Goal: Task Accomplishment & Management: Use online tool/utility

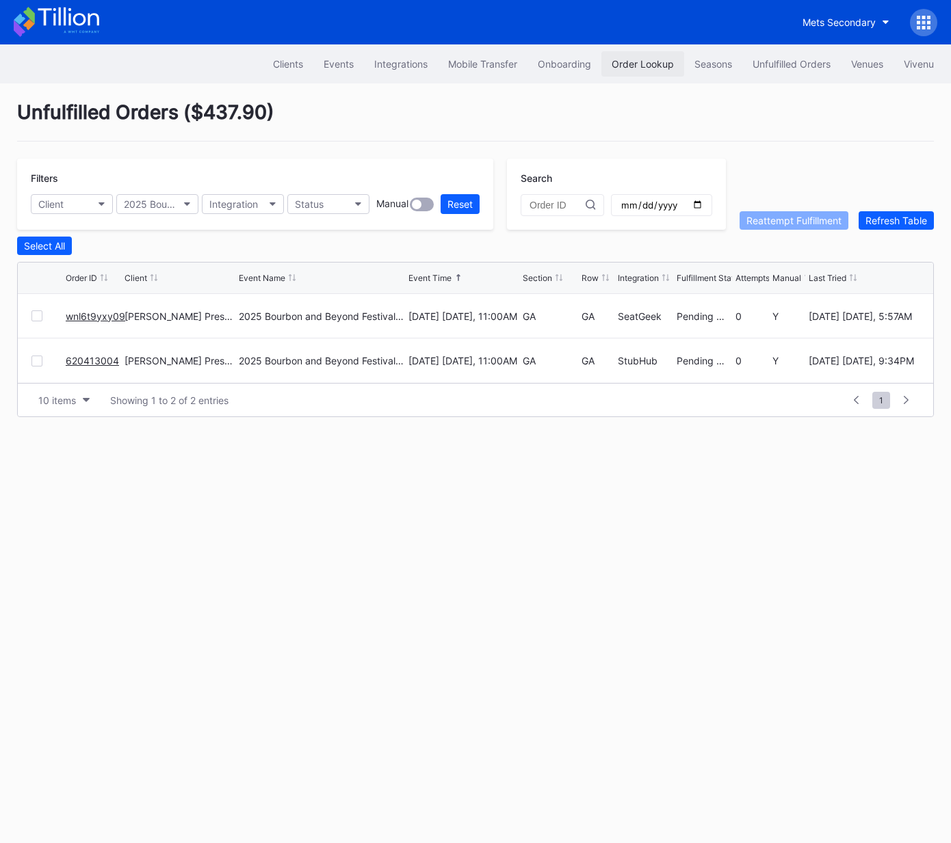
click at [622, 62] on div "Order Lookup" at bounding box center [642, 64] width 62 height 12
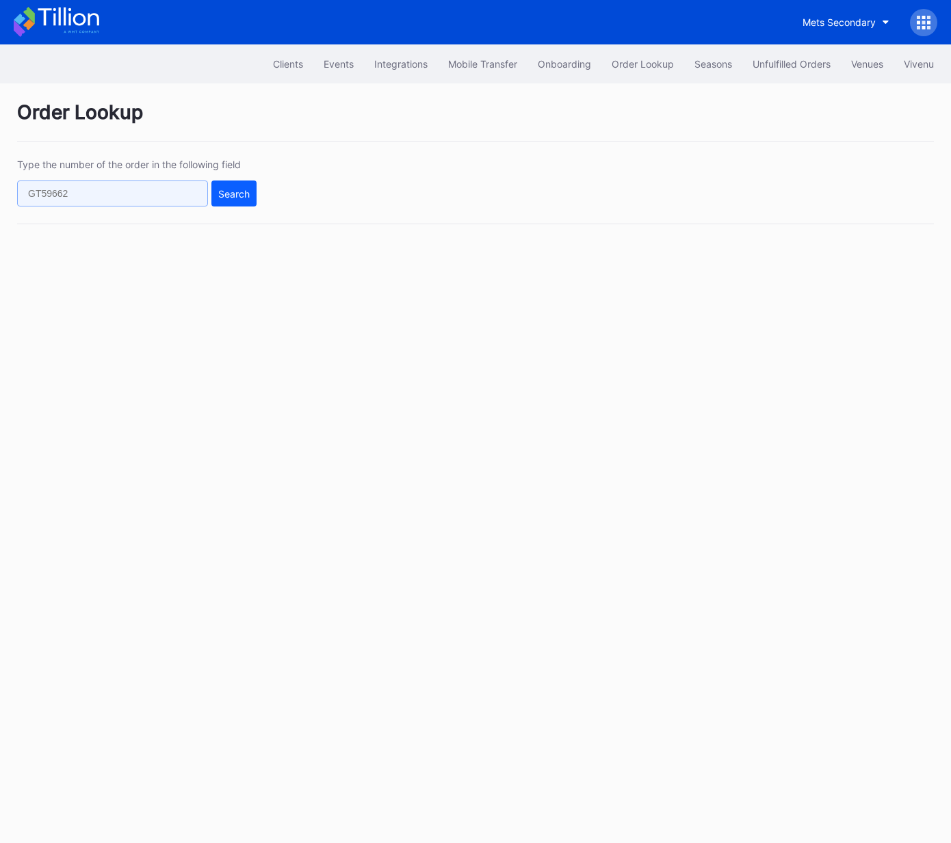
click at [143, 195] on input "text" at bounding box center [112, 194] width 191 height 26
paste input "620413004"
click at [254, 199] on button "Search" at bounding box center [233, 194] width 45 height 26
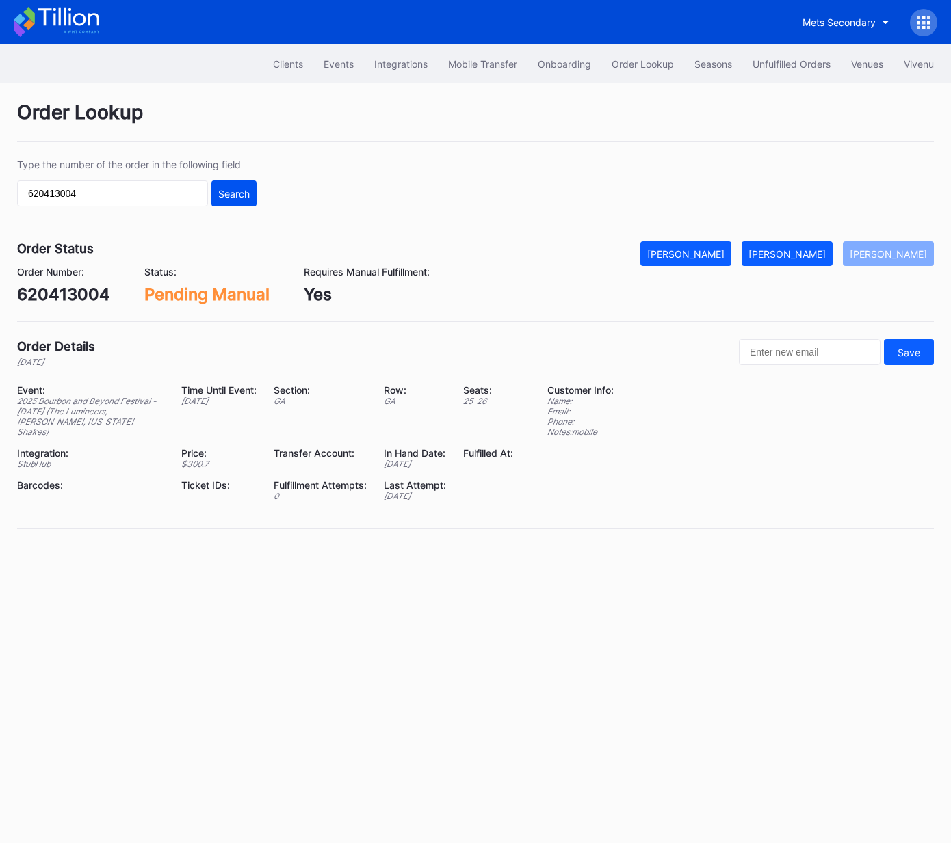
click at [239, 192] on div "Search" at bounding box center [233, 194] width 31 height 12
click at [810, 258] on div "[PERSON_NAME]" at bounding box center [786, 254] width 77 height 12
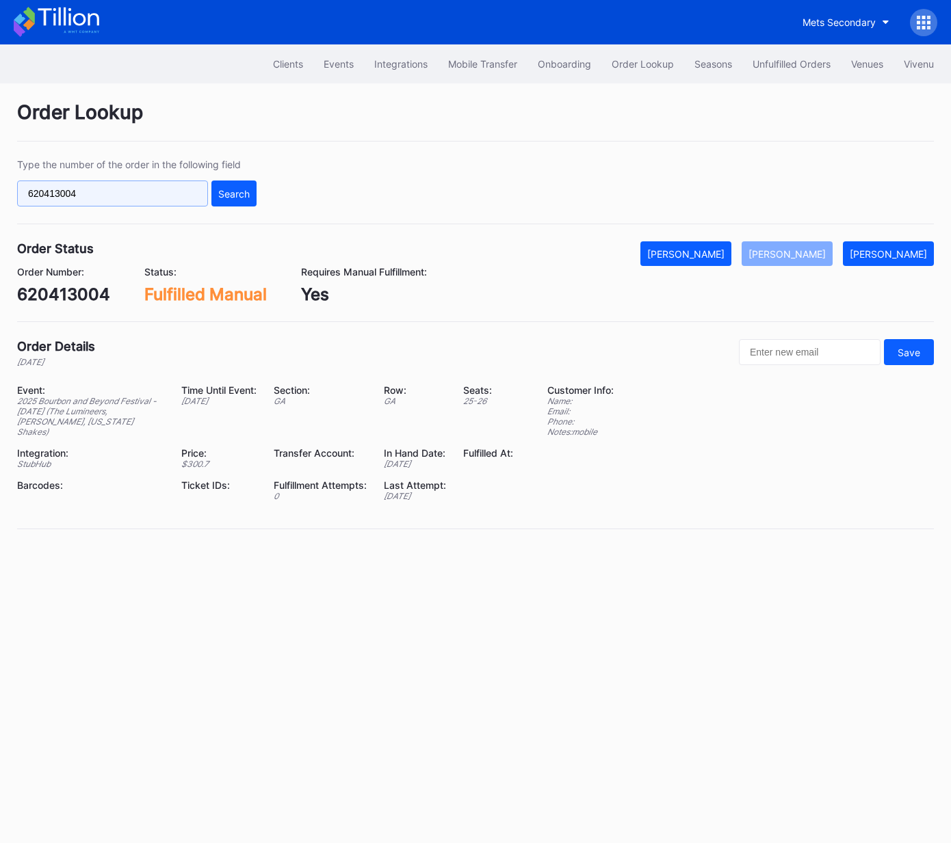
click at [150, 192] on input "620413004" at bounding box center [112, 194] width 191 height 26
drag, startPoint x: 150, startPoint y: 192, endPoint x: 174, endPoint y: 193, distance: 23.3
click at [151, 192] on input "620413004" at bounding box center [112, 194] width 191 height 26
paste input "wnl6t9yxy09"
type input "wnl6t9yxy09"
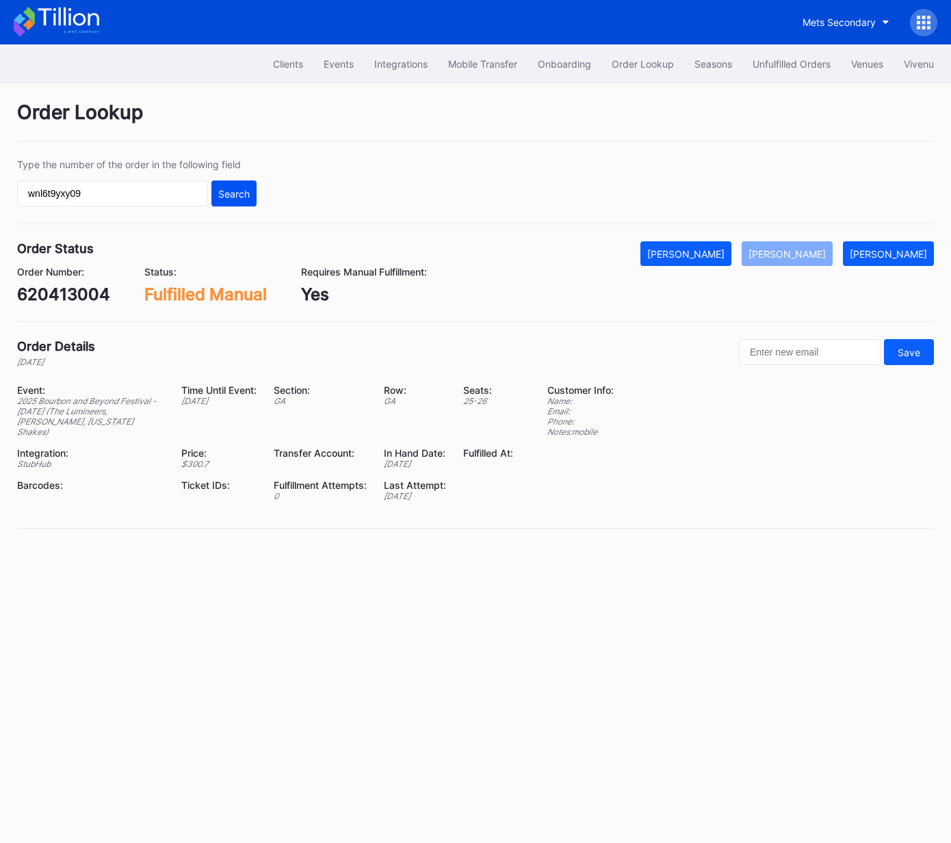
drag, startPoint x: 220, startPoint y: 192, endPoint x: 228, endPoint y: 192, distance: 7.6
click at [220, 192] on div "Search" at bounding box center [233, 194] width 31 height 12
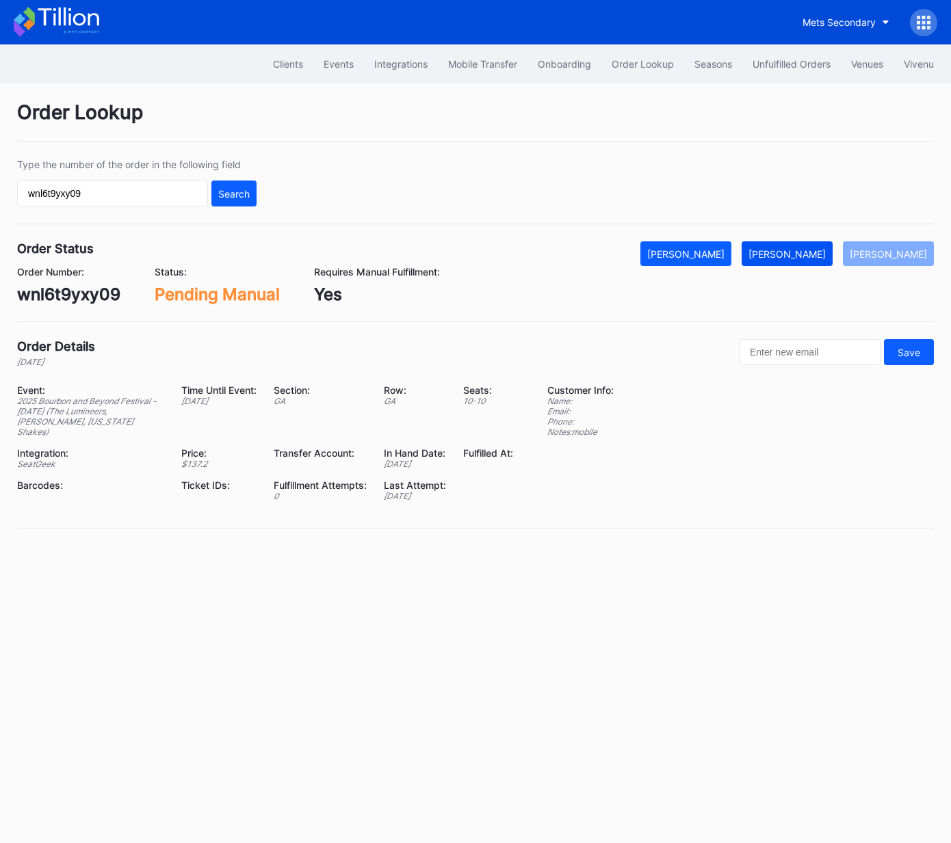
drag, startPoint x: 806, startPoint y: 247, endPoint x: 799, endPoint y: 256, distance: 11.8
click at [799, 256] on div "[PERSON_NAME]" at bounding box center [786, 254] width 77 height 12
click at [780, 66] on div "Unfulfilled Orders" at bounding box center [791, 64] width 78 height 12
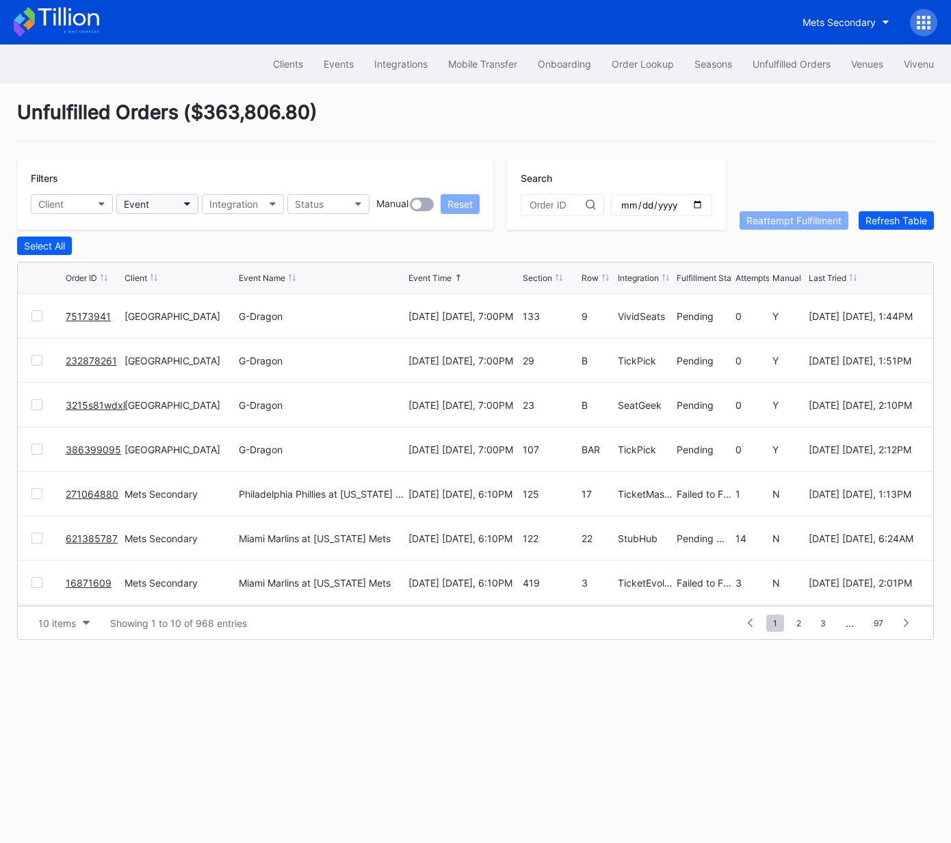
click at [153, 201] on button "Event" at bounding box center [157, 204] width 82 height 20
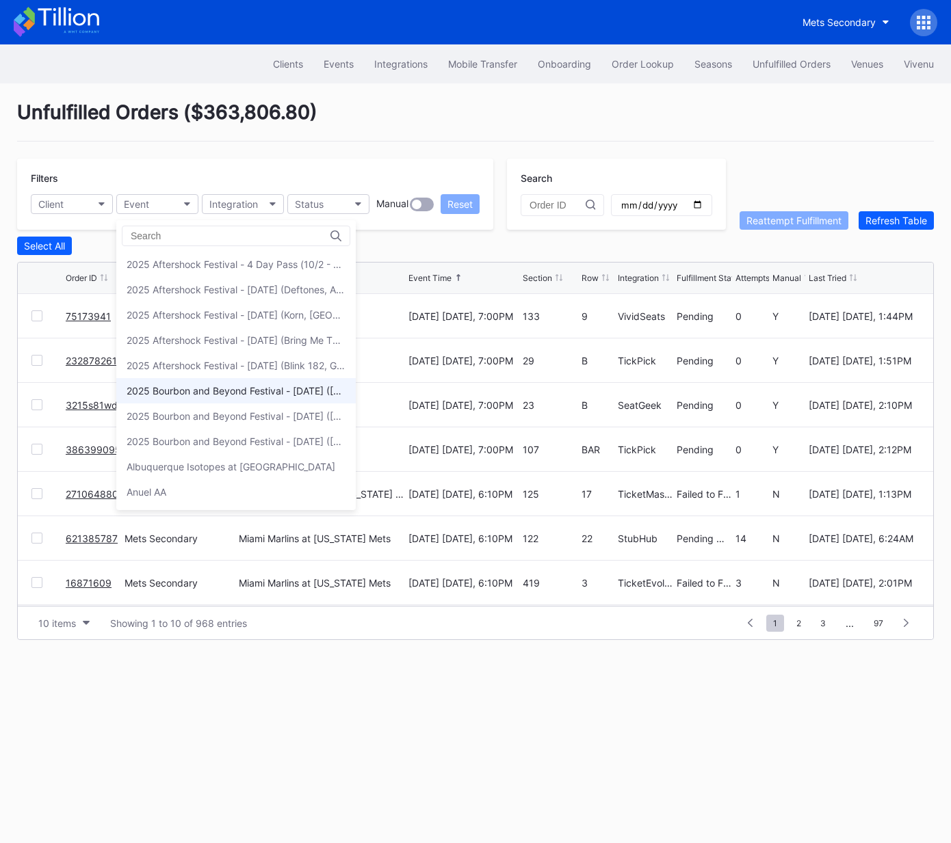
click at [217, 381] on div "2025 Bourbon and Beyond Festival - Friday (Phish, Khruangbin, Joe Bonamassa)" at bounding box center [235, 390] width 239 height 25
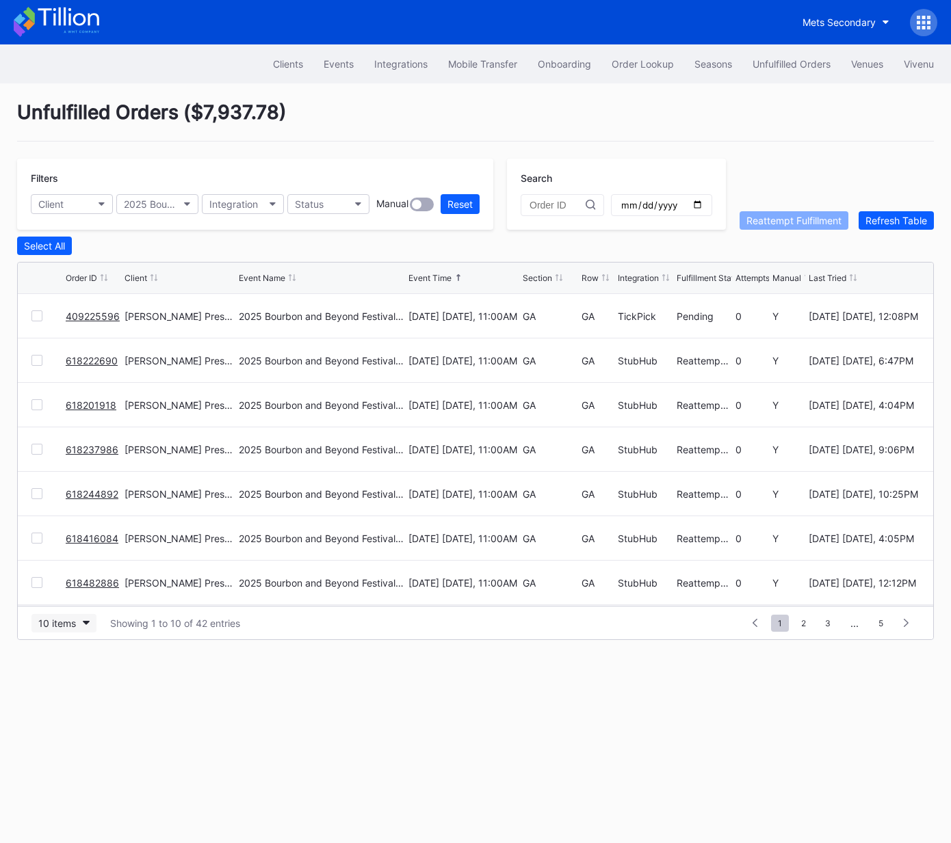
click at [70, 618] on div "10 items" at bounding box center [57, 624] width 38 height 12
click at [69, 679] on div "50 items" at bounding box center [61, 682] width 39 height 12
click at [85, 313] on link "409225596" at bounding box center [93, 317] width 54 height 12
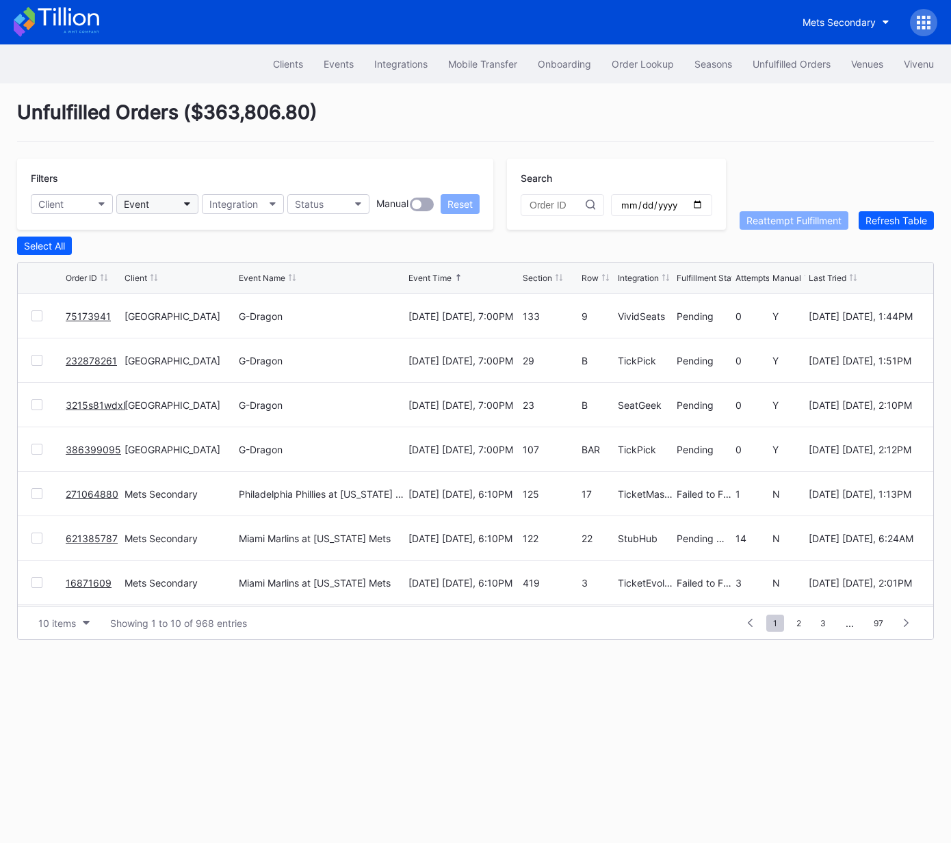
click at [166, 204] on button "Event" at bounding box center [157, 204] width 82 height 20
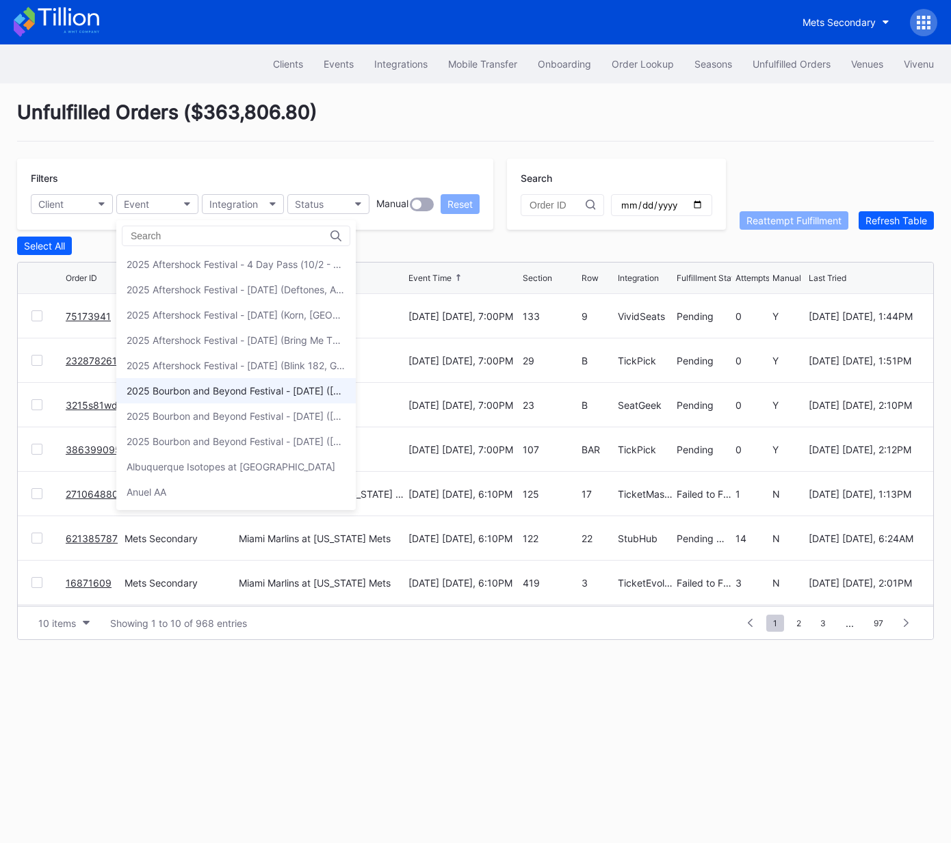
click at [192, 391] on div "2025 Bourbon and Beyond Festival - [DATE] ([GEOGRAPHIC_DATA], Khruangbin, [PERS…" at bounding box center [236, 391] width 219 height 12
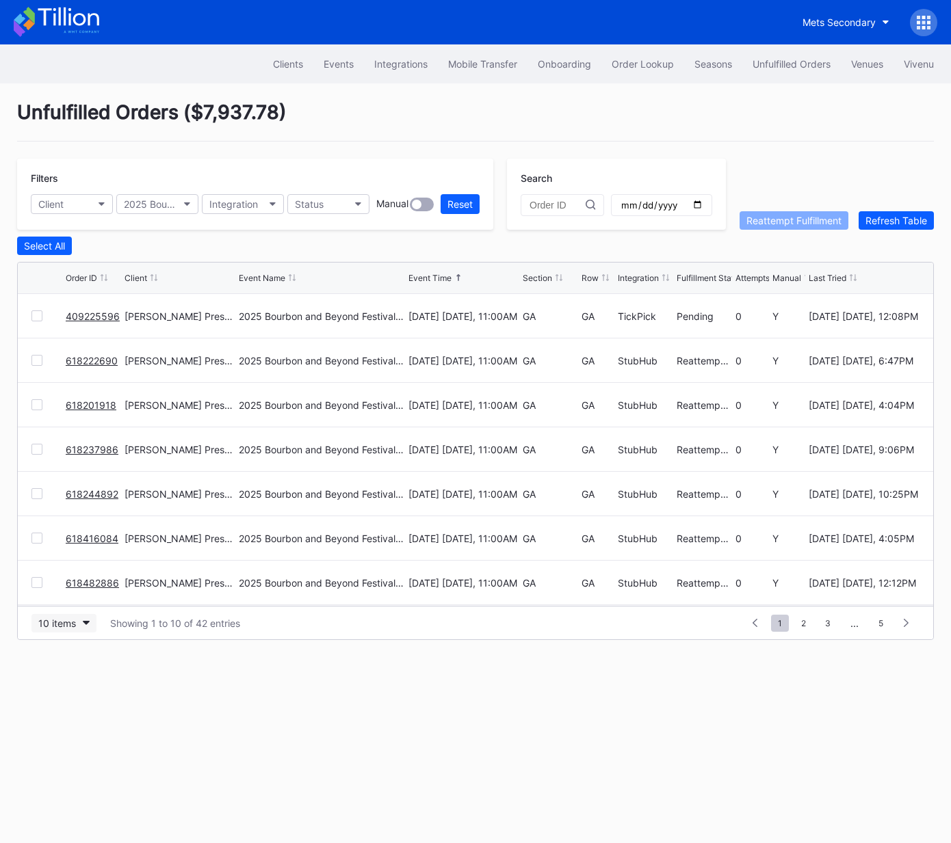
click at [64, 621] on div "10 items" at bounding box center [57, 624] width 38 height 12
click at [68, 685] on div "50 items" at bounding box center [61, 682] width 39 height 12
click at [533, 278] on div "Section" at bounding box center [537, 278] width 29 height 10
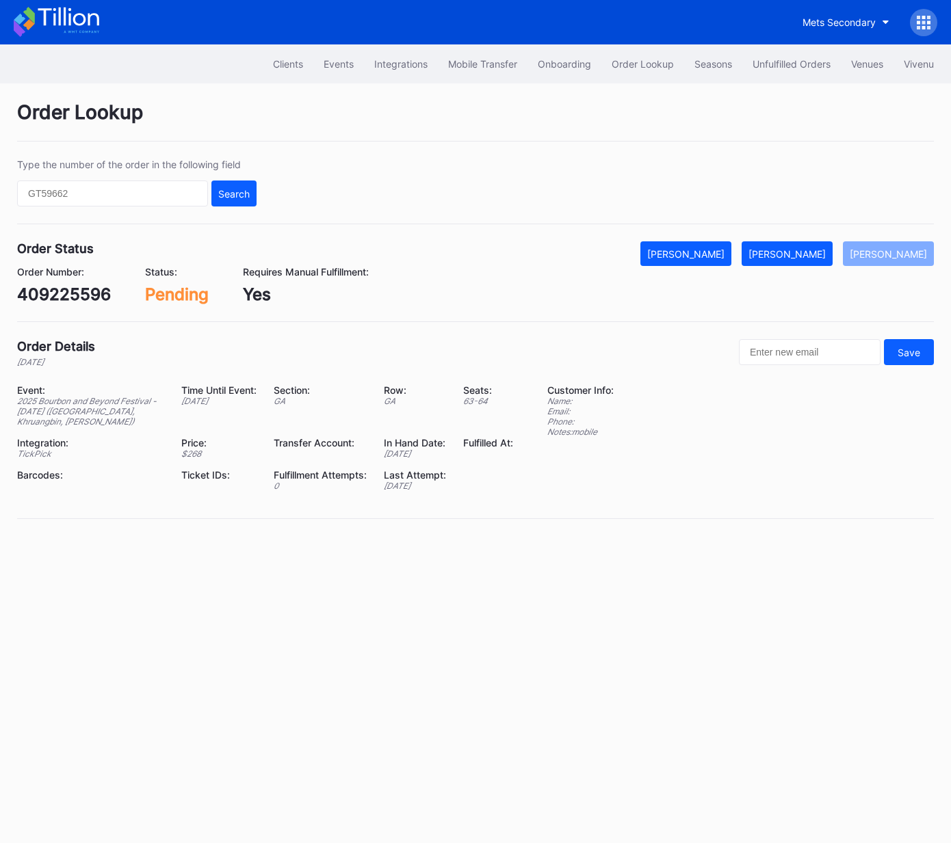
click at [64, 292] on div "409225596" at bounding box center [64, 295] width 94 height 20
click at [63, 292] on div "409225596" at bounding box center [64, 295] width 94 height 20
copy div "409225596"
drag, startPoint x: 808, startPoint y: 258, endPoint x: 909, endPoint y: 198, distance: 117.8
click at [809, 257] on div "[PERSON_NAME]" at bounding box center [786, 254] width 77 height 12
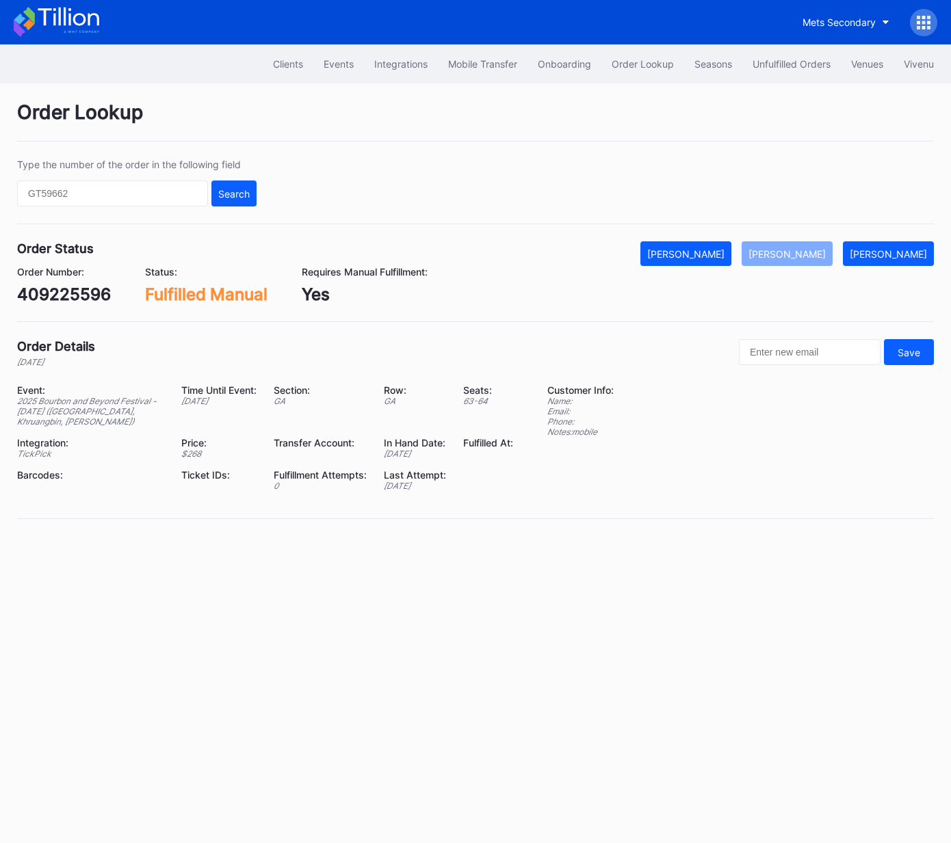
click at [490, 362] on div "Order Details 25 days ago Save" at bounding box center [475, 353] width 916 height 28
click at [51, 298] on div "618222690" at bounding box center [62, 295] width 90 height 20
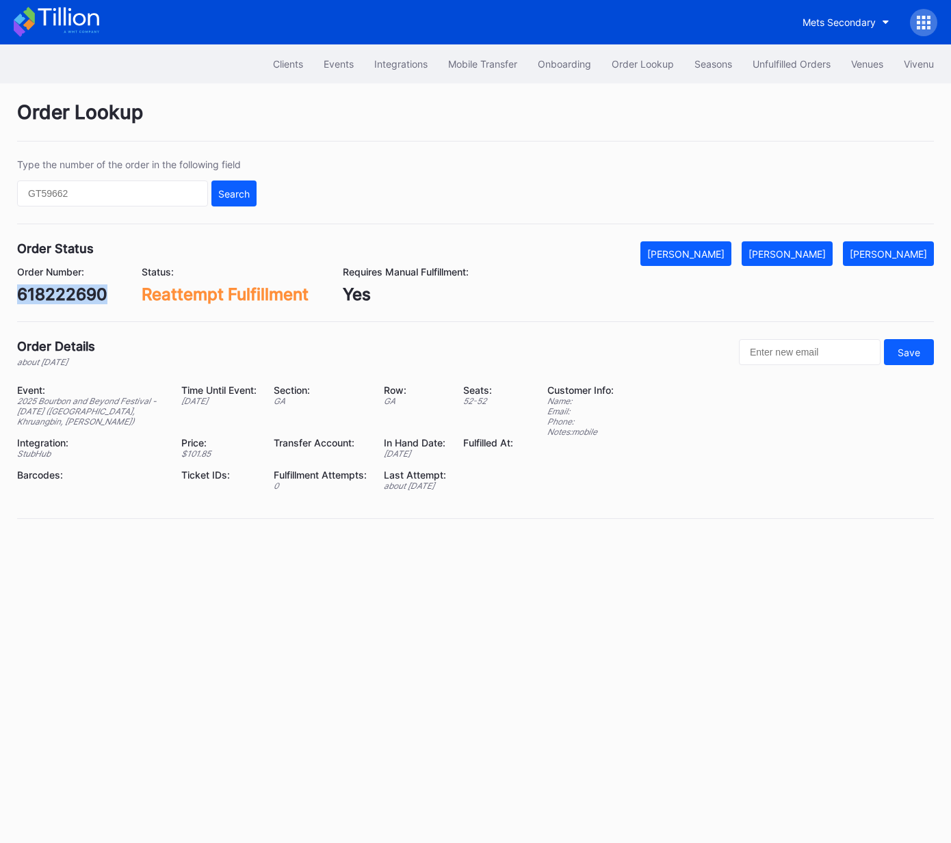
click at [52, 298] on div "618222690" at bounding box center [62, 295] width 90 height 20
copy div "618222690"
drag, startPoint x: 809, startPoint y: 251, endPoint x: 940, endPoint y: 110, distance: 192.6
click at [810, 250] on div "[PERSON_NAME]" at bounding box center [786, 254] width 77 height 12
click at [65, 293] on div "618201918" at bounding box center [59, 295] width 85 height 20
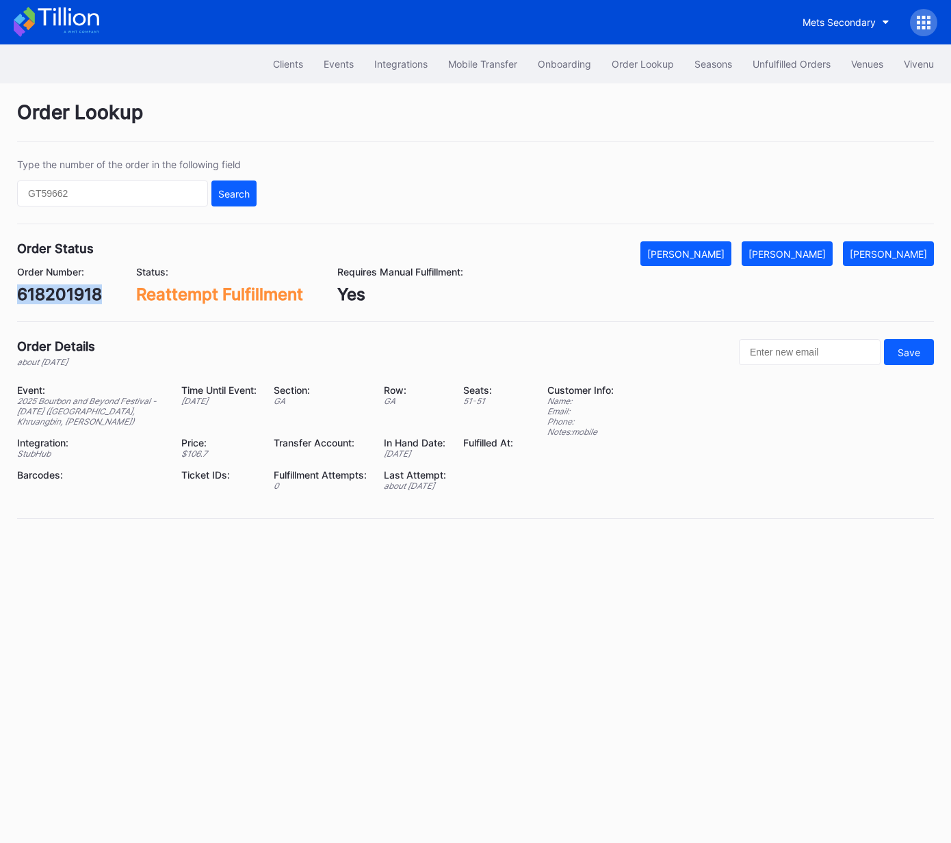
click at [65, 293] on div "618201918" at bounding box center [59, 295] width 85 height 20
copy div "618201918"
click at [826, 250] on div "[PERSON_NAME]" at bounding box center [786, 254] width 77 height 12
click at [80, 287] on div "618237986" at bounding box center [61, 295] width 89 height 20
drag, startPoint x: 80, startPoint y: 287, endPoint x: 397, endPoint y: 271, distance: 317.7
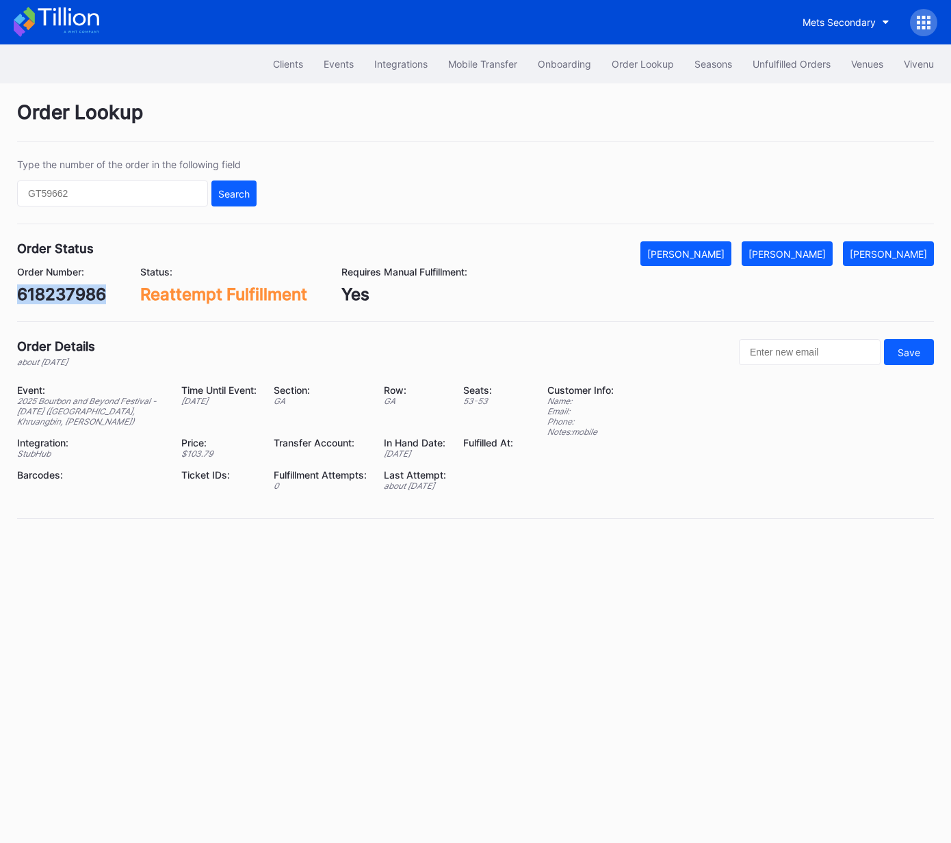
click at [80, 287] on div "618237986" at bounding box center [61, 295] width 89 height 20
copy div "618237986"
click at [791, 252] on div "[PERSON_NAME]" at bounding box center [786, 254] width 77 height 12
click at [81, 295] on div "618244892" at bounding box center [62, 295] width 91 height 20
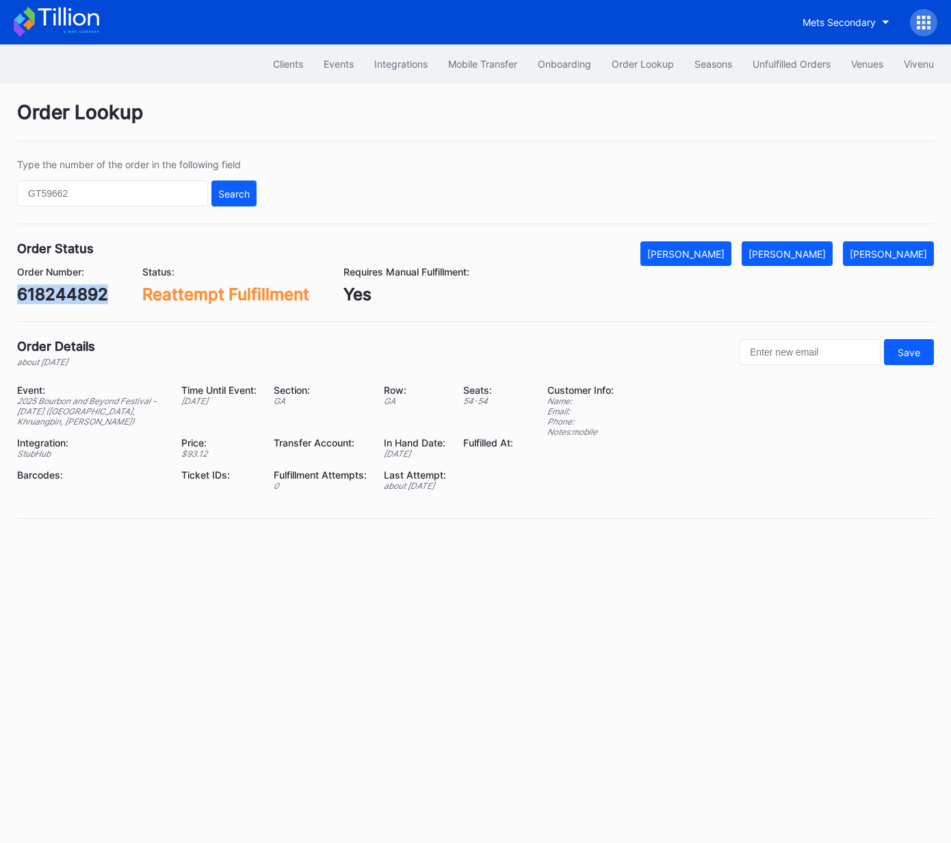
copy div "618244892"
click at [819, 263] on button "[PERSON_NAME]" at bounding box center [786, 253] width 91 height 25
click at [814, 251] on div "[PERSON_NAME]" at bounding box center [786, 254] width 77 height 12
click at [52, 289] on div "618482886" at bounding box center [62, 295] width 90 height 20
click at [54, 289] on div "618482886" at bounding box center [62, 295] width 90 height 20
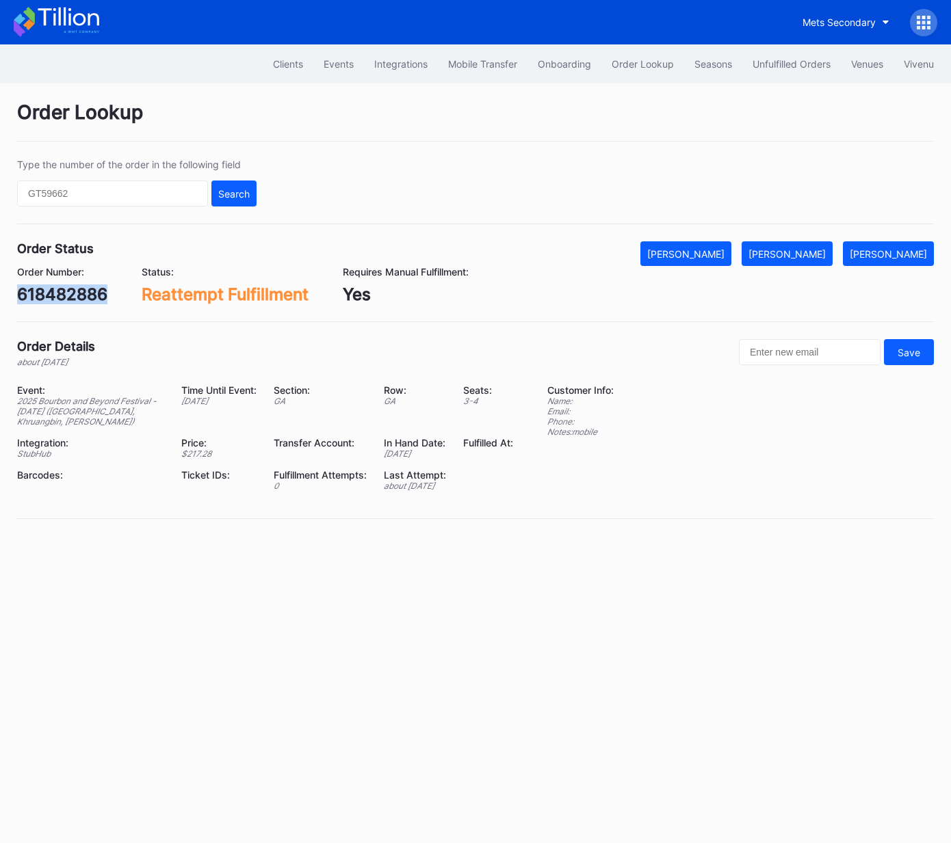
copy div "618482886"
drag, startPoint x: 821, startPoint y: 259, endPoint x: 890, endPoint y: 239, distance: 72.3
click at [821, 259] on button "[PERSON_NAME]" at bounding box center [786, 253] width 91 height 25
click at [66, 289] on div "183506470" at bounding box center [62, 295] width 91 height 20
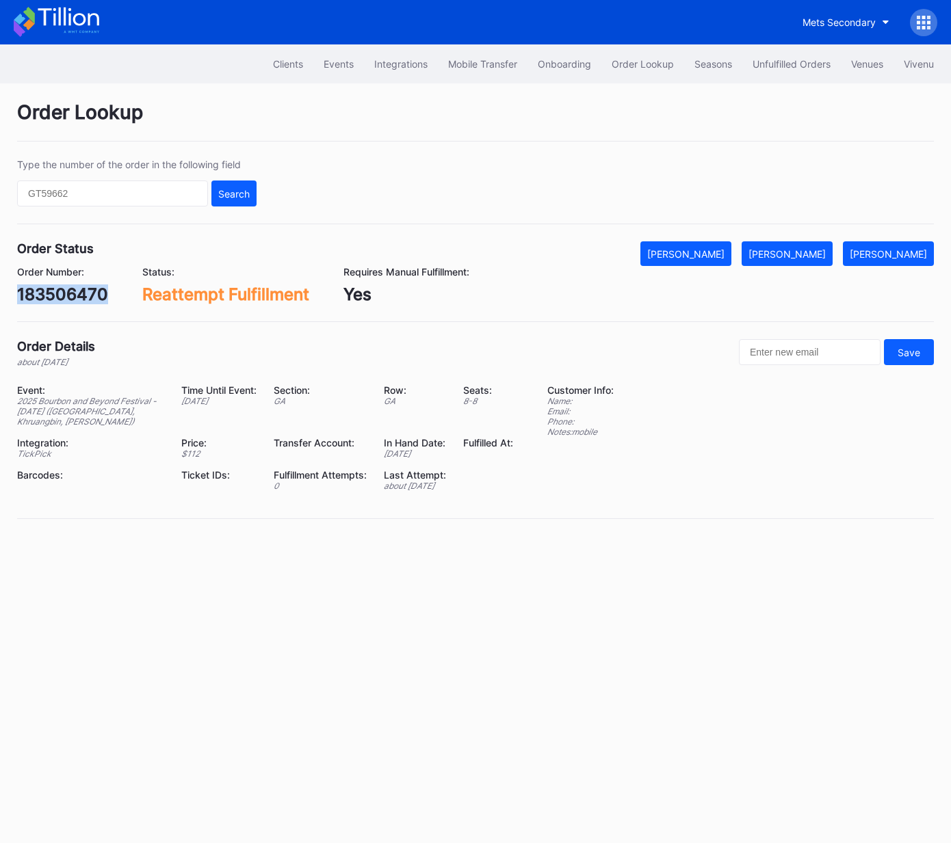
copy div "183506470"
click at [791, 253] on div "[PERSON_NAME]" at bounding box center [786, 254] width 77 height 12
click at [62, 294] on div "618541870" at bounding box center [61, 295] width 88 height 20
copy div "618541870"
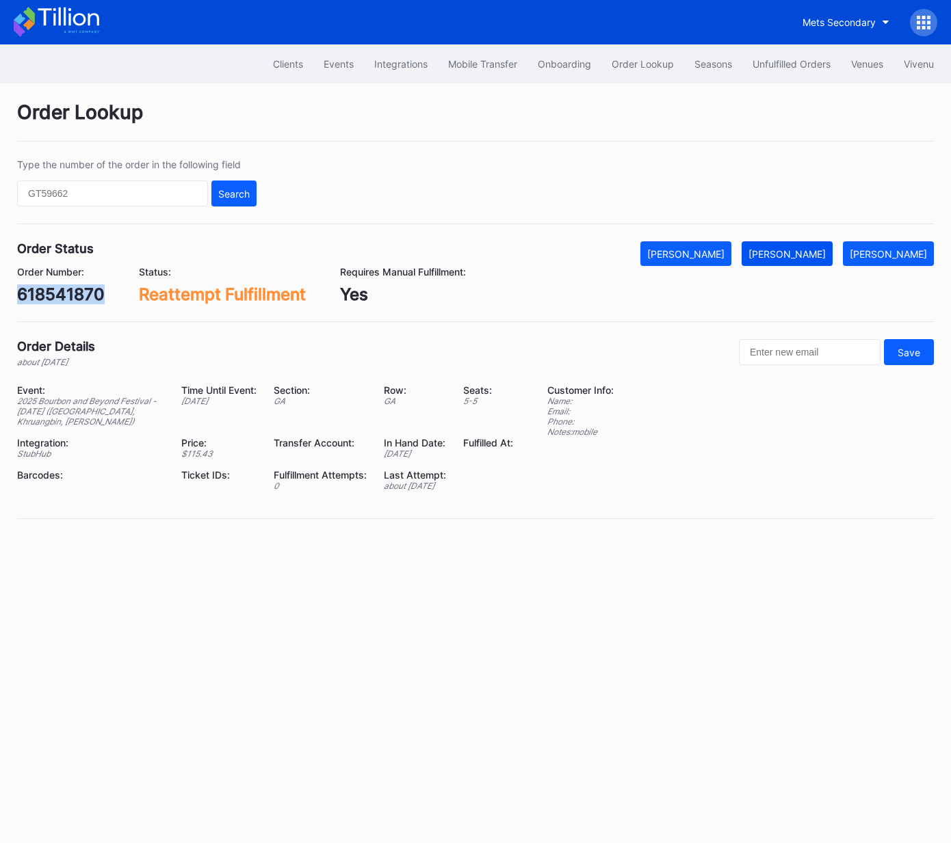
drag, startPoint x: 797, startPoint y: 252, endPoint x: 812, endPoint y: 242, distance: 18.2
click at [800, 250] on div "[PERSON_NAME]" at bounding box center [786, 254] width 77 height 12
click at [86, 288] on div "618596758" at bounding box center [61, 295] width 89 height 20
copy div "618596758"
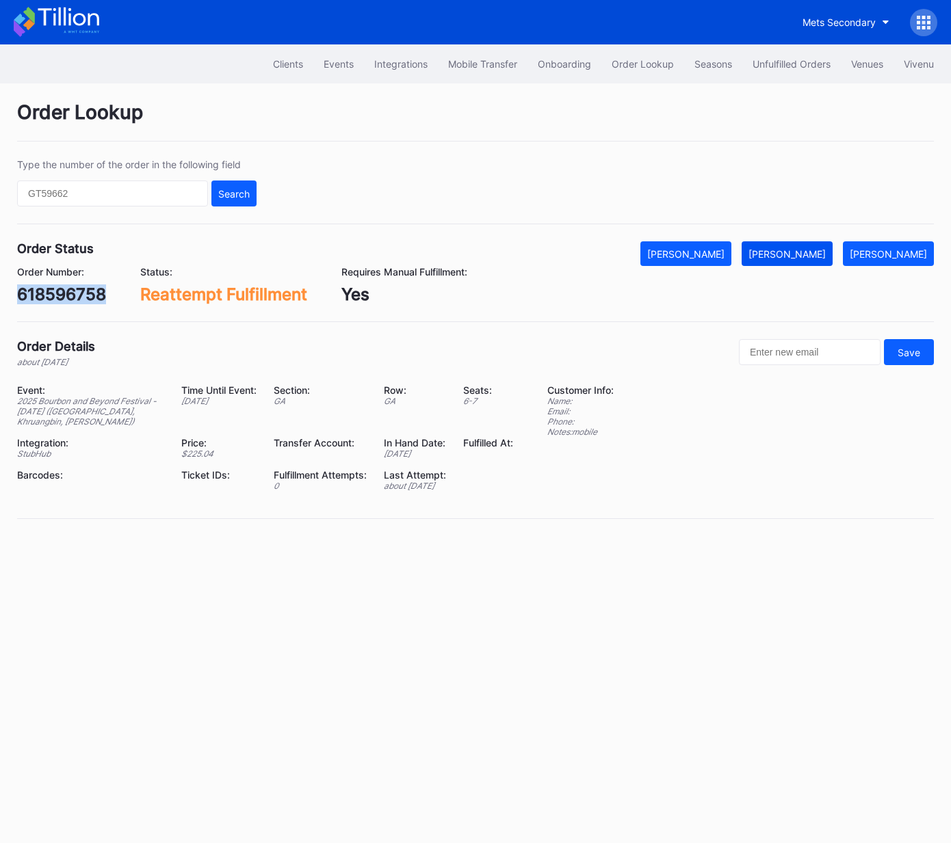
drag, startPoint x: 804, startPoint y: 258, endPoint x: 842, endPoint y: 250, distance: 39.2
click at [803, 258] on div "[PERSON_NAME]" at bounding box center [786, 254] width 77 height 12
click at [71, 295] on div "74595395" at bounding box center [57, 295] width 81 height 20
copy div "74595395"
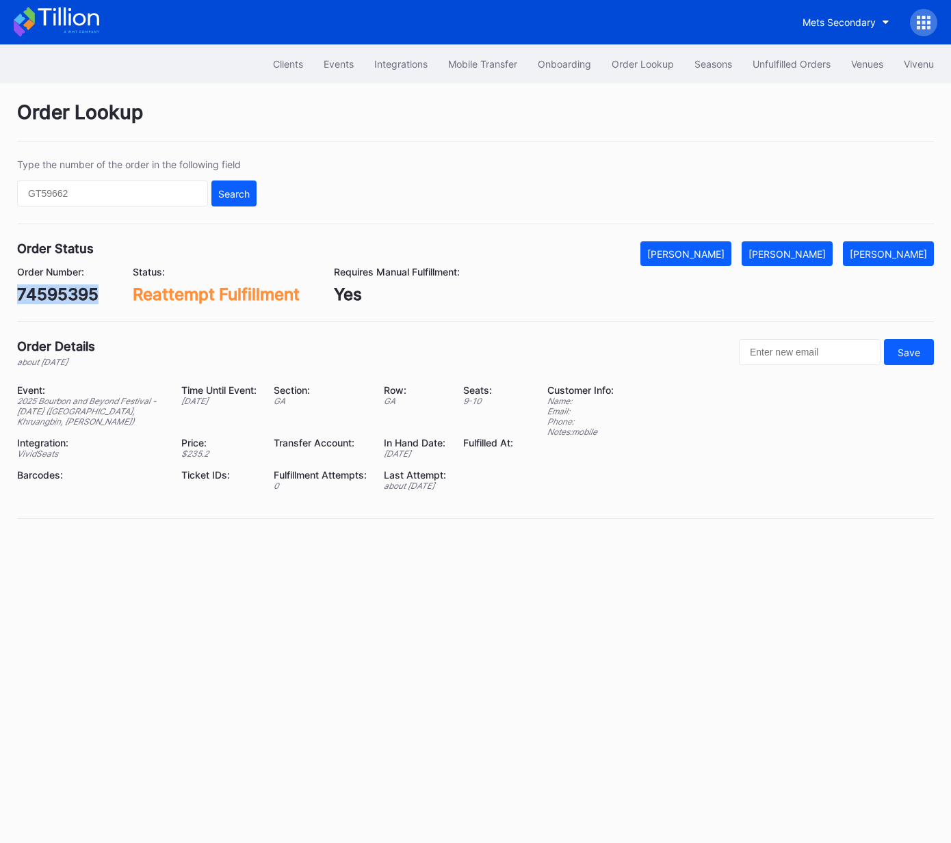
drag, startPoint x: 828, startPoint y: 250, endPoint x: 934, endPoint y: 169, distance: 133.2
click at [826, 250] on div "[PERSON_NAME]" at bounding box center [786, 254] width 77 height 12
click at [89, 293] on div "618707959" at bounding box center [61, 295] width 89 height 20
copy div "618707959"
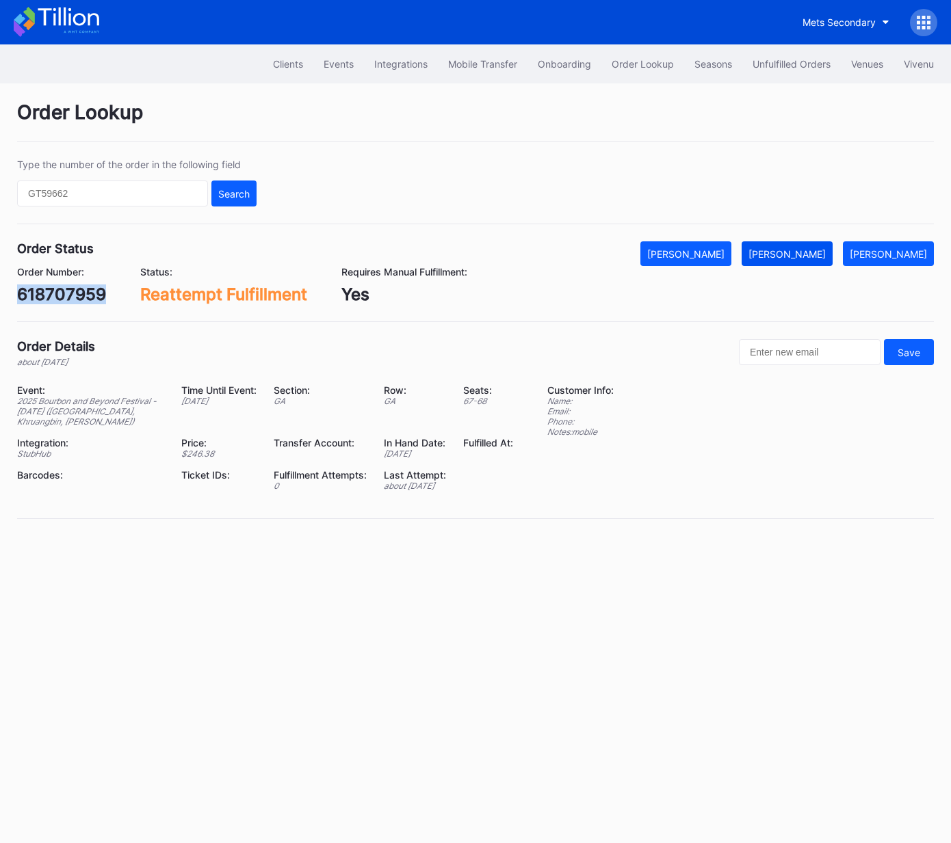
click at [822, 255] on div "[PERSON_NAME]" at bounding box center [786, 254] width 77 height 12
click at [386, 308] on div "Order Status Mark Cancelled Mark Fulfilled Mark Pending Order Number: 8e7lsn75v…" at bounding box center [475, 281] width 916 height 81
click at [102, 303] on div "8e7lsn75vgw" at bounding box center [69, 295] width 105 height 20
copy div "8e7lsn75vgw"
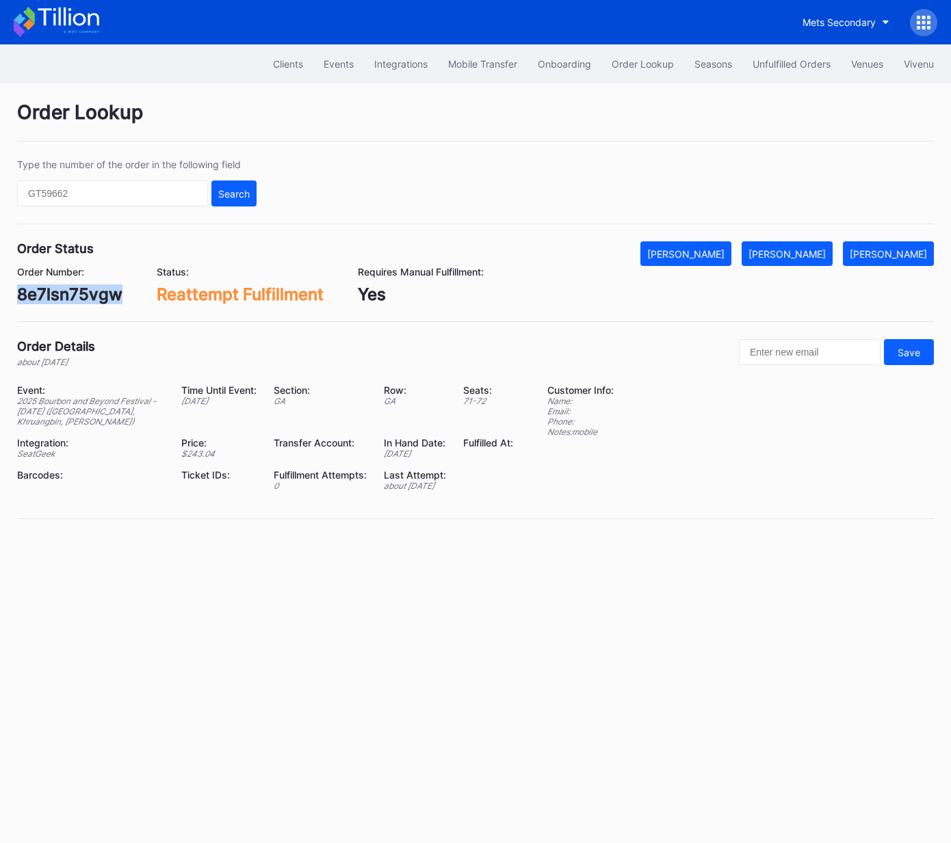
drag, startPoint x: 802, startPoint y: 244, endPoint x: 914, endPoint y: 164, distance: 137.8
click at [804, 243] on button "[PERSON_NAME]" at bounding box center [786, 253] width 91 height 25
click at [72, 294] on div "74644103" at bounding box center [57, 295] width 81 height 20
copy div "74644103"
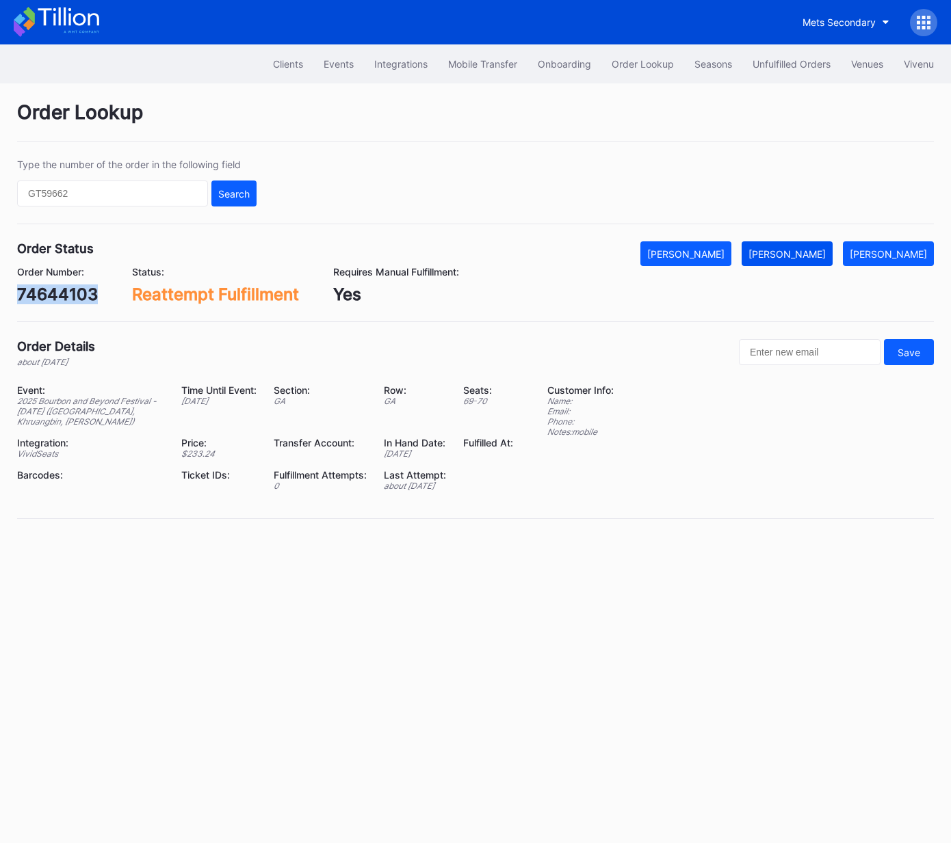
click at [810, 258] on div "[PERSON_NAME]" at bounding box center [786, 254] width 77 height 12
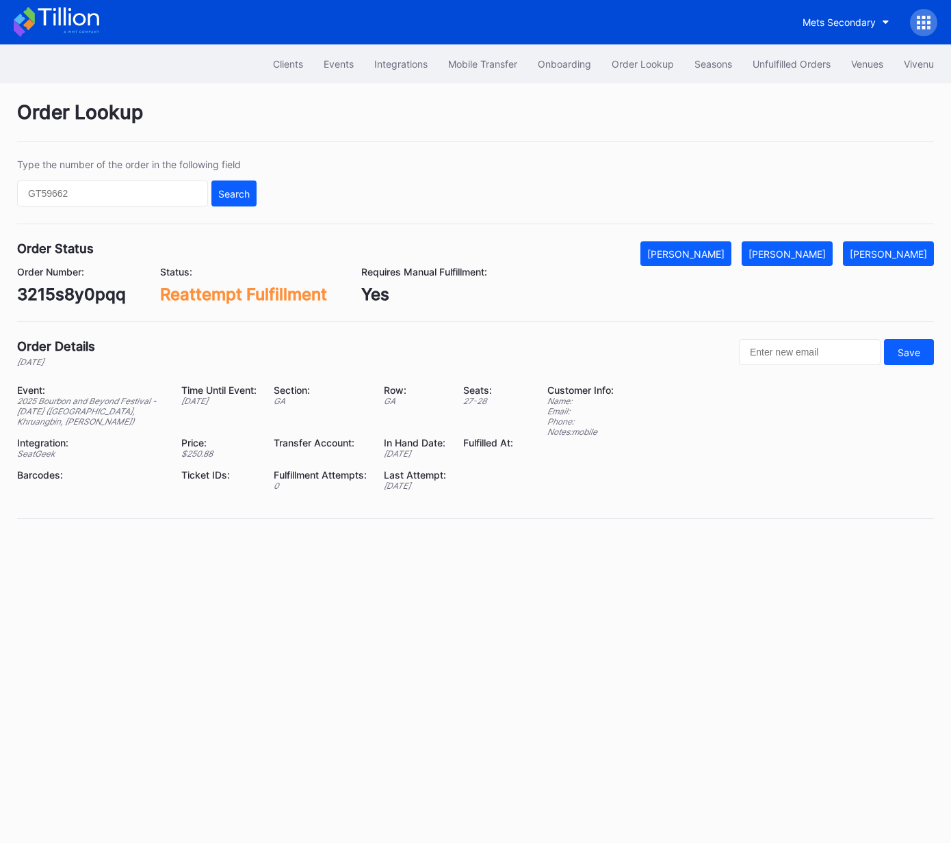
click at [84, 293] on div "3215s8y0pqq" at bounding box center [71, 295] width 109 height 20
copy div "3215s8y0pqq"
click at [820, 256] on div "[PERSON_NAME]" at bounding box center [786, 254] width 77 height 12
click at [66, 293] on div "618930151" at bounding box center [59, 295] width 85 height 20
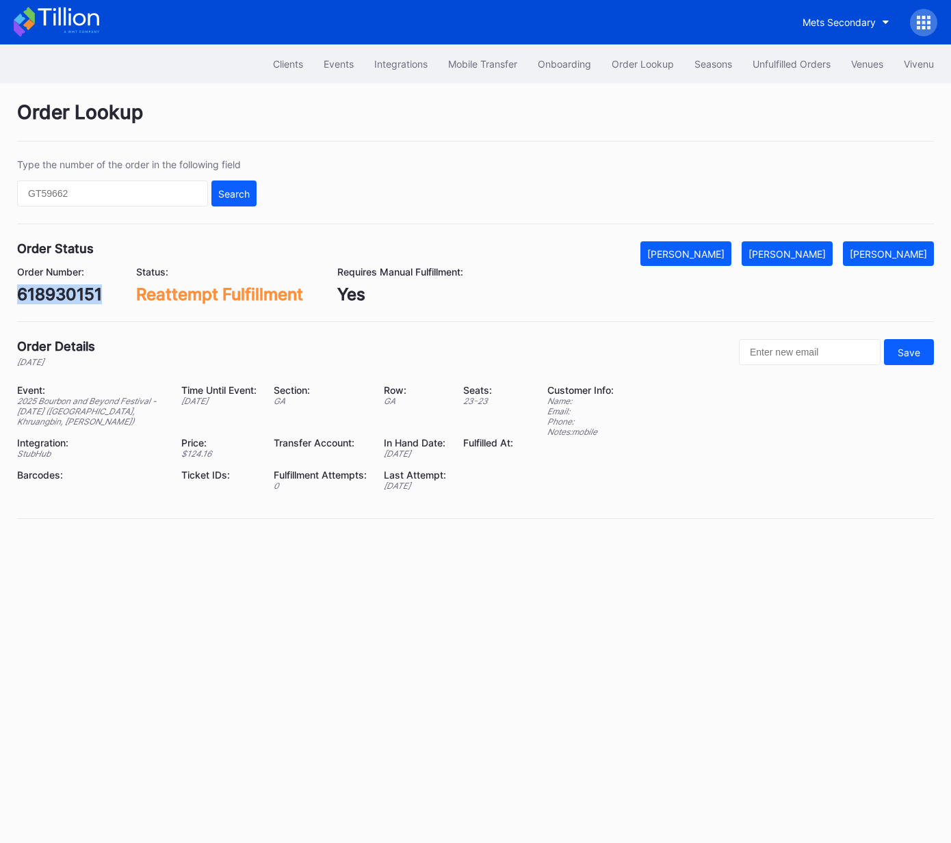
click at [66, 293] on div "618930151" at bounding box center [59, 295] width 85 height 20
copy div "618930151"
drag, startPoint x: 801, startPoint y: 259, endPoint x: 948, endPoint y: 96, distance: 219.9
click at [803, 256] on button "[PERSON_NAME]" at bounding box center [786, 253] width 91 height 25
click at [96, 288] on div "618963740" at bounding box center [62, 295] width 90 height 20
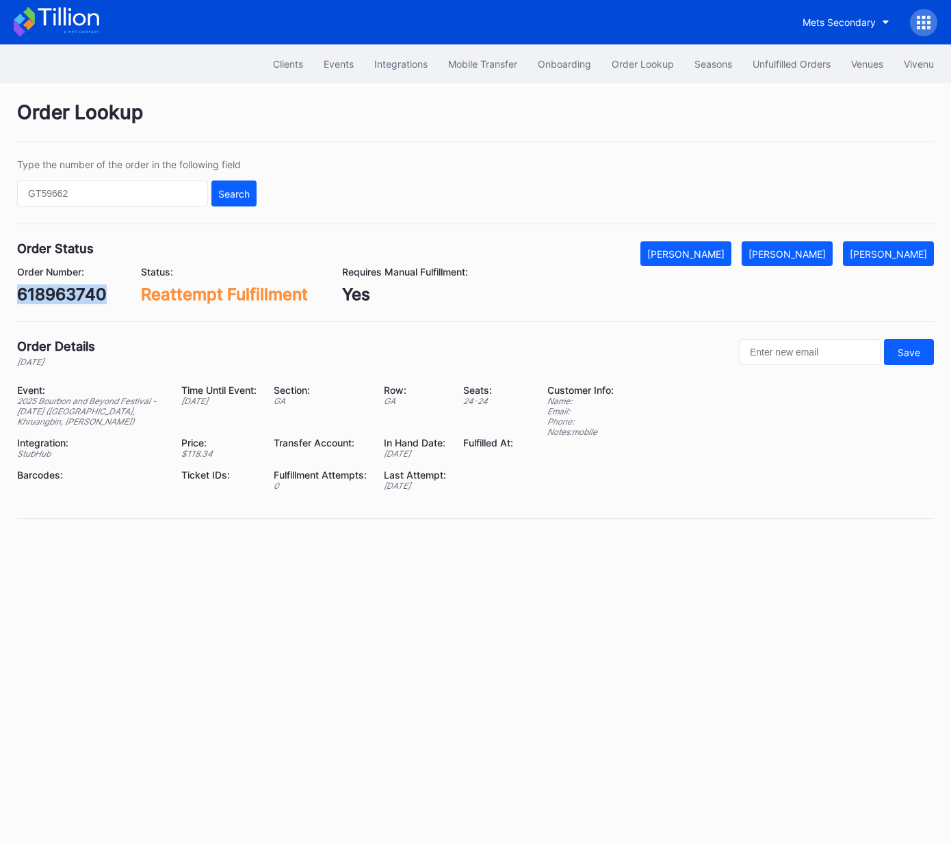
click at [96, 288] on div "618963740" at bounding box center [62, 295] width 90 height 20
copy div "618963740"
click at [813, 252] on div "[PERSON_NAME]" at bounding box center [786, 254] width 77 height 12
click at [85, 291] on div "619015666" at bounding box center [61, 295] width 88 height 20
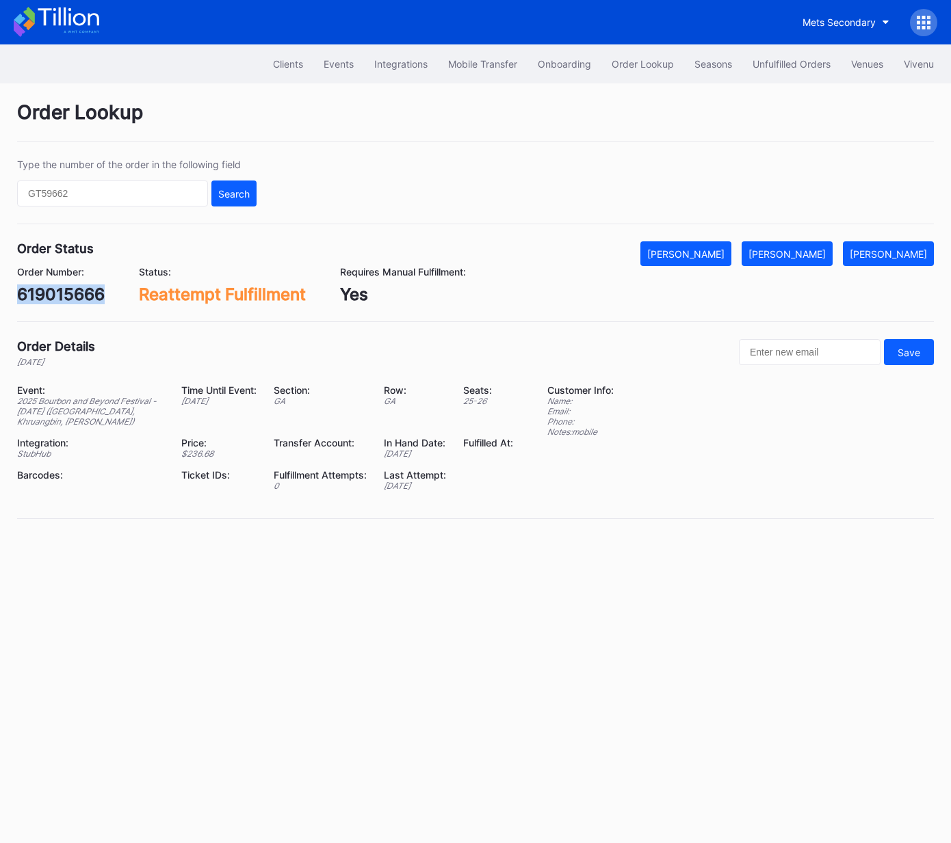
copy div "619015666"
click at [811, 258] on div "[PERSON_NAME]" at bounding box center [786, 254] width 77 height 12
click at [63, 295] on div "74712678" at bounding box center [55, 295] width 77 height 20
copy div "74712678"
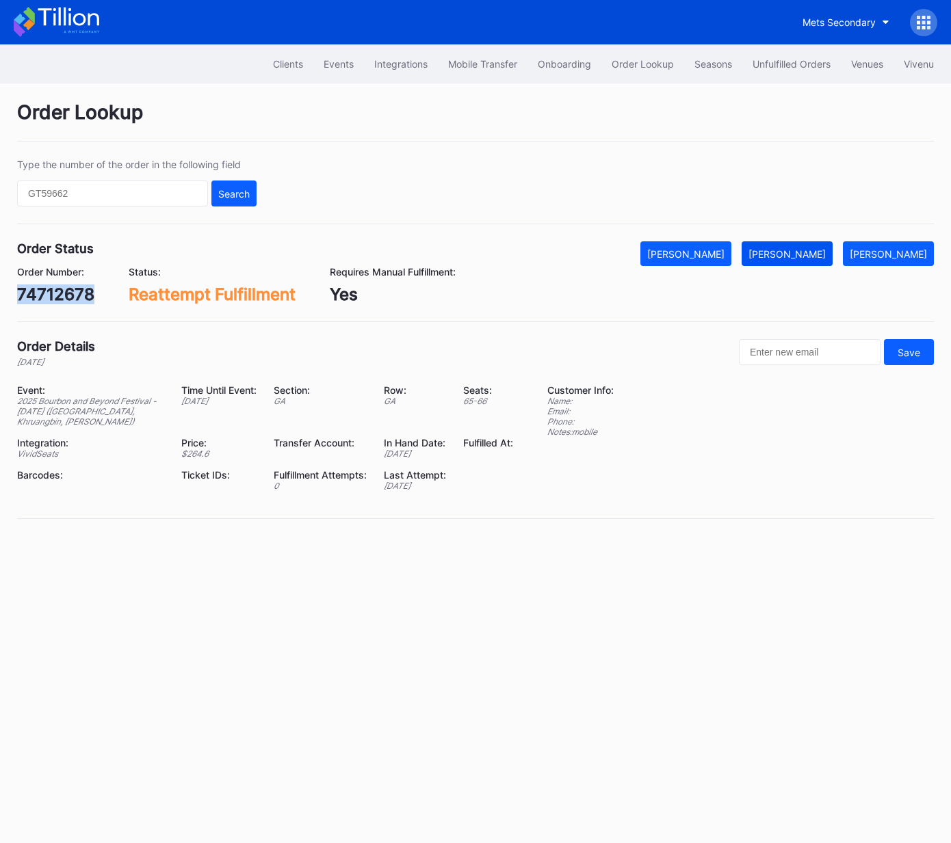
click at [807, 259] on div "[PERSON_NAME]" at bounding box center [786, 254] width 77 height 12
click at [80, 287] on div "619123528" at bounding box center [60, 295] width 87 height 20
copy div "619123528"
click at [821, 254] on div "[PERSON_NAME]" at bounding box center [786, 254] width 77 height 12
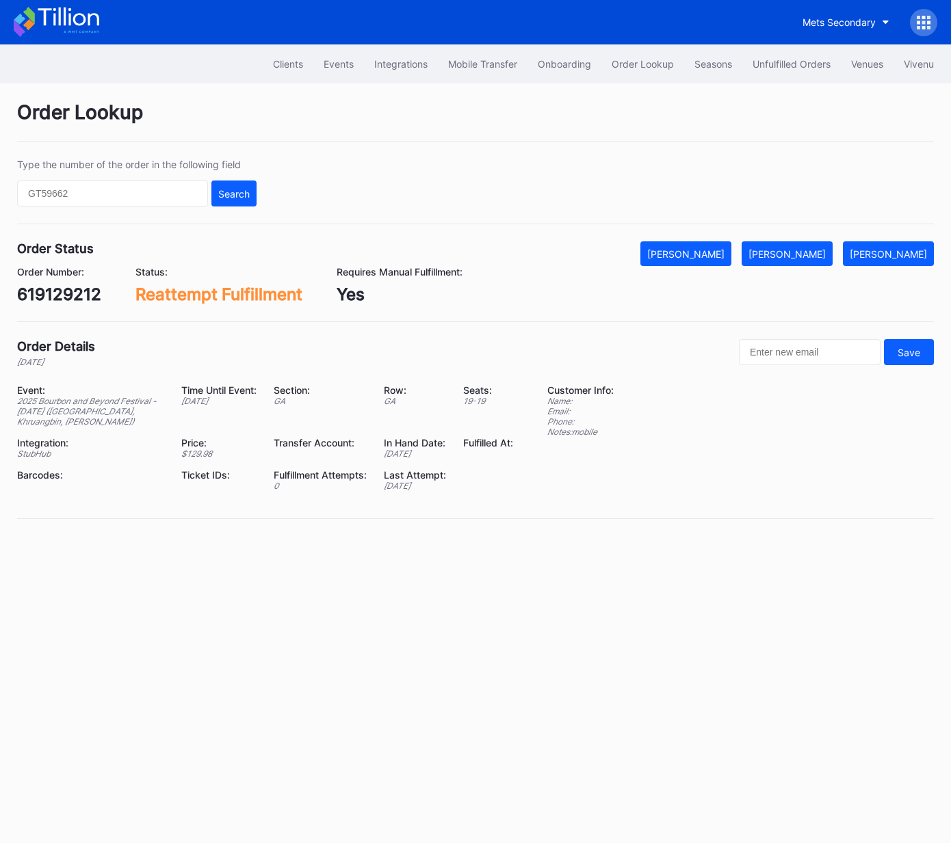
click at [66, 294] on div "619129212" at bounding box center [59, 295] width 84 height 20
copy div "619129212"
click at [808, 248] on div "[PERSON_NAME]" at bounding box center [786, 254] width 77 height 12
click at [63, 291] on div "619147861" at bounding box center [59, 295] width 84 height 20
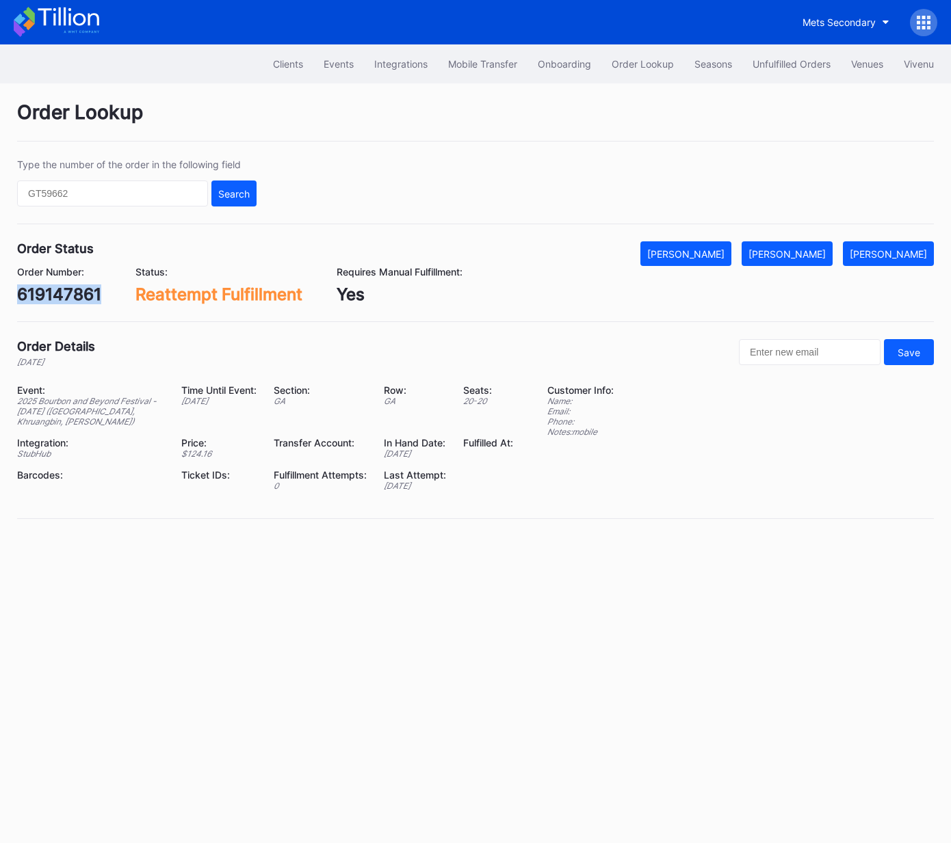
click at [63, 291] on div "619147861" at bounding box center [59, 295] width 84 height 20
copy div "619147861"
click at [810, 255] on div "[PERSON_NAME]" at bounding box center [786, 254] width 77 height 12
click at [80, 294] on div "619173324" at bounding box center [60, 295] width 87 height 20
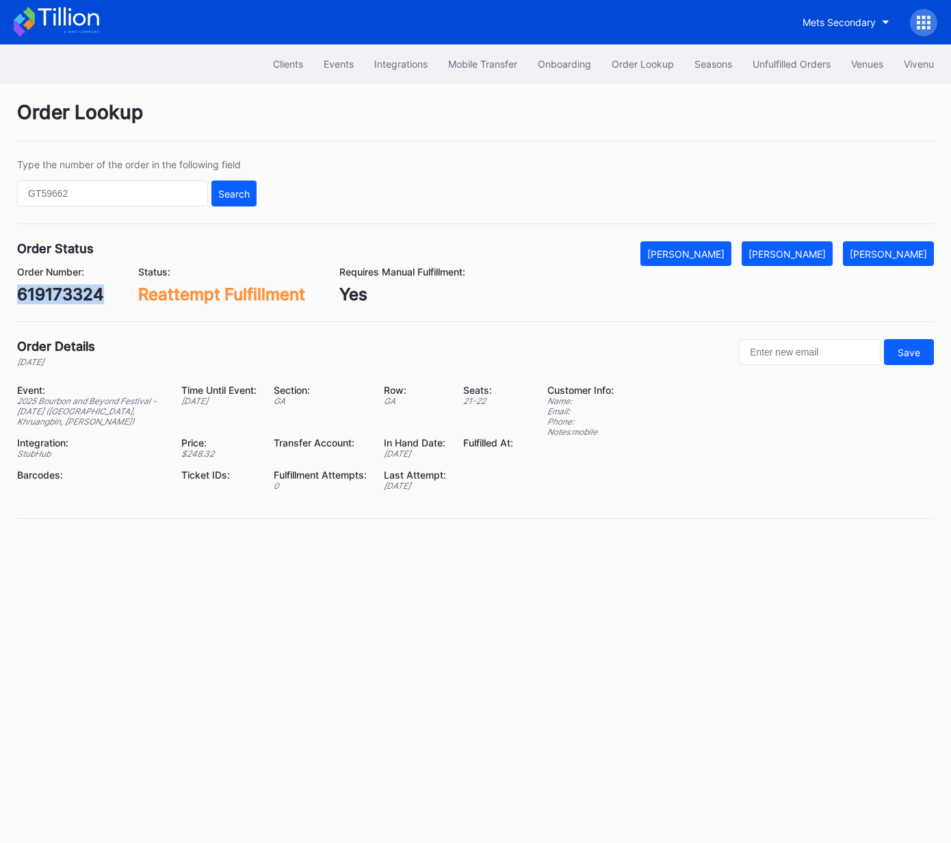
copy div "619173324"
click at [793, 252] on div "[PERSON_NAME]" at bounding box center [786, 254] width 77 height 12
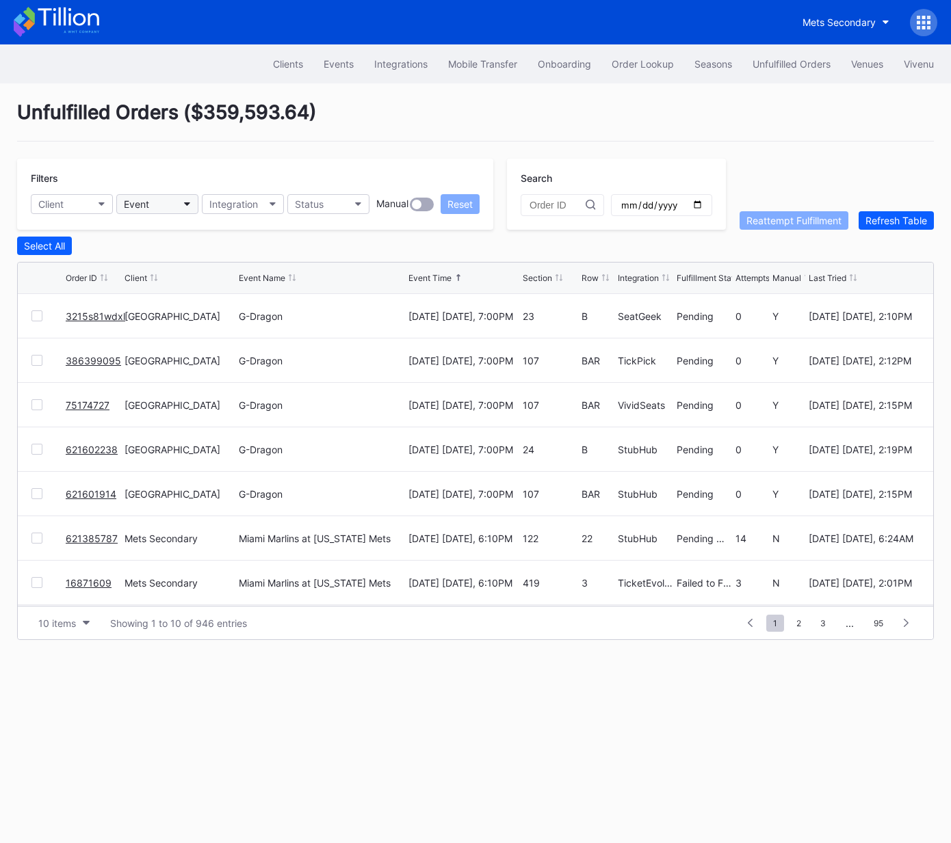
click at [146, 200] on div "Event" at bounding box center [136, 204] width 25 height 12
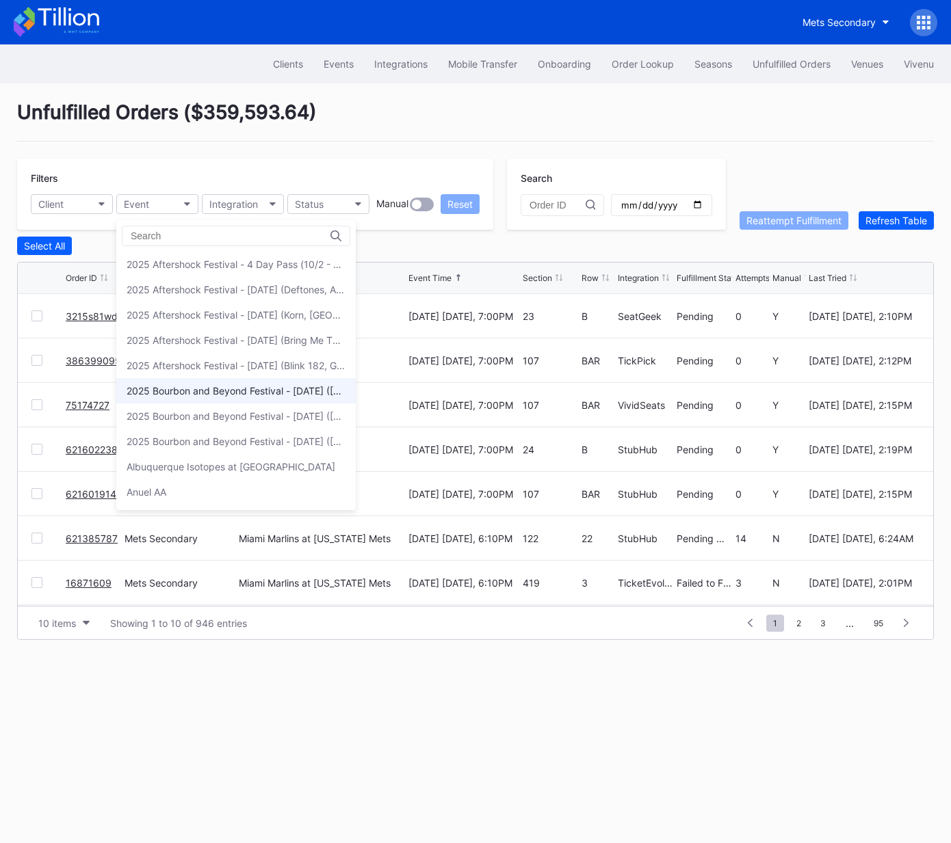
click at [271, 397] on div "2025 Bourbon and Beyond Festival - [DATE] ([GEOGRAPHIC_DATA], Khruangbin, [PERS…" at bounding box center [235, 390] width 239 height 25
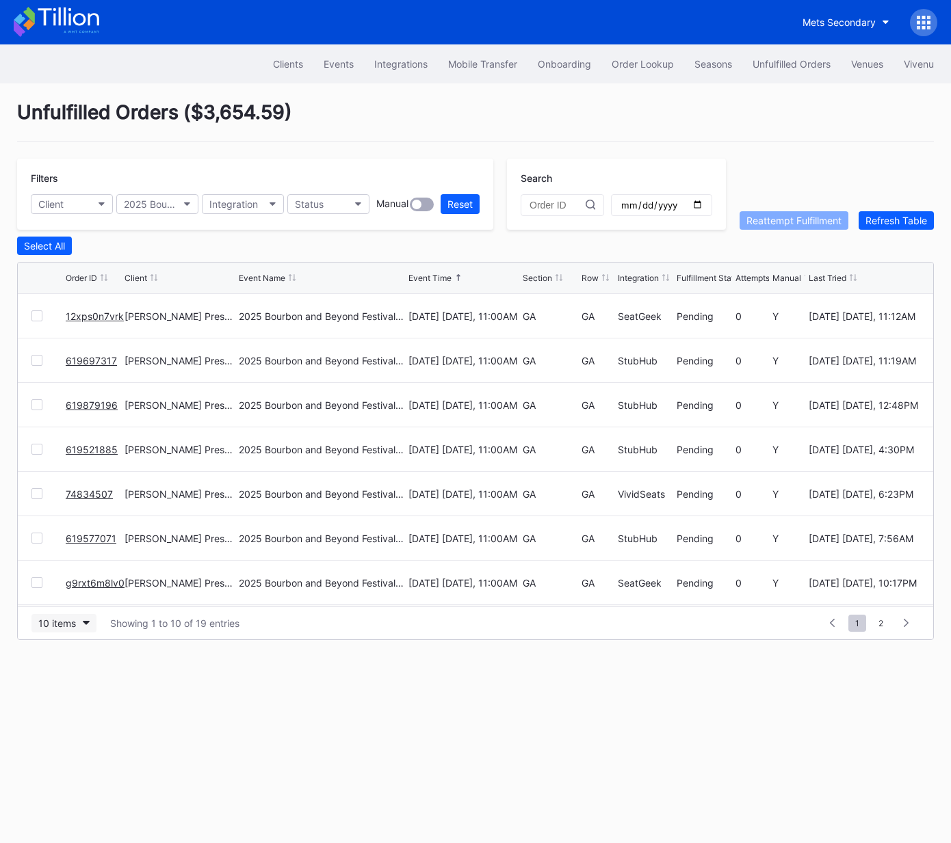
click at [66, 621] on div "10 items" at bounding box center [57, 624] width 38 height 12
click at [60, 680] on div "50 items" at bounding box center [61, 682] width 39 height 12
click at [531, 275] on div "Section" at bounding box center [537, 278] width 29 height 10
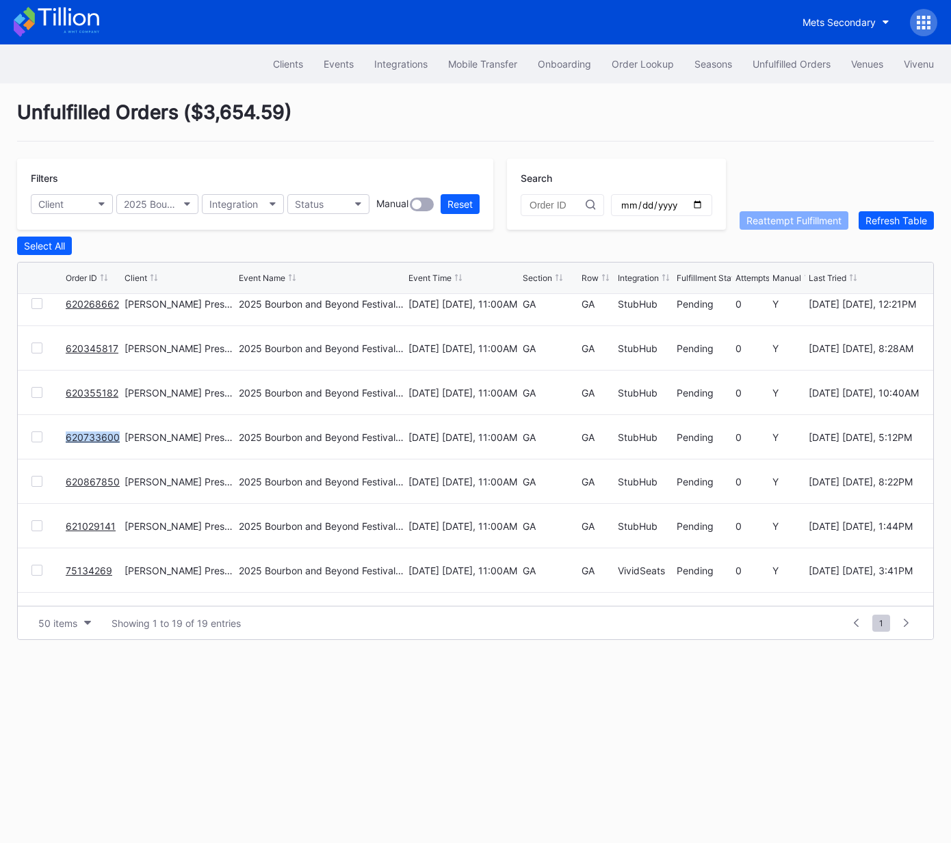
scroll to position [533, 0]
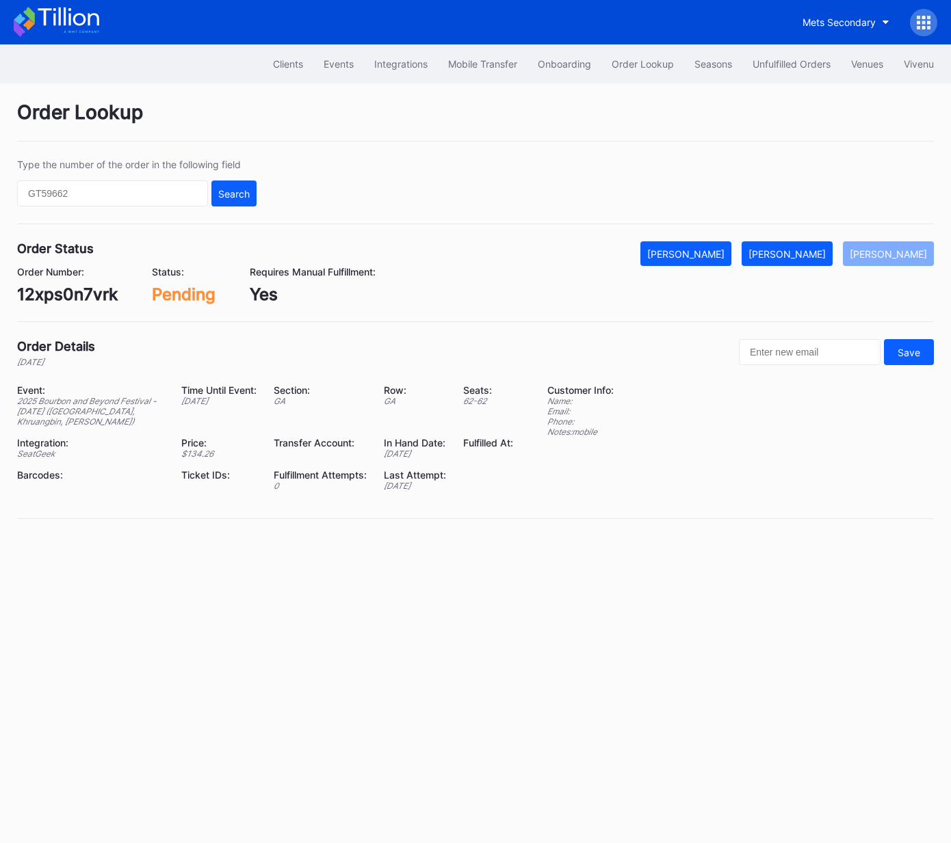
click at [105, 300] on div "12xps0n7vrk" at bounding box center [67, 295] width 101 height 20
copy div "12xps0n7vrk"
click at [800, 252] on div "[PERSON_NAME]" at bounding box center [786, 254] width 77 height 12
click at [62, 297] on div "619697317" at bounding box center [59, 295] width 85 height 20
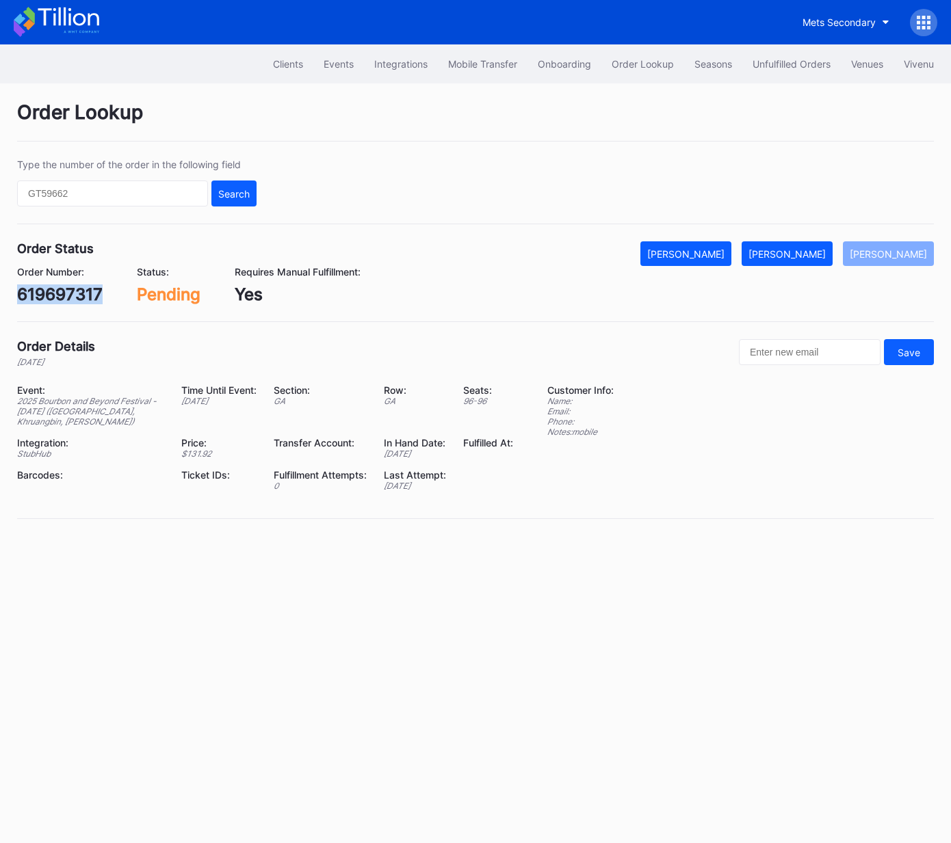
click at [62, 297] on div "619697317" at bounding box center [59, 295] width 85 height 20
copy div "619697317"
click at [826, 255] on div "[PERSON_NAME]" at bounding box center [786, 254] width 77 height 12
click at [80, 294] on div "619879196" at bounding box center [60, 295] width 86 height 20
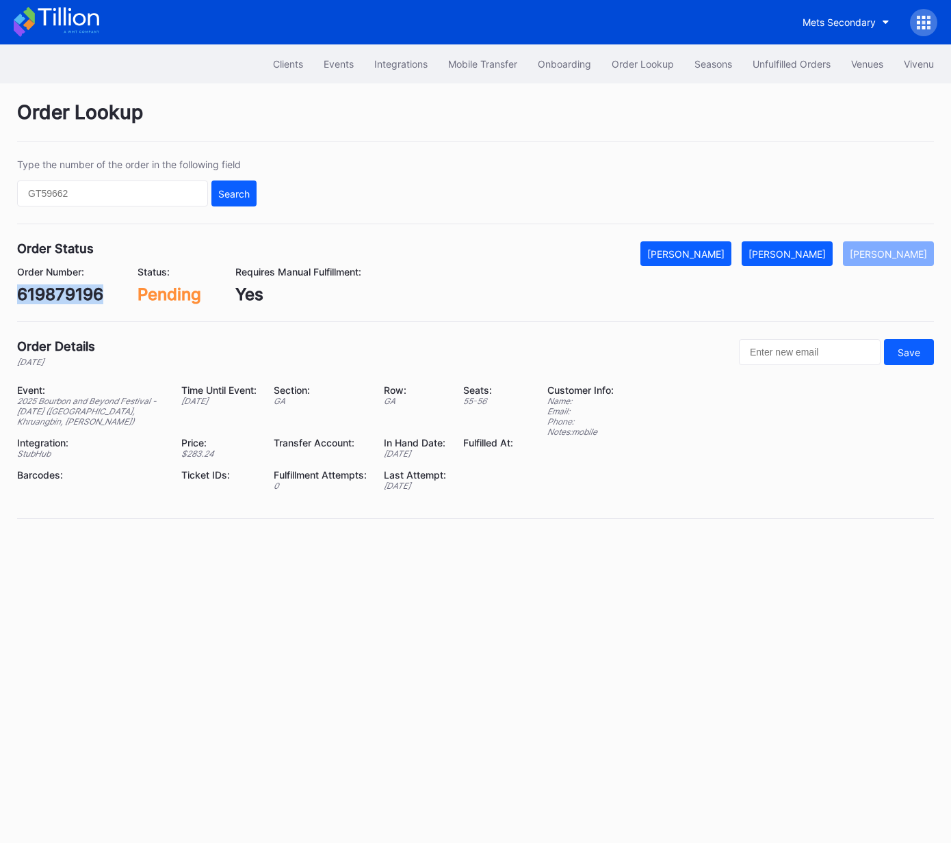
copy div "619879196"
drag, startPoint x: 823, startPoint y: 259, endPoint x: 925, endPoint y: 224, distance: 108.6
click at [823, 259] on button "[PERSON_NAME]" at bounding box center [786, 253] width 91 height 25
click at [75, 291] on div "619521885" at bounding box center [60, 295] width 87 height 20
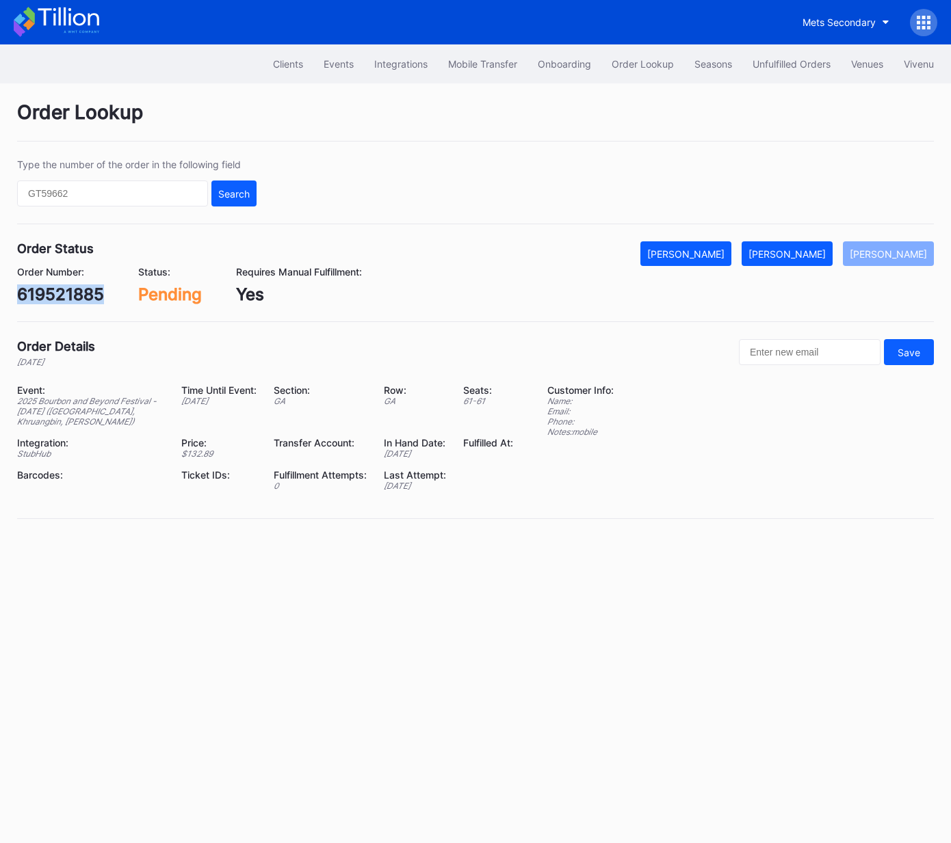
copy div "619521885"
click at [795, 251] on div "[PERSON_NAME]" at bounding box center [786, 254] width 77 height 12
click at [77, 299] on div "74834507" at bounding box center [58, 295] width 82 height 20
copy div "74834507"
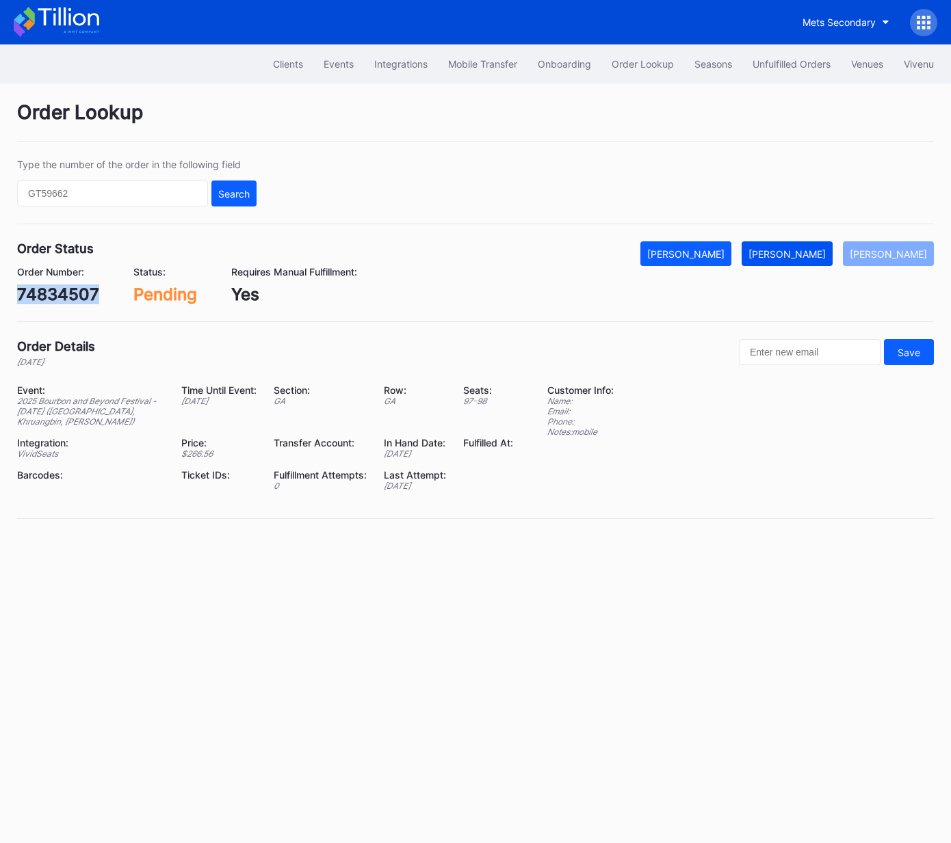
click at [800, 254] on div "[PERSON_NAME]" at bounding box center [786, 254] width 77 height 12
click at [55, 293] on div "619577071" at bounding box center [59, 295] width 85 height 20
copy div "619577071"
click at [810, 257] on div "[PERSON_NAME]" at bounding box center [786, 254] width 77 height 12
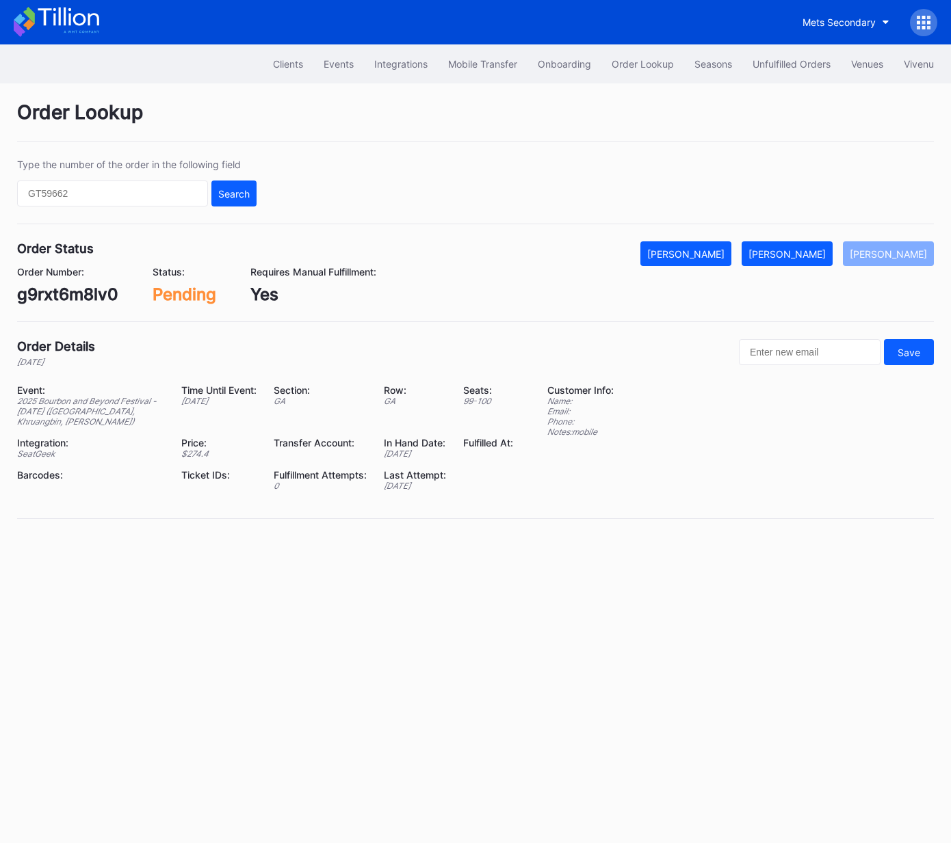
click at [71, 300] on div "g9rxt6m8lv0" at bounding box center [67, 295] width 101 height 20
copy div "g9rxt6m8lv0"
click at [799, 255] on div "[PERSON_NAME]" at bounding box center [786, 254] width 77 height 12
click at [60, 294] on div "74825532" at bounding box center [57, 295] width 81 height 20
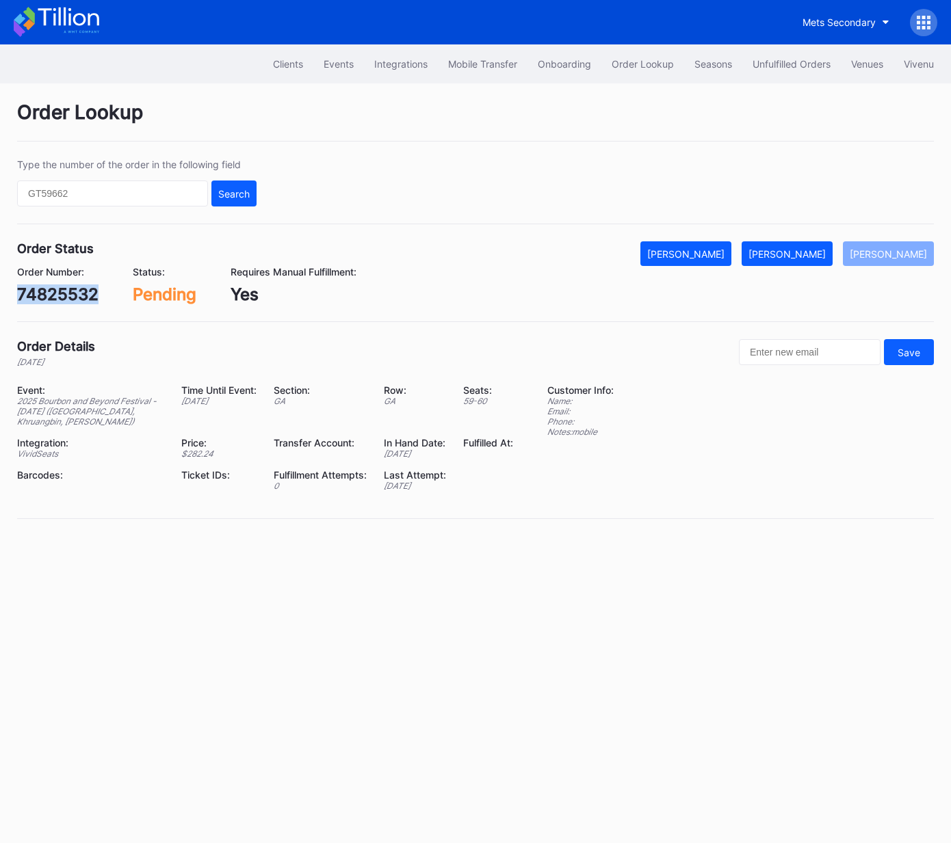
drag, startPoint x: 60, startPoint y: 294, endPoint x: 182, endPoint y: 297, distance: 121.8
click at [60, 294] on div "74825532" at bounding box center [57, 295] width 81 height 20
copy div "74825532"
click at [793, 258] on div "[PERSON_NAME]" at bounding box center [786, 254] width 77 height 12
click at [93, 296] on div "619927048" at bounding box center [62, 295] width 90 height 20
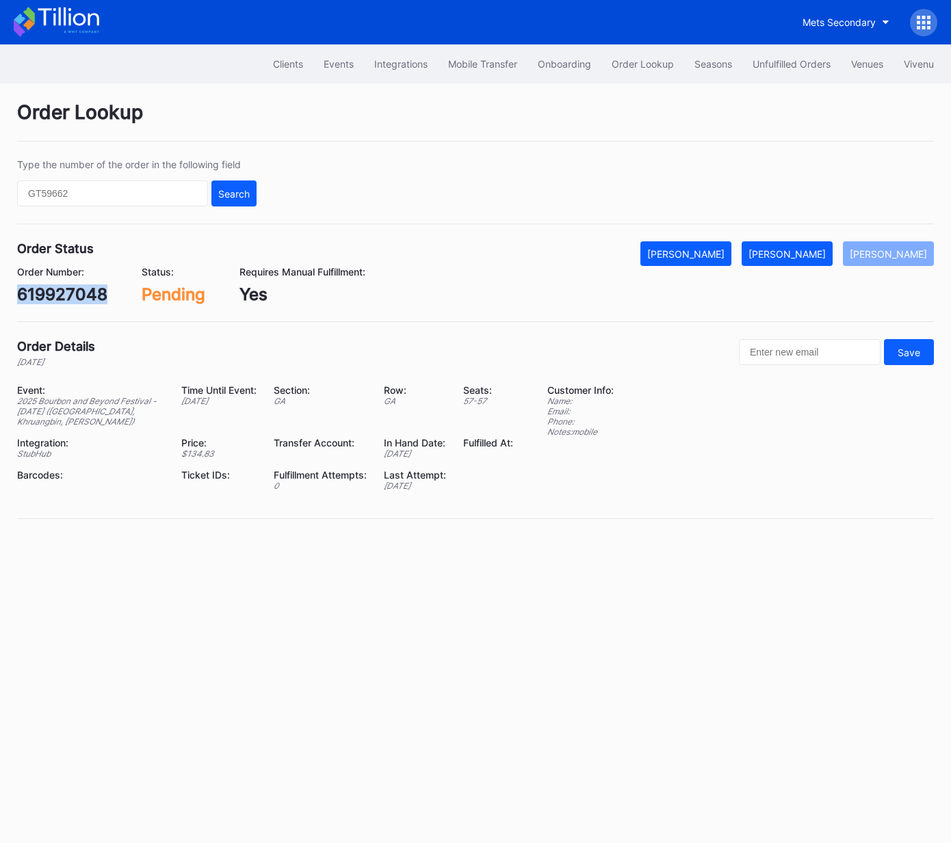
click at [93, 296] on div "619927048" at bounding box center [62, 295] width 90 height 20
copy div "619927048"
click at [807, 254] on div "[PERSON_NAME]" at bounding box center [786, 254] width 77 height 12
click at [81, 294] on div "620118247" at bounding box center [61, 295] width 88 height 20
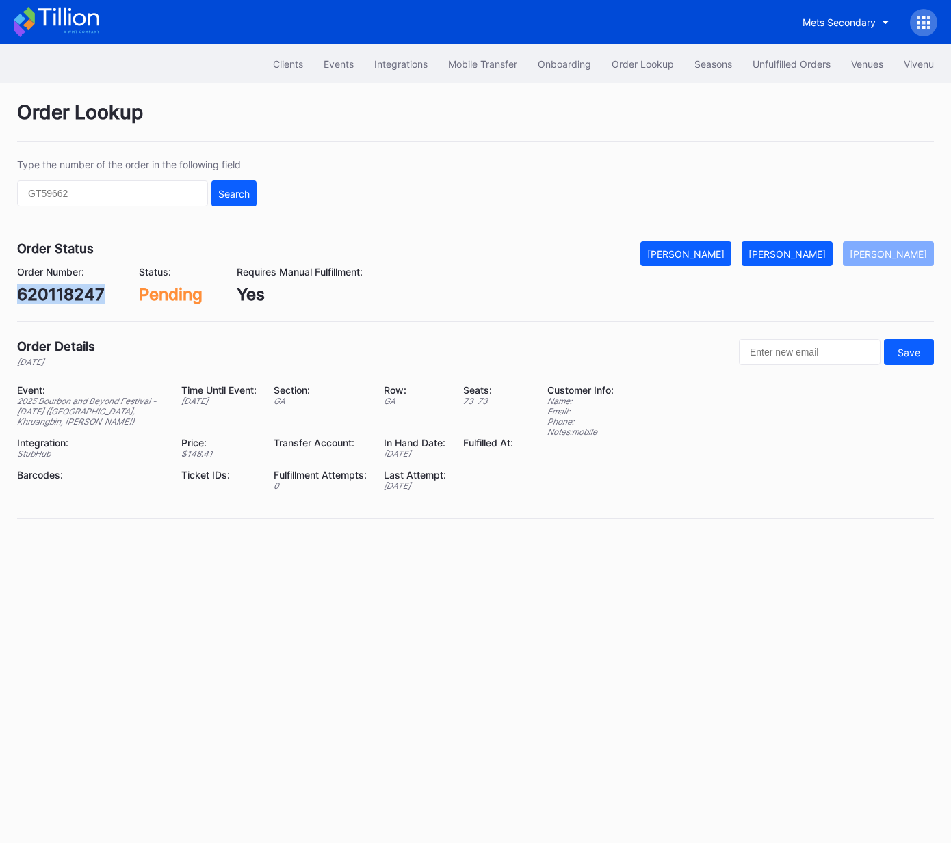
copy div "620118247"
drag, startPoint x: 816, startPoint y: 252, endPoint x: 822, endPoint y: 249, distance: 7.0
click at [816, 252] on div "[PERSON_NAME]" at bounding box center [786, 254] width 77 height 12
click at [83, 302] on div "620078744" at bounding box center [63, 295] width 93 height 20
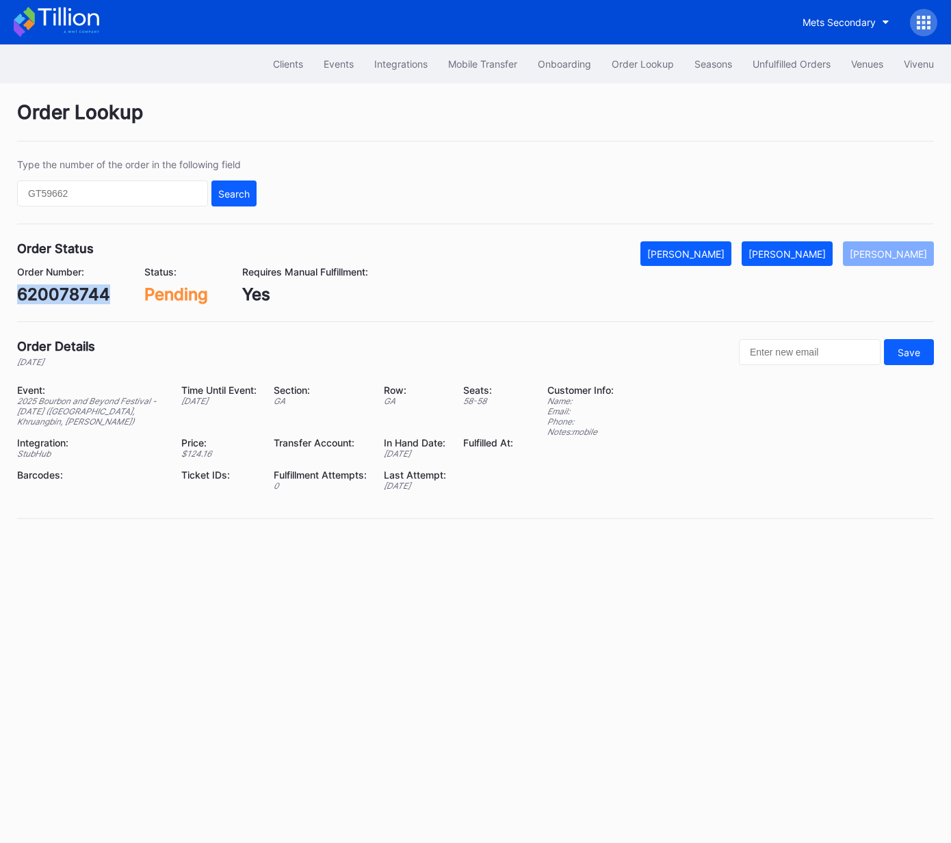
copy div "620078744"
click at [799, 257] on div "[PERSON_NAME]" at bounding box center [786, 254] width 77 height 12
copy div "620078744"
click at [76, 293] on div "620268662" at bounding box center [63, 295] width 93 height 20
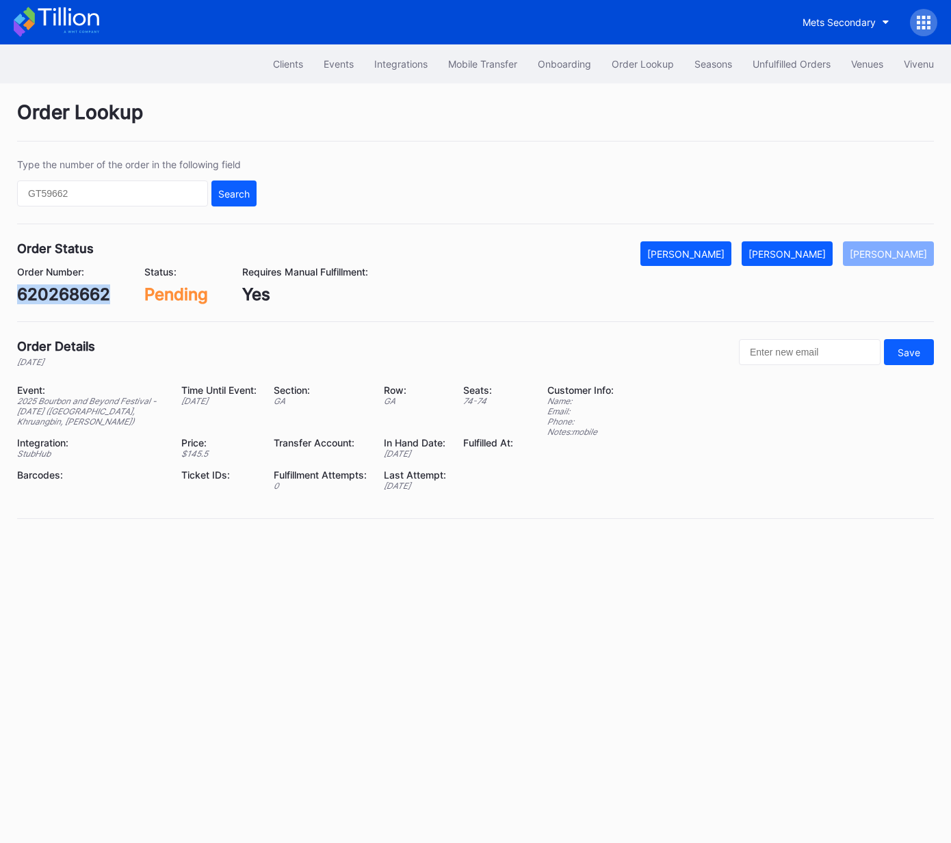
copy div "620268662"
click at [804, 252] on div "[PERSON_NAME]" at bounding box center [786, 254] width 77 height 12
click at [93, 294] on div "620345817" at bounding box center [62, 295] width 90 height 20
copy div "620345817"
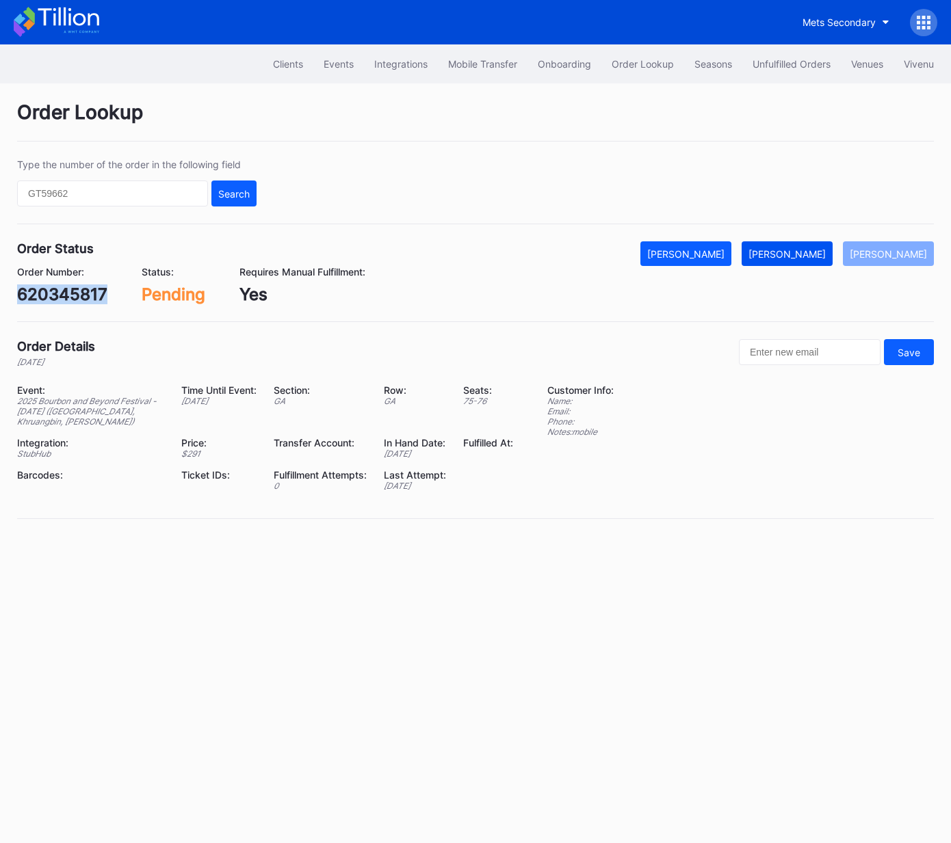
click at [806, 254] on div "[PERSON_NAME]" at bounding box center [786, 254] width 77 height 12
click at [77, 293] on div "620355182" at bounding box center [62, 295] width 90 height 20
copy div "620355182"
click at [802, 255] on div "[PERSON_NAME]" at bounding box center [786, 254] width 77 height 12
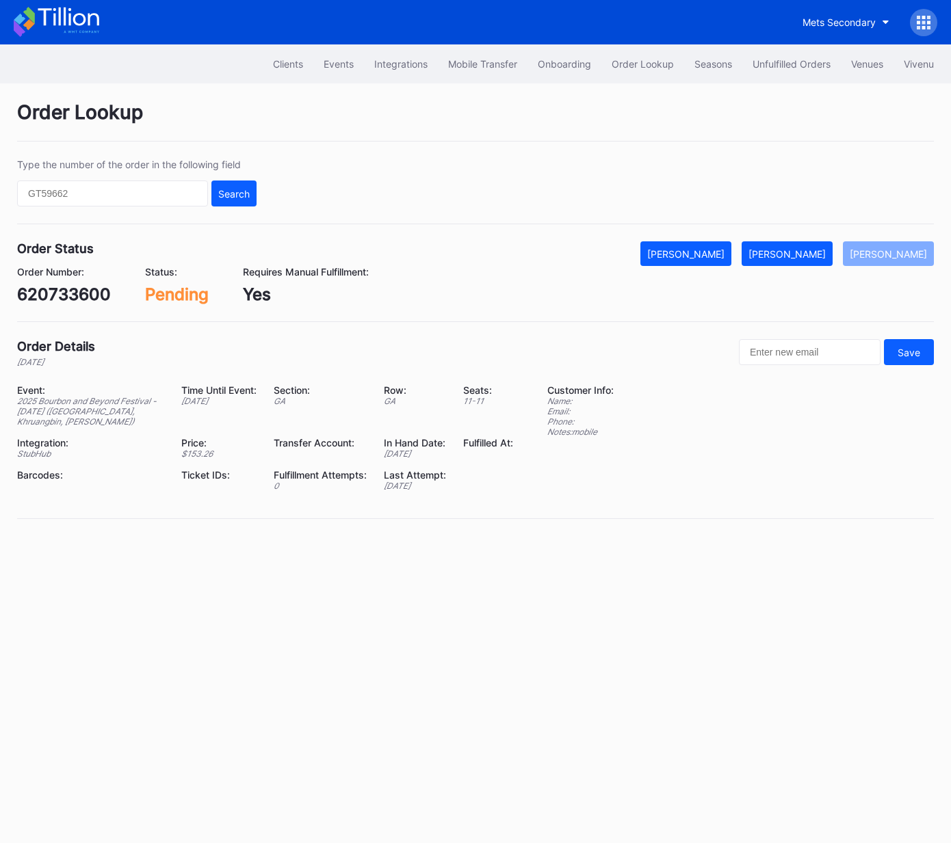
click at [77, 285] on div "620733600" at bounding box center [64, 295] width 94 height 20
copy div "620733600"
click at [807, 249] on div "[PERSON_NAME]" at bounding box center [786, 254] width 77 height 12
click at [93, 299] on div "620867850" at bounding box center [63, 295] width 93 height 20
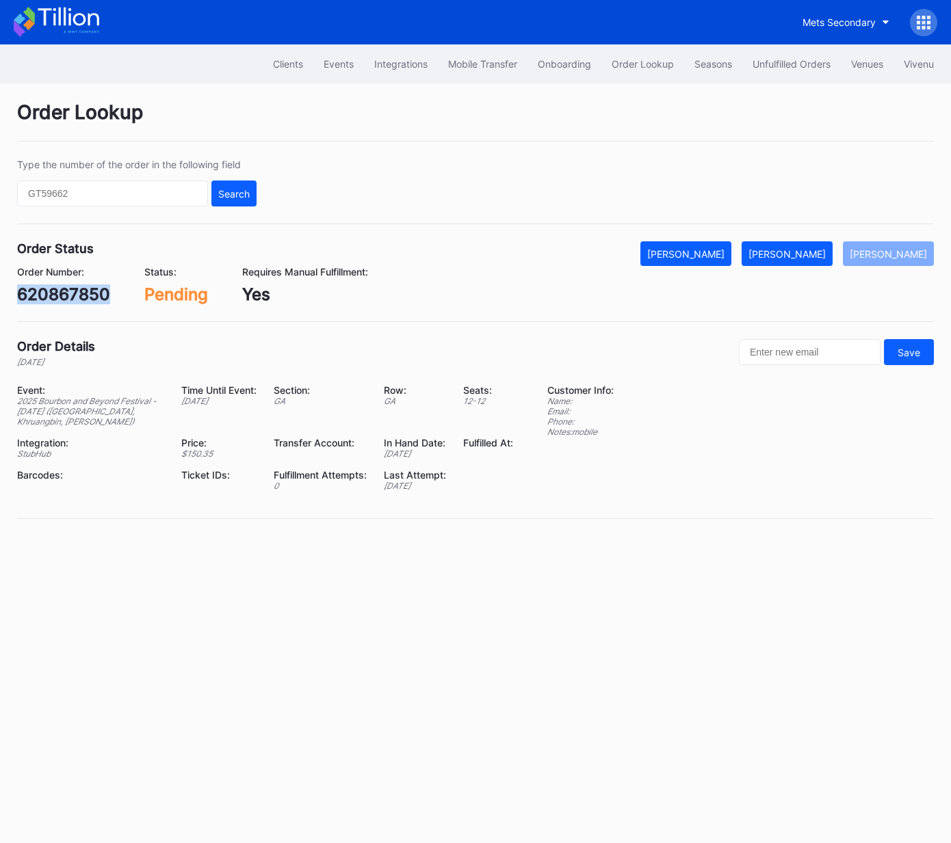
click at [93, 299] on div "620867850" at bounding box center [63, 295] width 93 height 20
copy div "620867850"
drag, startPoint x: 819, startPoint y: 249, endPoint x: 874, endPoint y: 235, distance: 57.2
click at [819, 249] on div "[PERSON_NAME]" at bounding box center [786, 254] width 77 height 12
click at [56, 297] on div "621029141" at bounding box center [59, 295] width 85 height 20
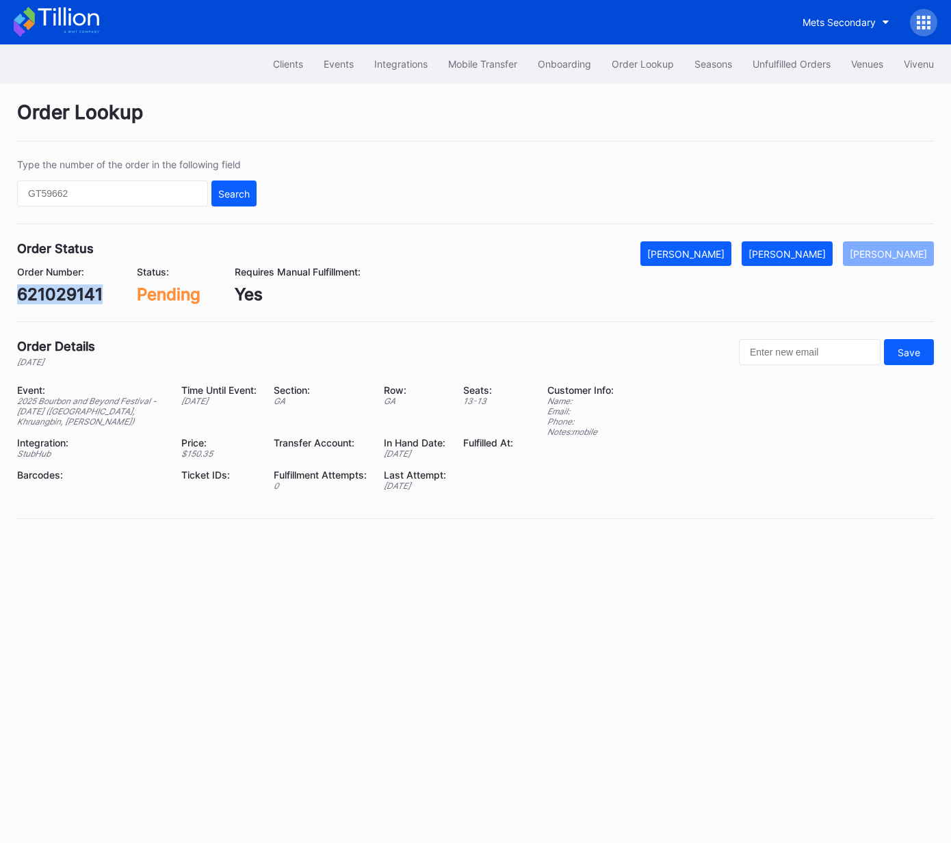
click at [56, 297] on div "621029141" at bounding box center [59, 295] width 85 height 20
copy div "621029141"
click at [798, 259] on button "[PERSON_NAME]" at bounding box center [786, 253] width 91 height 25
click at [71, 282] on div "Order Number: 75134269" at bounding box center [56, 285] width 79 height 38
drag, startPoint x: 71, startPoint y: 282, endPoint x: 70, endPoint y: 291, distance: 8.3
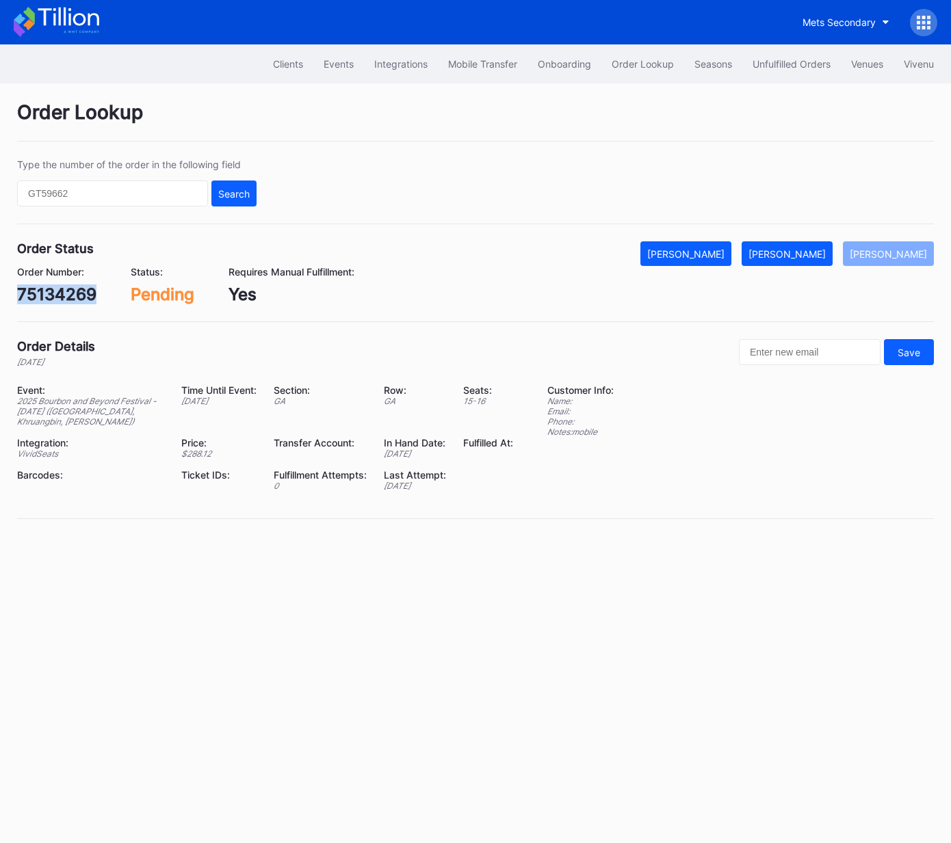
click at [71, 282] on div "Order Number: 75134269" at bounding box center [56, 285] width 79 height 38
copy div "75134269"
drag, startPoint x: 802, startPoint y: 253, endPoint x: 811, endPoint y: 250, distance: 9.5
click at [802, 253] on div "Mark Fulfilled" at bounding box center [786, 254] width 77 height 12
click at [53, 291] on div "75141906" at bounding box center [55, 295] width 77 height 20
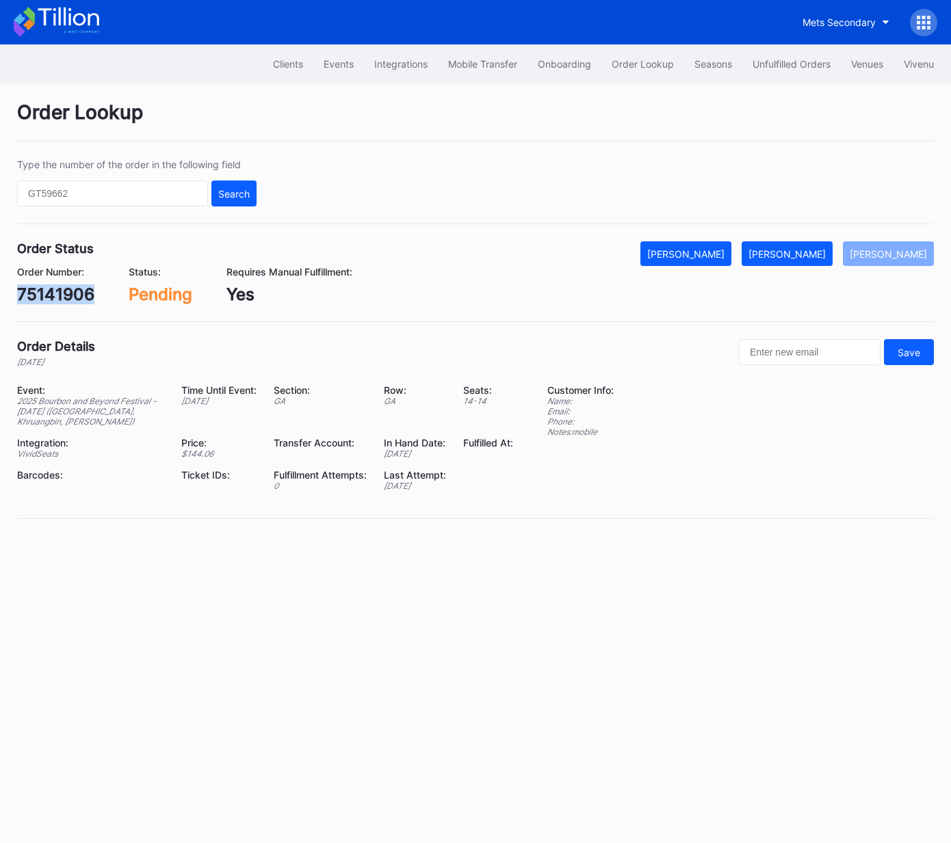
click at [53, 291] on div "75141906" at bounding box center [55, 295] width 77 height 20
copy div "75141906"
click at [823, 254] on div "[PERSON_NAME]" at bounding box center [786, 254] width 77 height 12
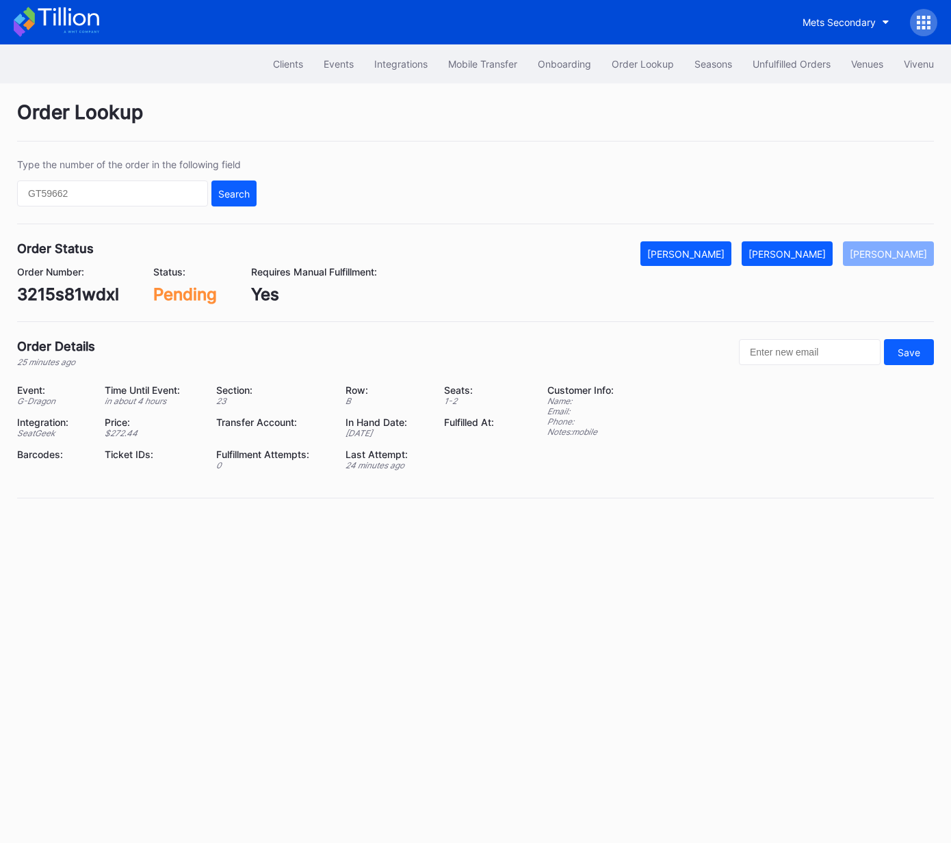
click at [72, 293] on div "3215s81wdxl" at bounding box center [68, 295] width 102 height 20
copy div "3215s81wdxl"
click at [795, 251] on div "Mark Fulfilled" at bounding box center [786, 254] width 77 height 12
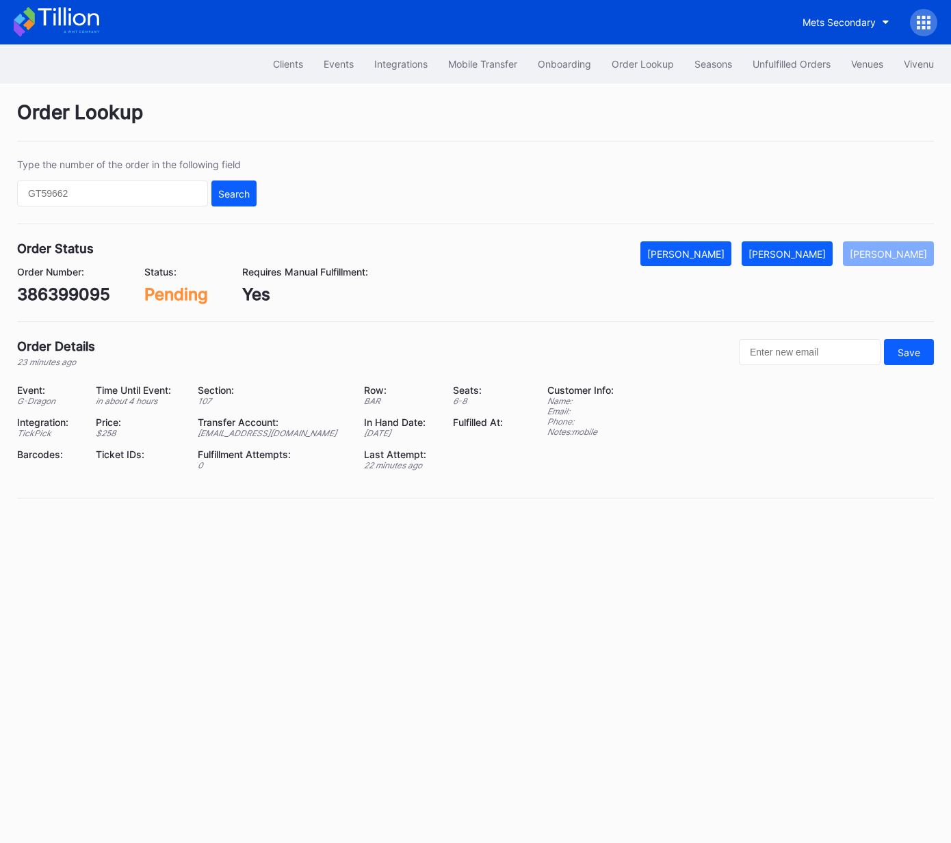
click at [64, 289] on div "386399095" at bounding box center [63, 295] width 93 height 20
click at [65, 289] on div "386399095" at bounding box center [63, 295] width 93 height 20
copy div "386399095"
click at [826, 249] on div "[PERSON_NAME]" at bounding box center [786, 254] width 77 height 12
click at [802, 253] on div "[PERSON_NAME]" at bounding box center [786, 254] width 77 height 12
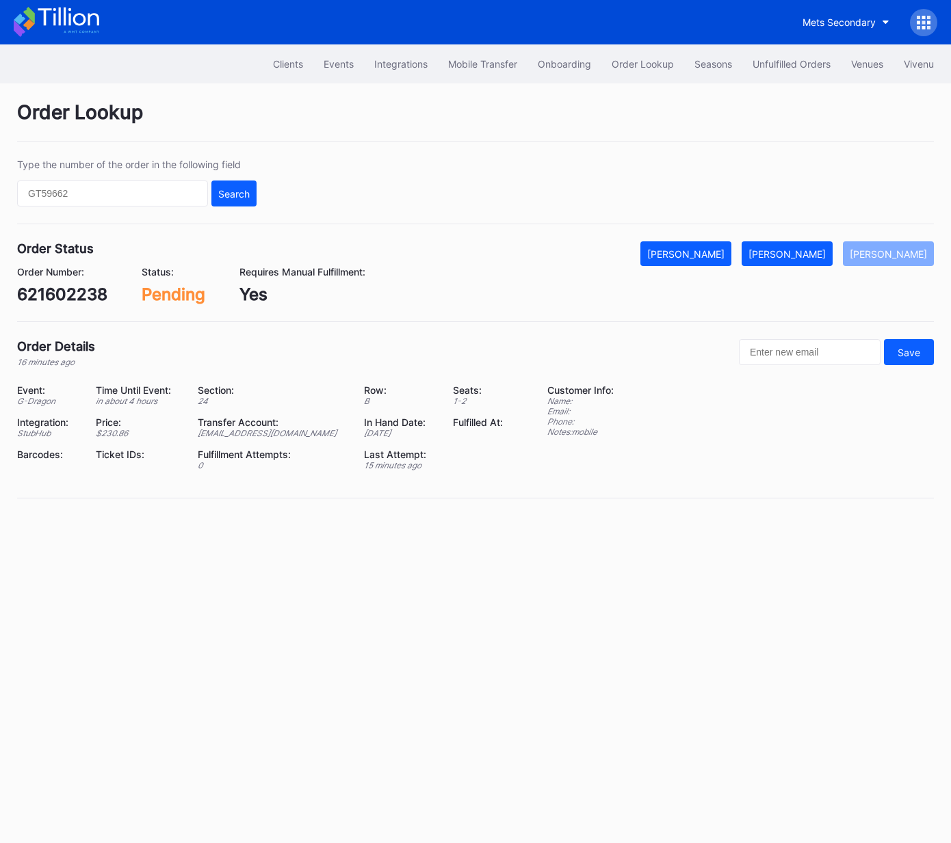
click at [60, 294] on div "621602238" at bounding box center [62, 295] width 90 height 20
copy div "621602238"
click at [813, 255] on div "[PERSON_NAME]" at bounding box center [786, 254] width 77 height 12
click at [85, 298] on div "621601914" at bounding box center [59, 295] width 85 height 20
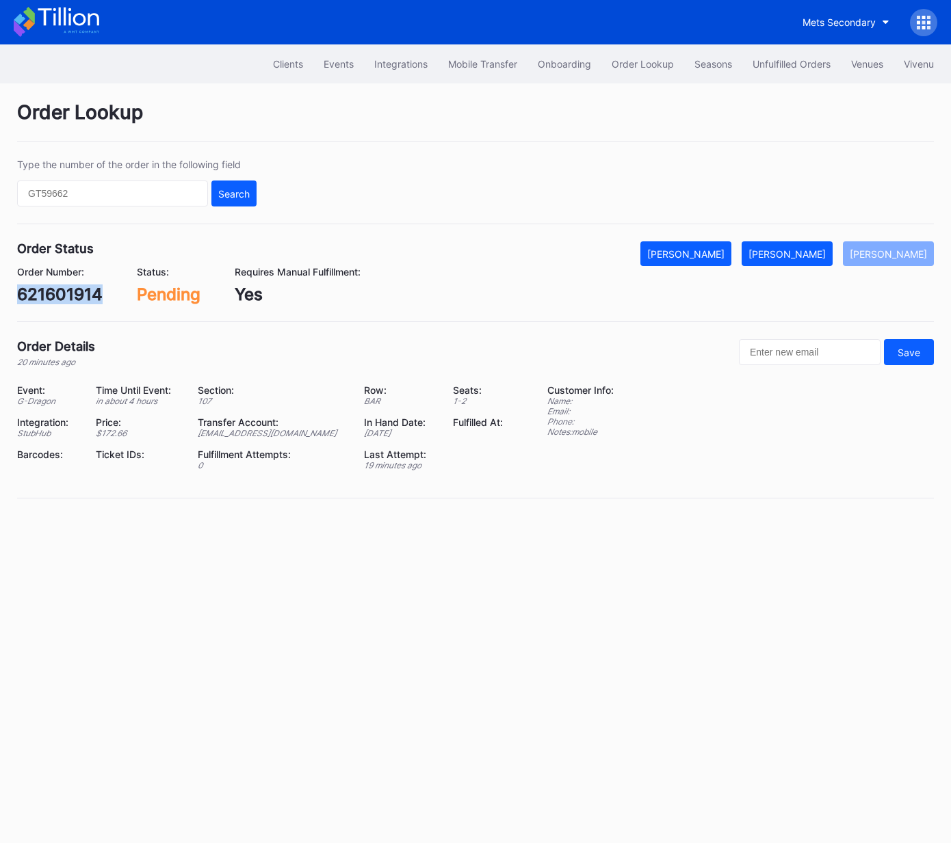
click at [85, 298] on div "621601914" at bounding box center [59, 295] width 85 height 20
copy div "621601914"
drag, startPoint x: 801, startPoint y: 252, endPoint x: 854, endPoint y: 253, distance: 52.7
click at [801, 252] on div "[PERSON_NAME]" at bounding box center [786, 254] width 77 height 12
click at [103, 291] on div "DP2NNYSSW0" at bounding box center [74, 295] width 115 height 20
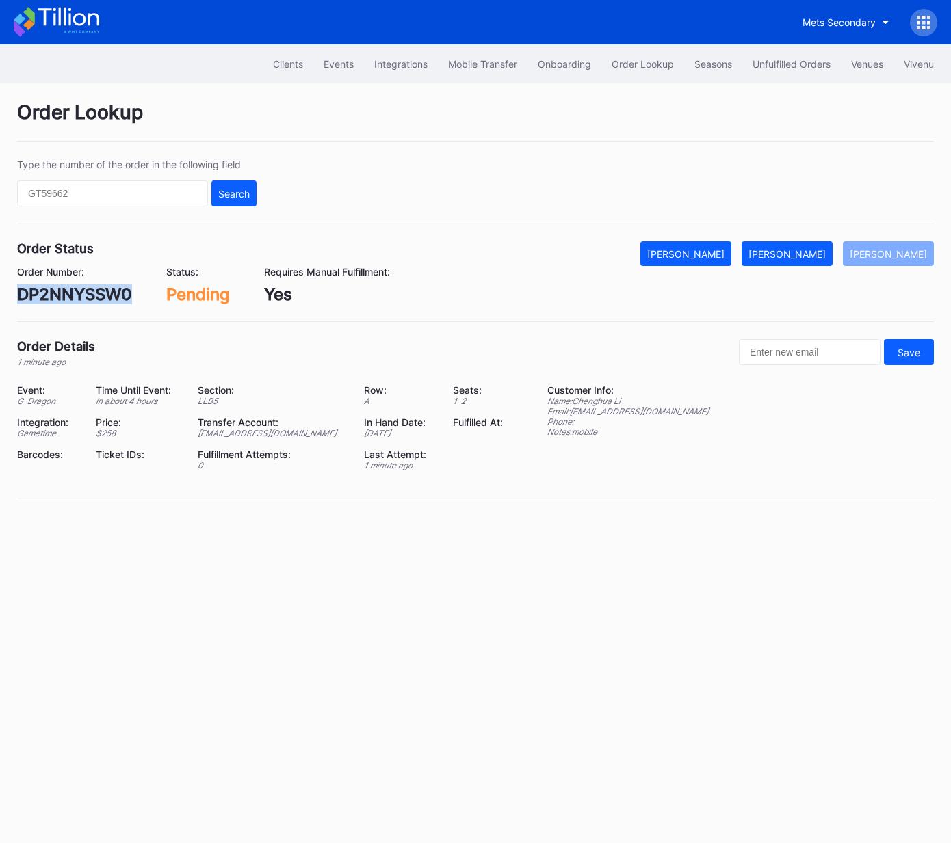
click at [103, 291] on div "DP2NNYSSW0" at bounding box center [74, 295] width 115 height 20
copy div "DP2NNYSSW0"
drag, startPoint x: 813, startPoint y: 251, endPoint x: 812, endPoint y: 281, distance: 30.1
click at [813, 251] on div "[PERSON_NAME]" at bounding box center [786, 254] width 77 height 12
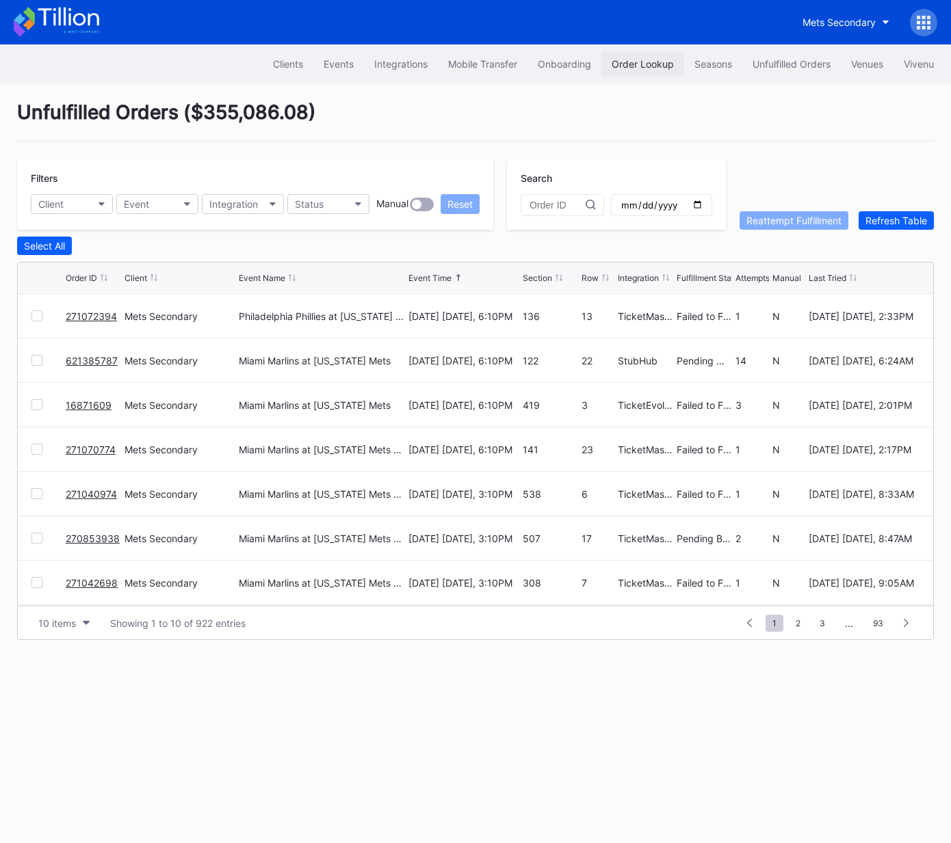
click at [633, 64] on div "Order Lookup" at bounding box center [642, 64] width 62 height 12
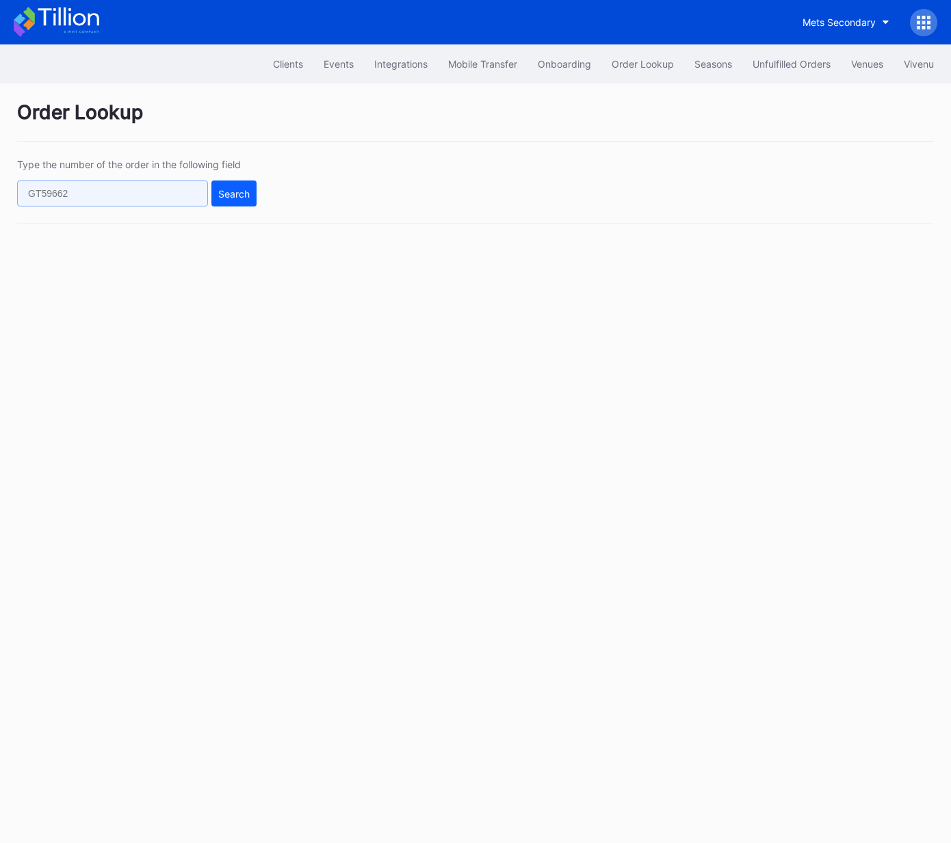
click at [183, 189] on input "text" at bounding box center [112, 194] width 191 height 26
paste input "n360tqxw1q1"
type input "n360tqxw1q1"
click at [253, 194] on button "Search" at bounding box center [233, 194] width 45 height 26
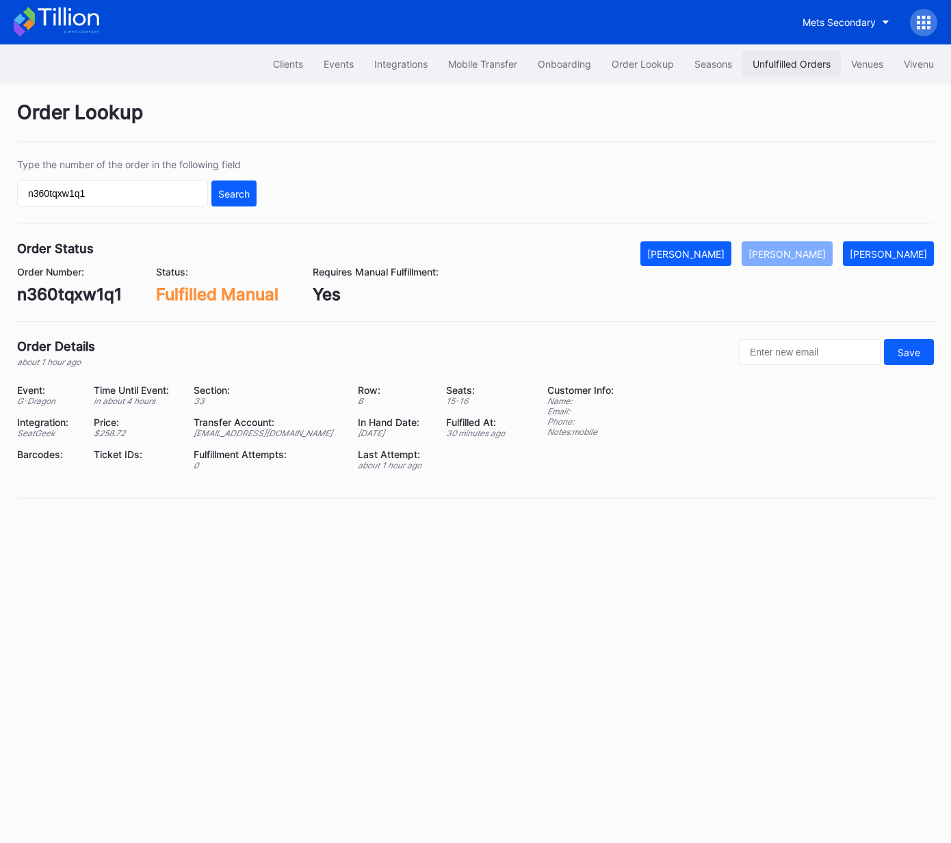
click at [790, 66] on div "Unfulfilled Orders" at bounding box center [791, 64] width 78 height 12
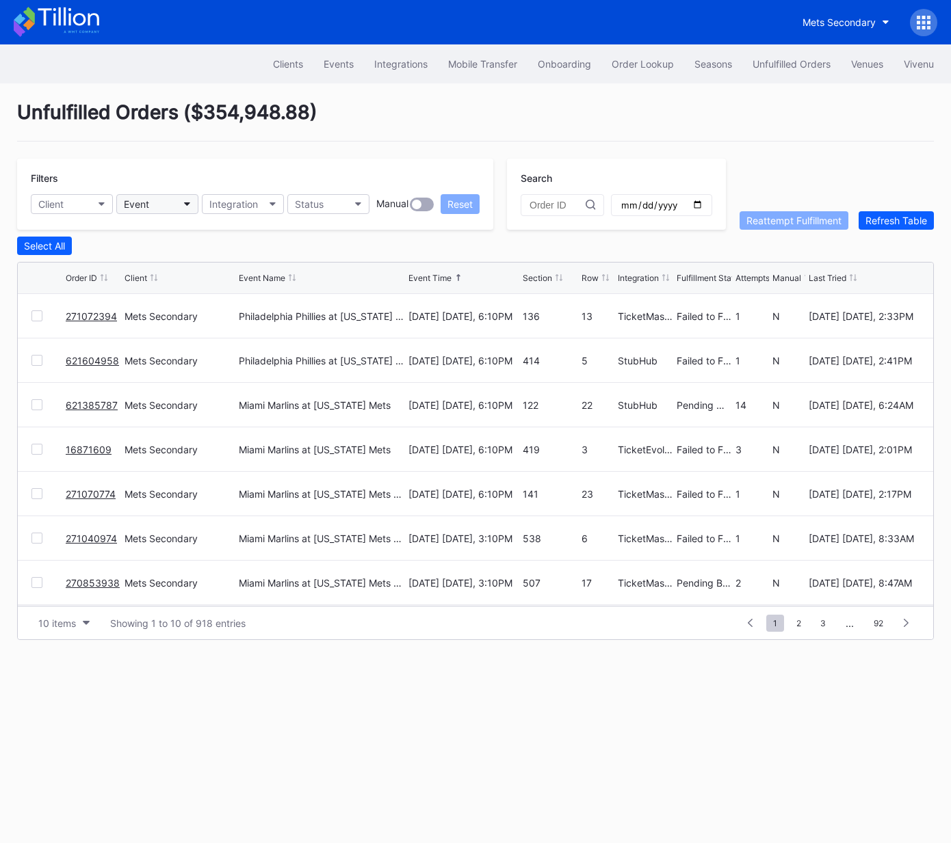
click at [170, 207] on button "Event" at bounding box center [157, 204] width 82 height 20
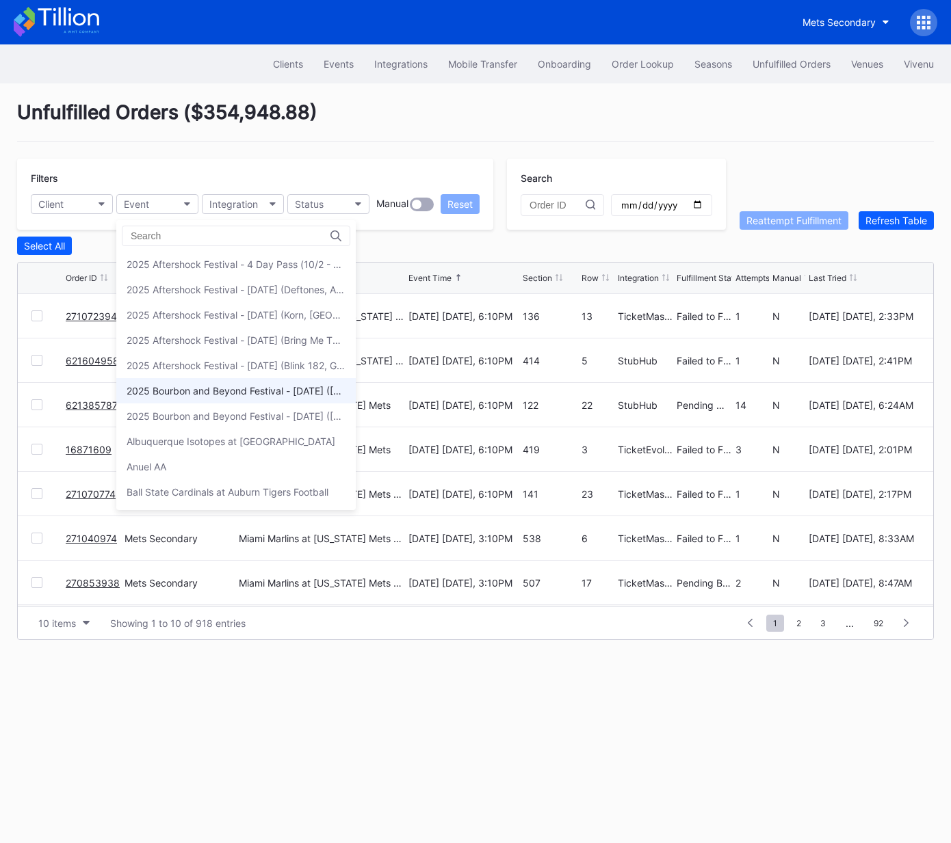
click at [264, 396] on div "2025 Bourbon and Beyond Festival - [DATE] ([PERSON_NAME], [PERSON_NAME], [PERSO…" at bounding box center [235, 390] width 239 height 25
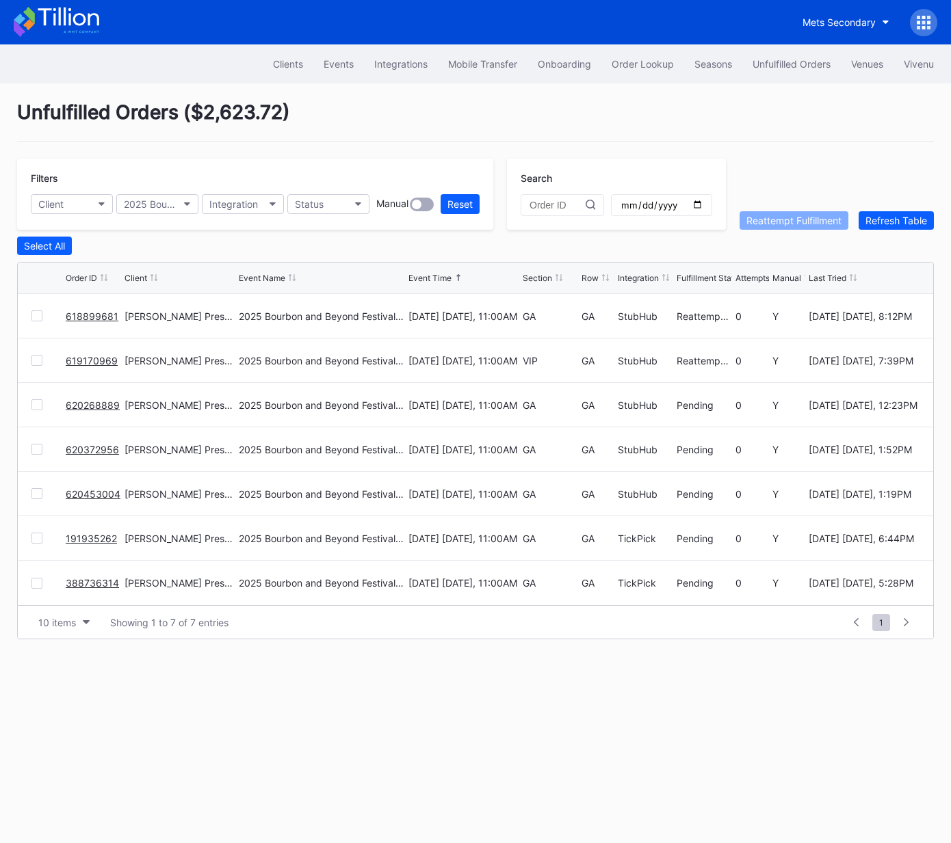
click at [531, 274] on div "Section" at bounding box center [537, 278] width 29 height 10
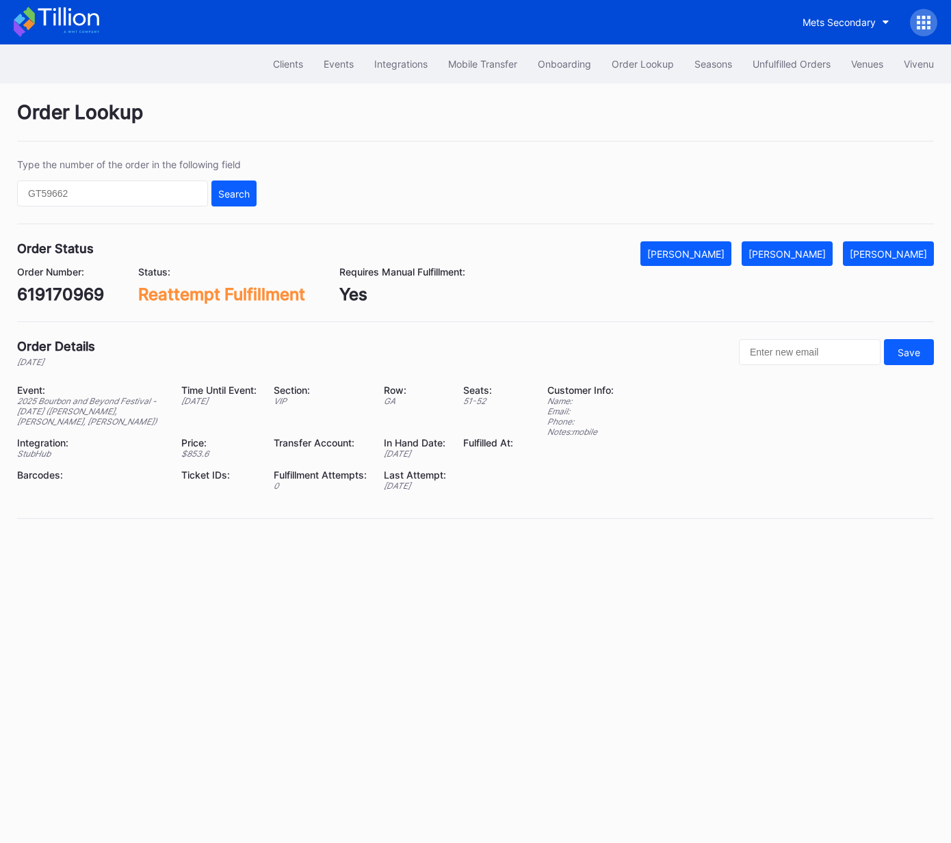
click at [75, 289] on div "619170969" at bounding box center [60, 295] width 87 height 20
click at [76, 289] on div "619170969" at bounding box center [60, 295] width 87 height 20
copy div "619170969"
click at [797, 251] on div "[PERSON_NAME]" at bounding box center [786, 254] width 77 height 12
click at [94, 302] on div "618899681" at bounding box center [60, 295] width 87 height 20
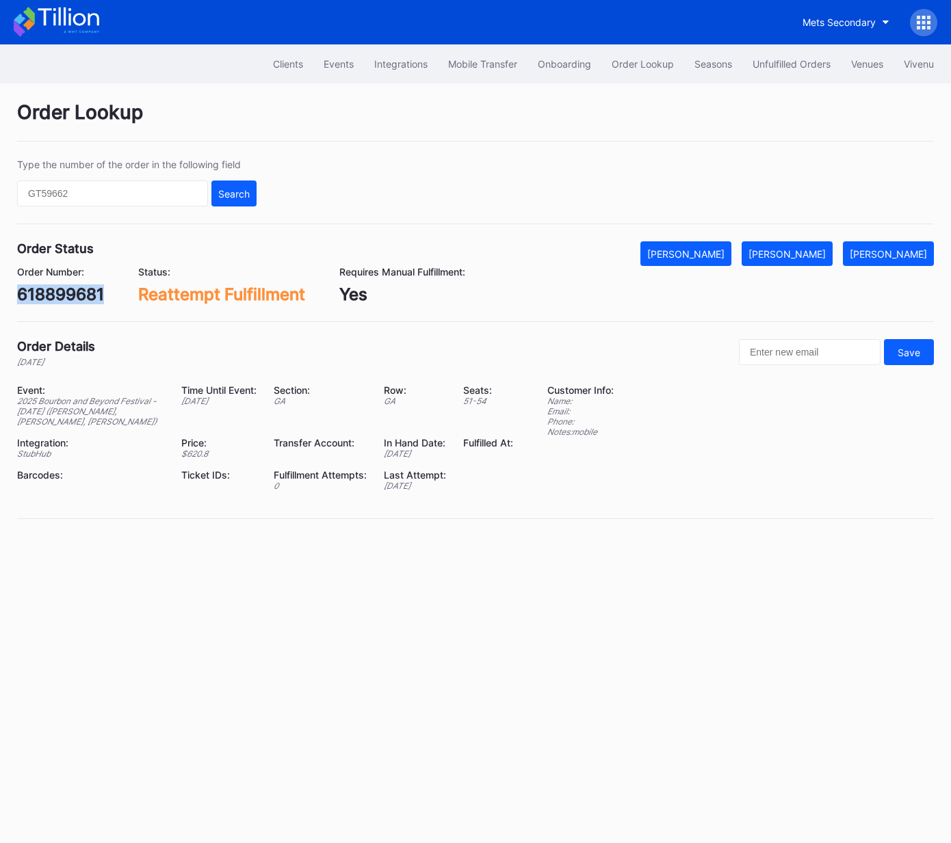
click at [94, 302] on div "618899681" at bounding box center [60, 295] width 87 height 20
copy div "618899681"
drag, startPoint x: 823, startPoint y: 261, endPoint x: 941, endPoint y: 192, distance: 137.4
click at [823, 261] on button "[PERSON_NAME]" at bounding box center [786, 253] width 91 height 25
click at [552, 326] on div "Order Lookup Type the number of the order in the following field Search Order S…" at bounding box center [475, 318] width 951 height 470
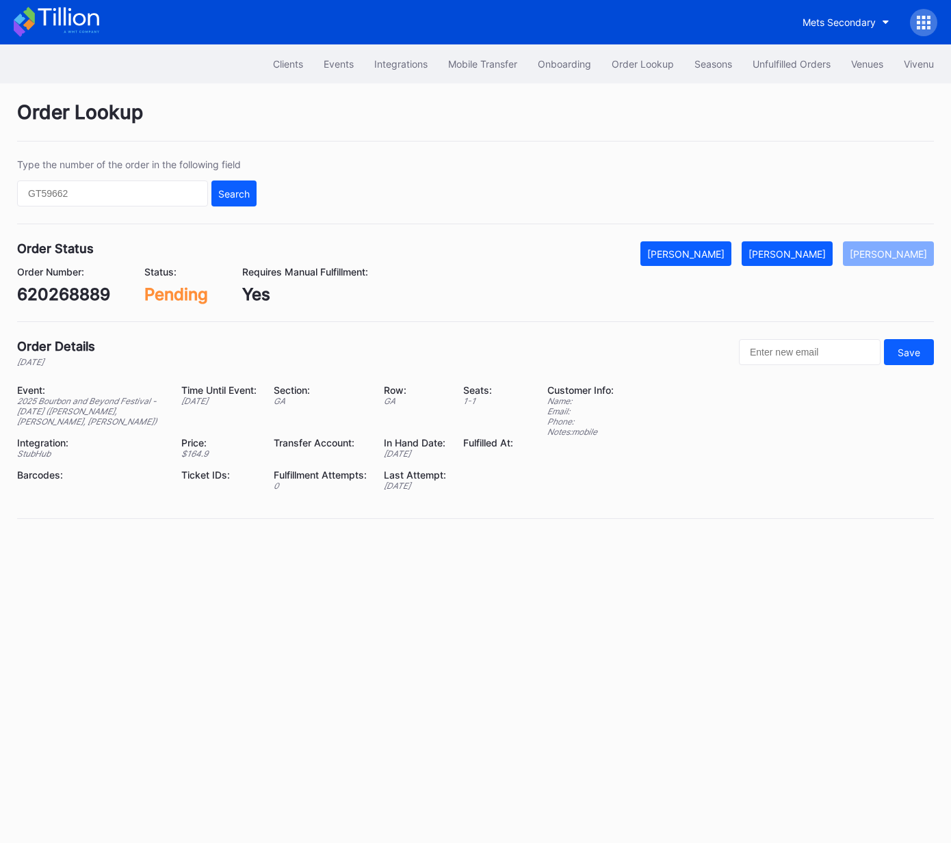
click at [88, 291] on div "620268889" at bounding box center [63, 295] width 93 height 20
copy div "620268889"
drag, startPoint x: 802, startPoint y: 252, endPoint x: 808, endPoint y: 256, distance: 7.6
click at [802, 252] on div "[PERSON_NAME]" at bounding box center [786, 254] width 77 height 12
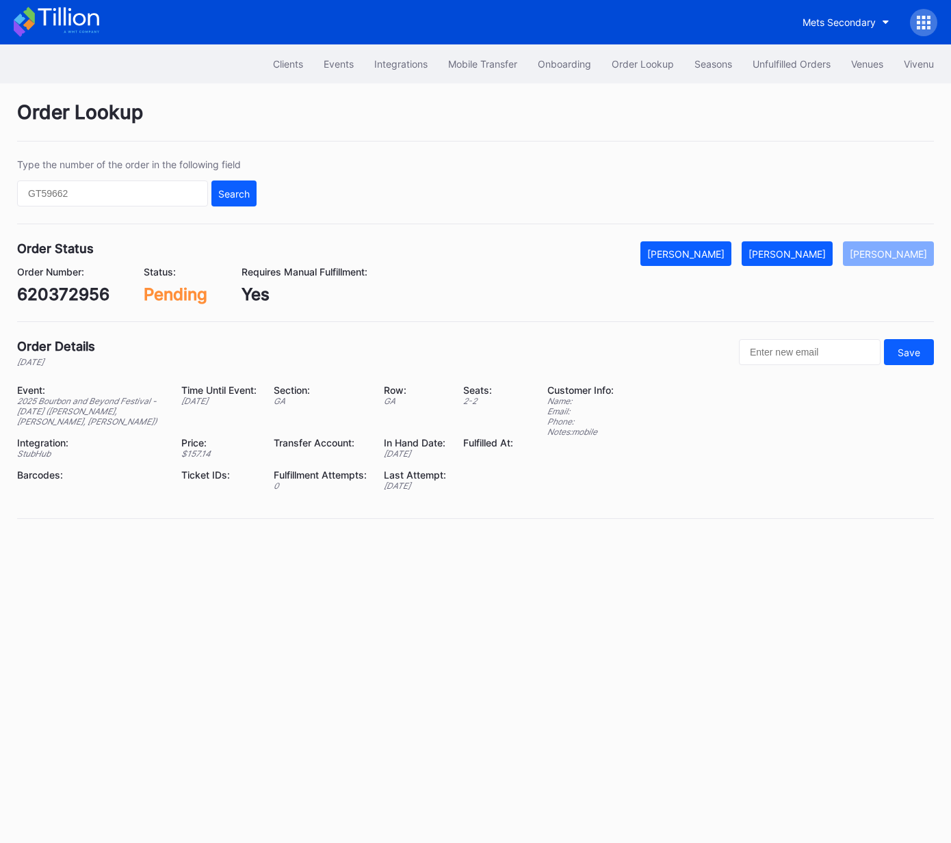
click at [96, 295] on div "620372956" at bounding box center [63, 295] width 92 height 20
copy div "620372956"
click at [793, 258] on div "[PERSON_NAME]" at bounding box center [786, 254] width 77 height 12
click at [85, 289] on div "620453004" at bounding box center [65, 295] width 96 height 20
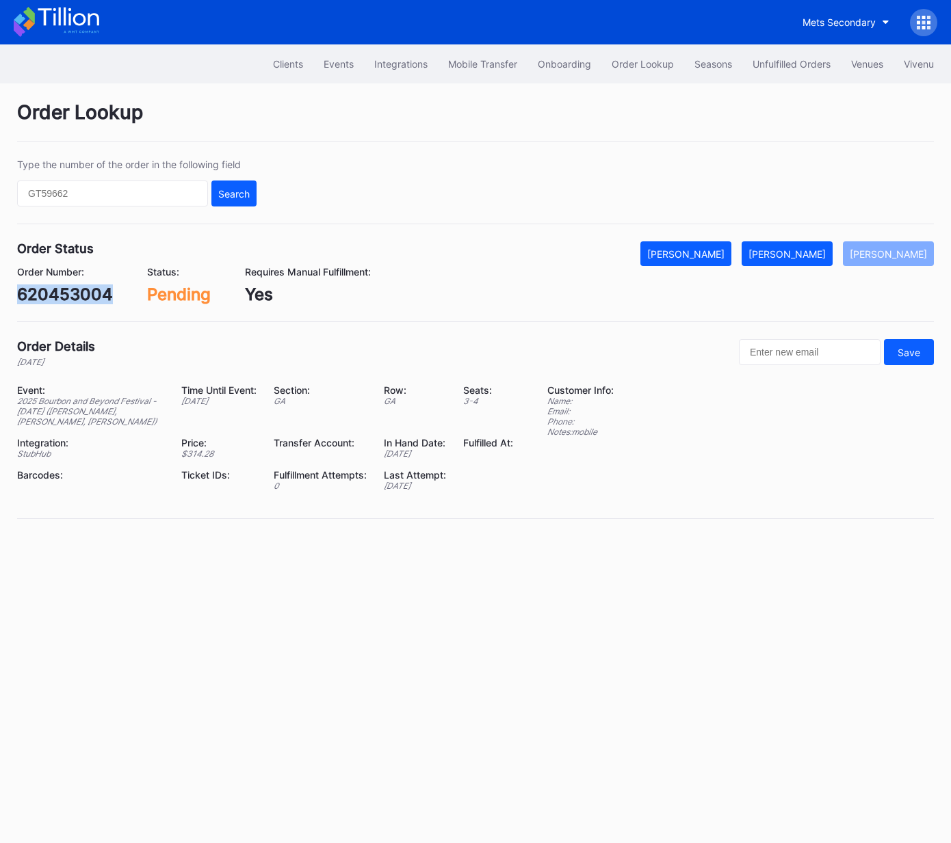
click at [85, 289] on div "620453004" at bounding box center [65, 295] width 96 height 20
copy div "620453004"
click at [799, 248] on div "[PERSON_NAME]" at bounding box center [786, 254] width 77 height 12
click at [74, 290] on div "191935262" at bounding box center [60, 295] width 87 height 20
click at [74, 289] on div "191935262" at bounding box center [60, 295] width 87 height 20
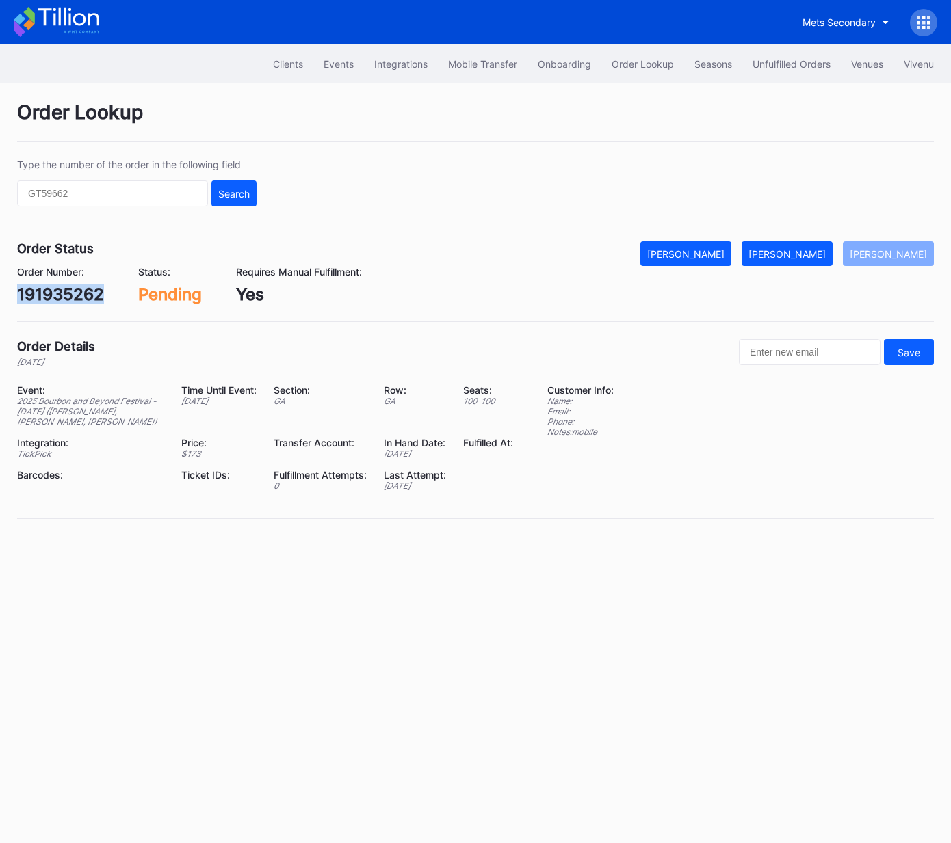
copy div "191935262"
click at [804, 260] on button "[PERSON_NAME]" at bounding box center [786, 253] width 91 height 25
click at [85, 300] on div "388736314" at bounding box center [62, 295] width 90 height 20
click at [86, 300] on div "388736314" at bounding box center [62, 295] width 90 height 20
copy div "388736314"
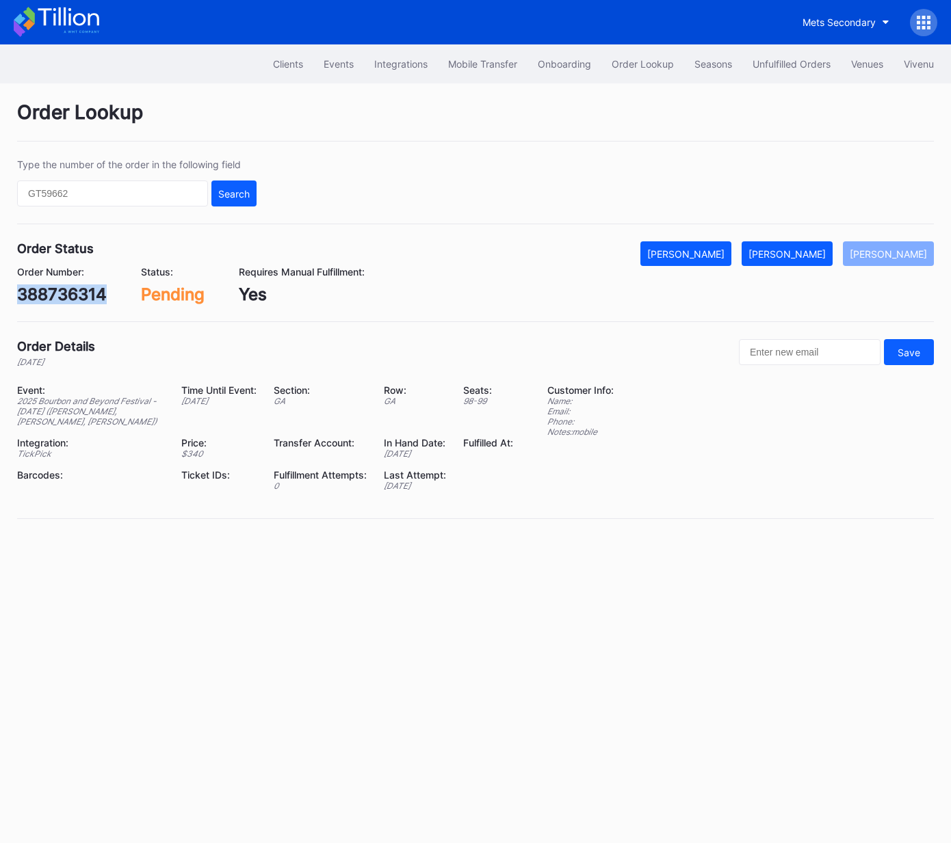
click at [810, 248] on div "[PERSON_NAME]" at bounding box center [786, 254] width 77 height 12
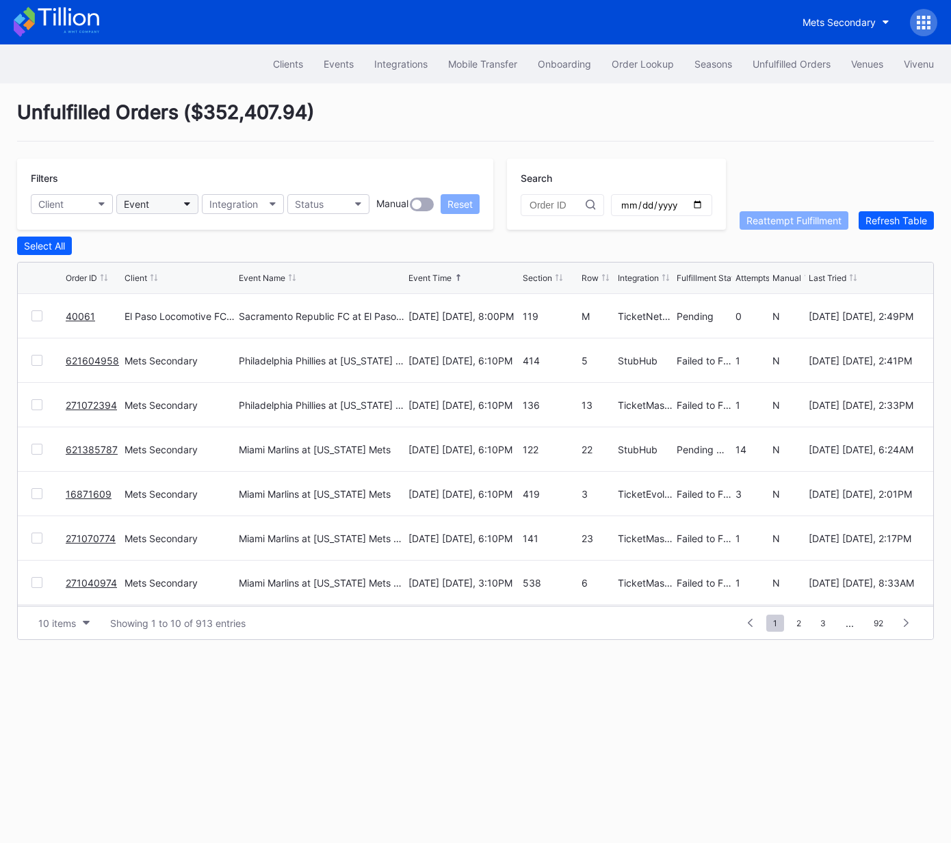
click at [143, 197] on button "Event" at bounding box center [157, 204] width 82 height 20
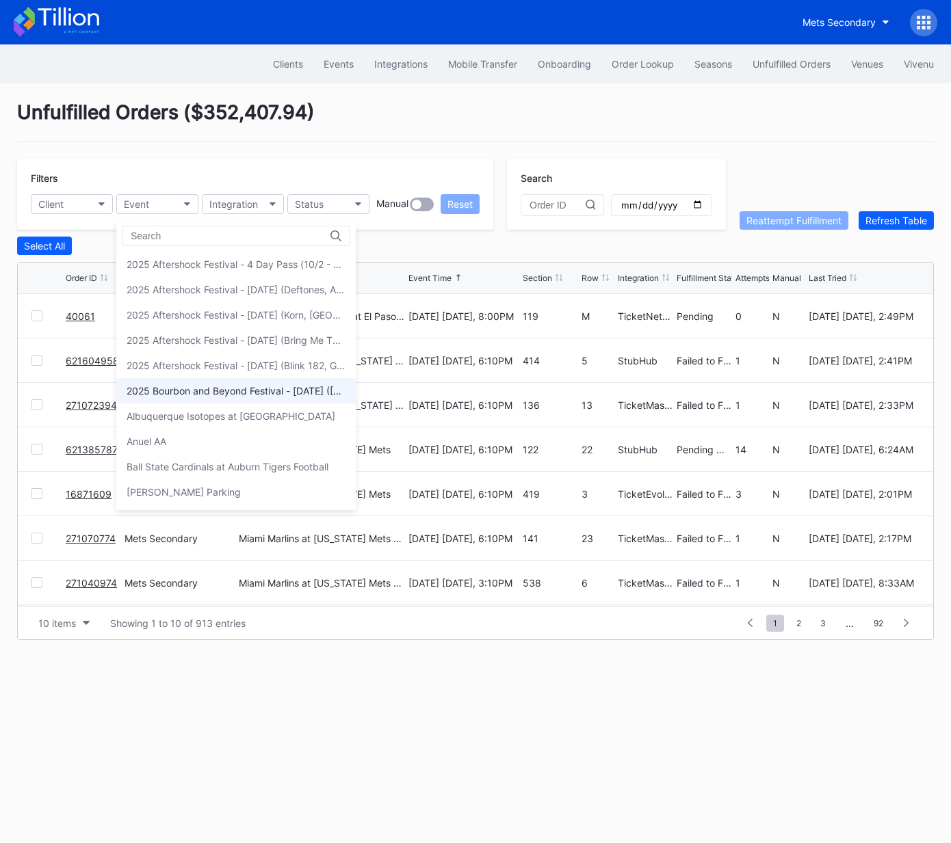
click at [296, 392] on div "2025 Bourbon and Beyond Festival - [DATE] ([PERSON_NAME], Goo Goo Dolls, [PERSO…" at bounding box center [236, 391] width 219 height 12
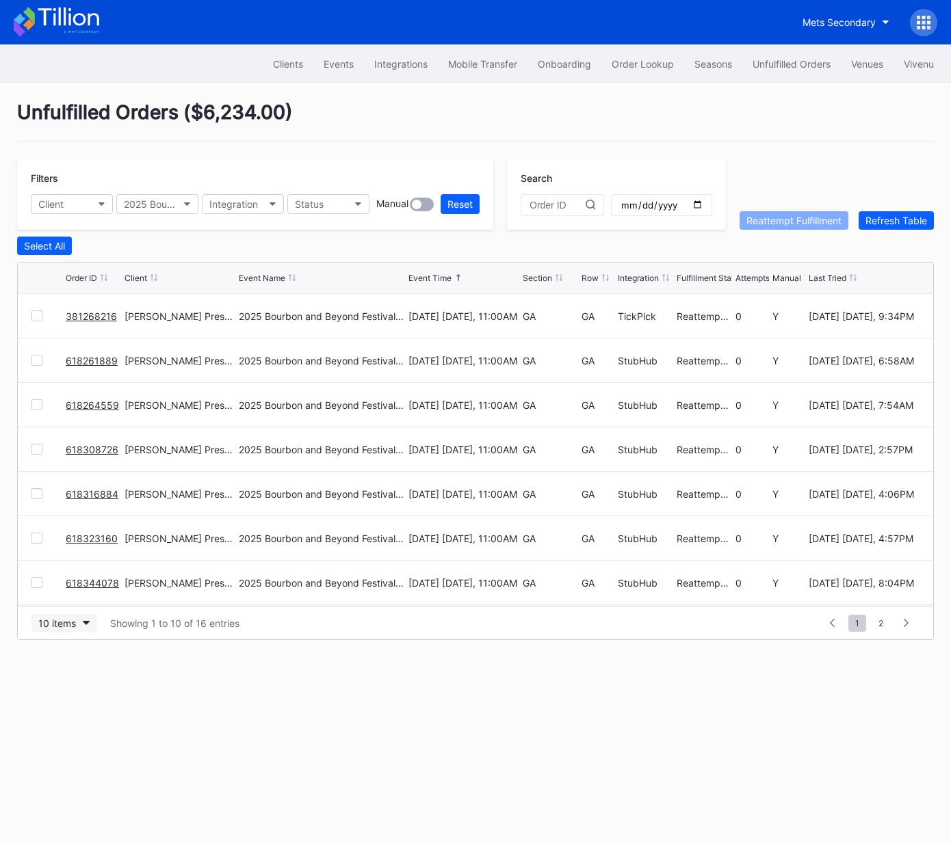
click at [63, 625] on div "10 items" at bounding box center [57, 624] width 38 height 12
click at [63, 686] on div "50 items" at bounding box center [61, 682] width 39 height 12
click at [538, 274] on div "Section" at bounding box center [537, 278] width 29 height 10
click at [538, 276] on div "Section" at bounding box center [537, 278] width 29 height 10
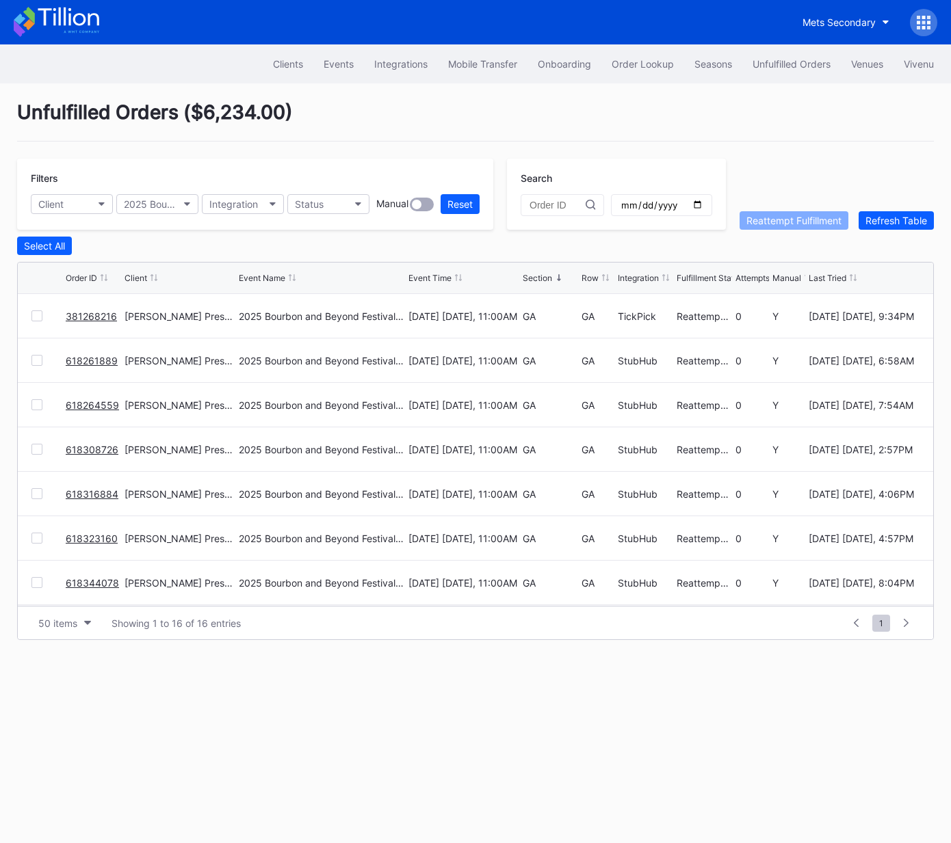
click at [538, 275] on div "Section" at bounding box center [537, 278] width 29 height 10
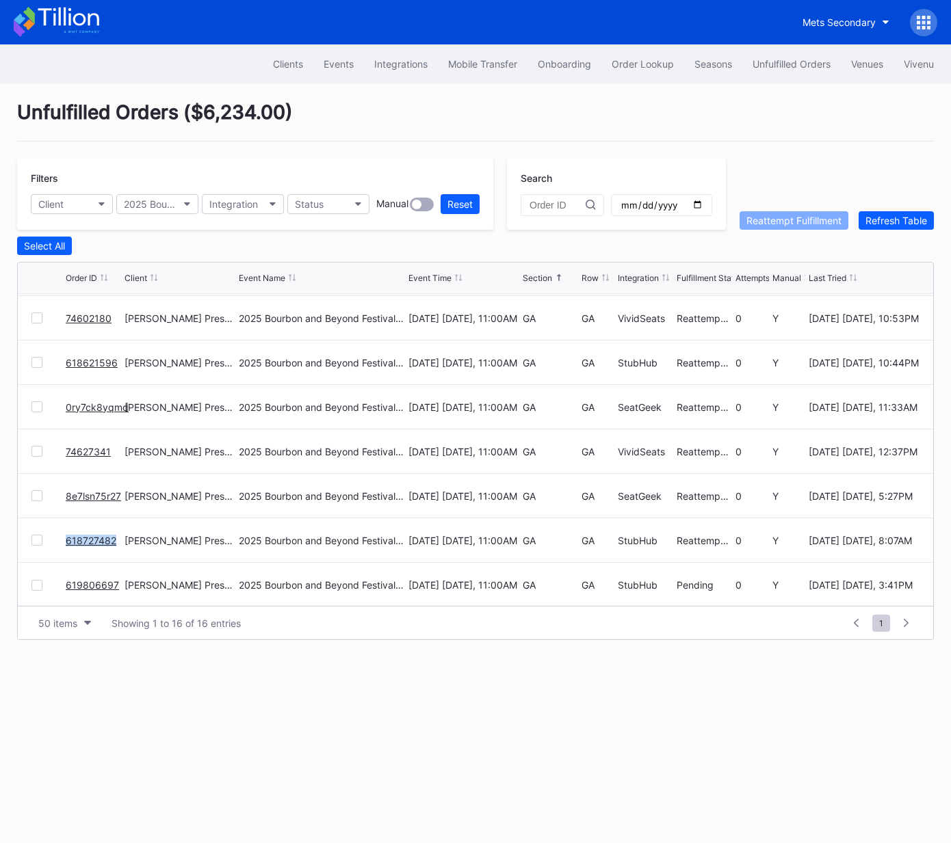
scroll to position [399, 0]
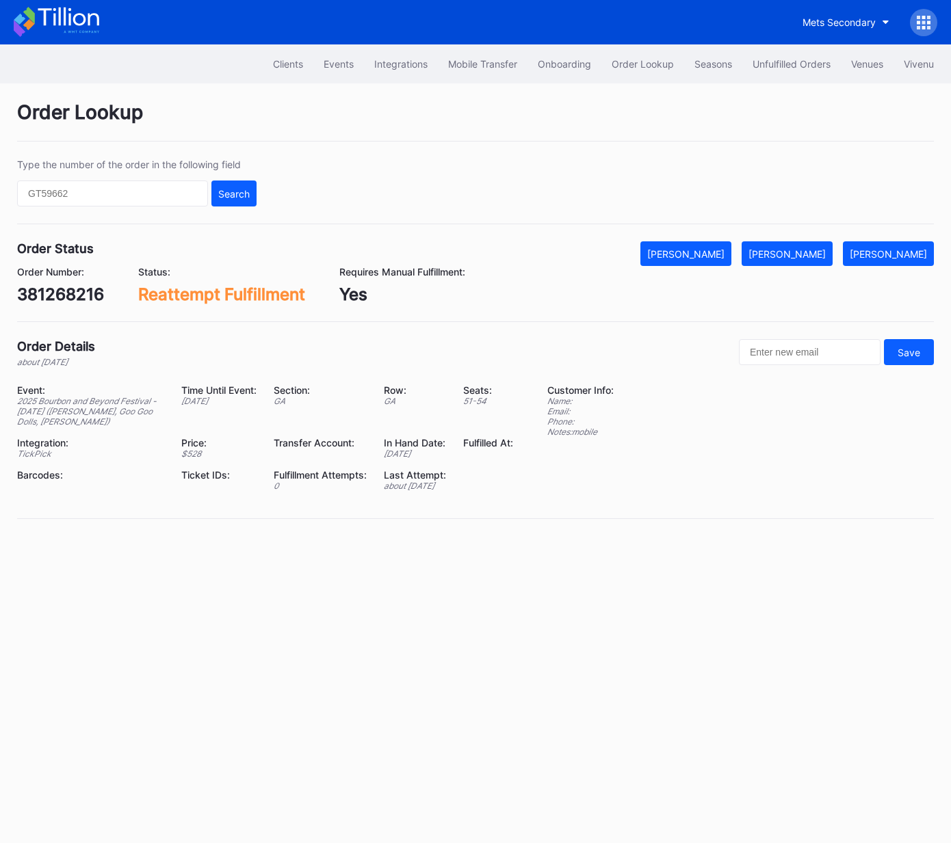
click at [82, 289] on div "381268216" at bounding box center [60, 295] width 87 height 20
copy div "381268216"
click at [808, 258] on div "[PERSON_NAME]" at bounding box center [786, 254] width 77 height 12
click at [70, 287] on div "618261889" at bounding box center [60, 295] width 87 height 20
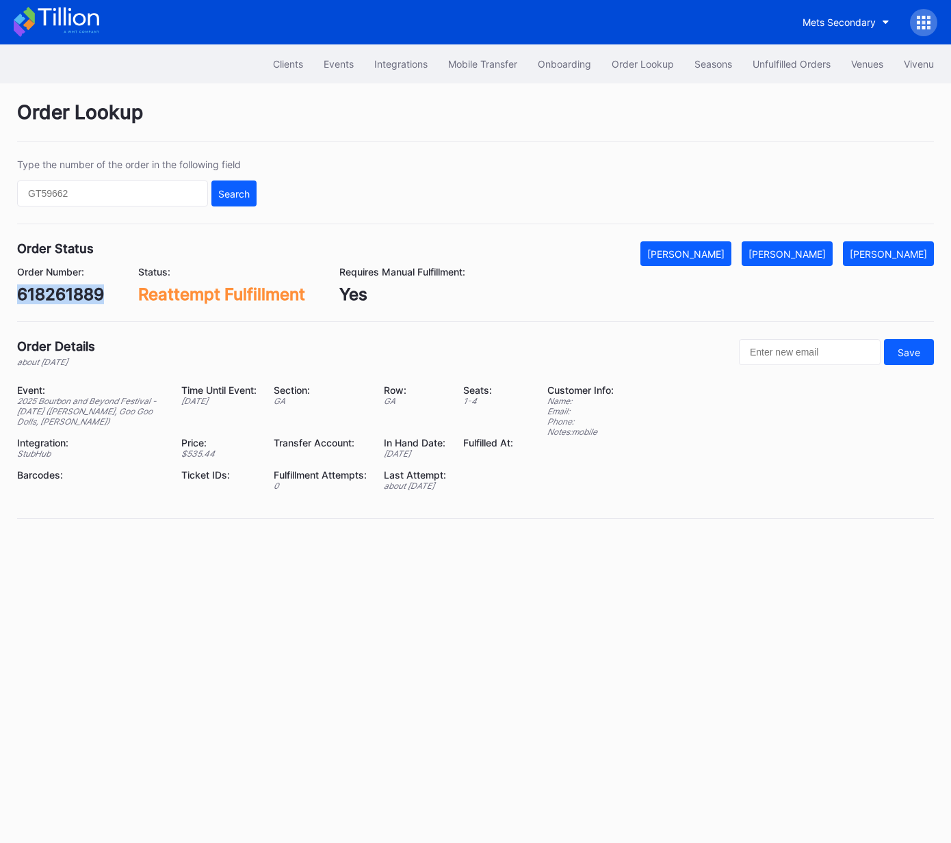
drag, startPoint x: 70, startPoint y: 287, endPoint x: 103, endPoint y: 289, distance: 33.6
click at [70, 287] on div "618261889" at bounding box center [60, 295] width 87 height 20
copy div "618261889"
click at [817, 252] on div "[PERSON_NAME]" at bounding box center [786, 254] width 77 height 12
click at [96, 293] on div "618264559" at bounding box center [62, 295] width 90 height 20
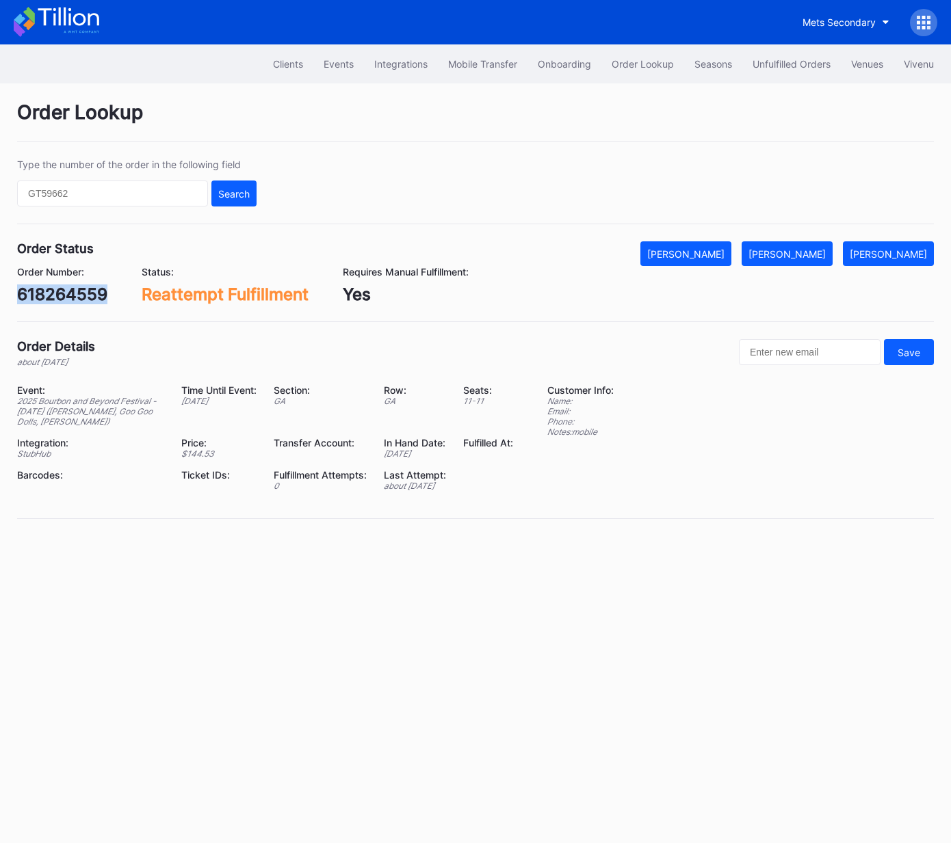
click at [96, 293] on div "618264559" at bounding box center [62, 295] width 90 height 20
copy div "618264559"
click at [823, 256] on div "[PERSON_NAME]" at bounding box center [786, 254] width 77 height 12
click at [75, 293] on div "618308726" at bounding box center [62, 295] width 90 height 20
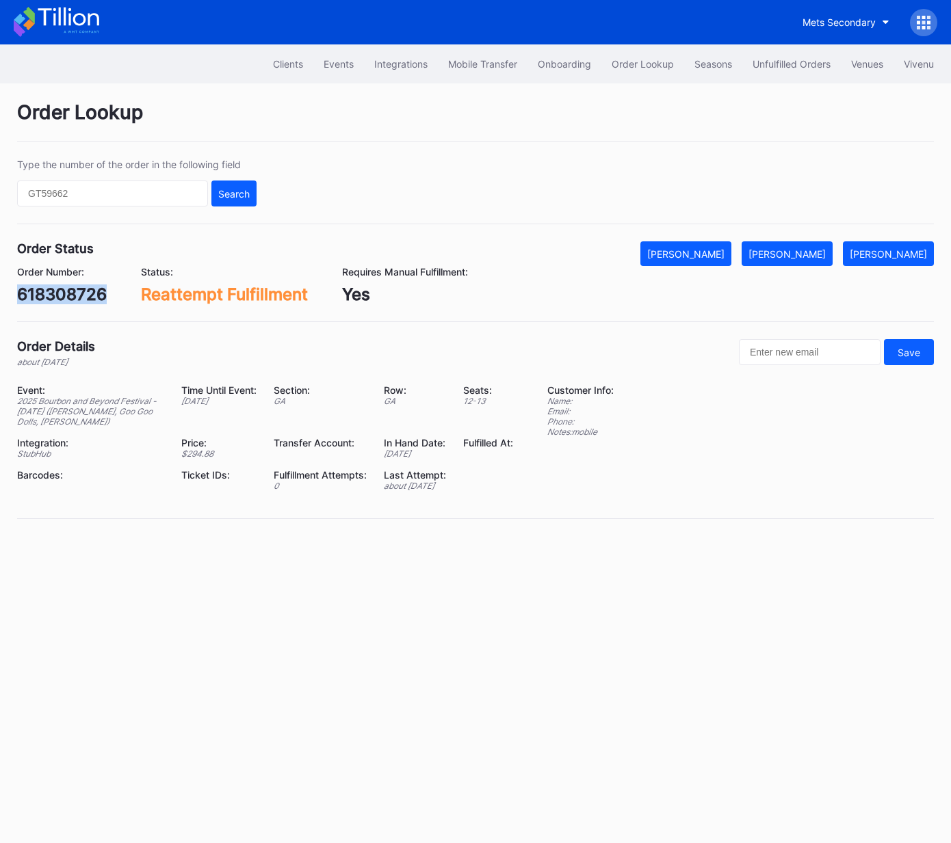
copy div "618308726"
click at [797, 261] on button "[PERSON_NAME]" at bounding box center [786, 253] width 91 height 25
click at [71, 298] on div "618316884" at bounding box center [61, 295] width 88 height 20
copy div "618316884"
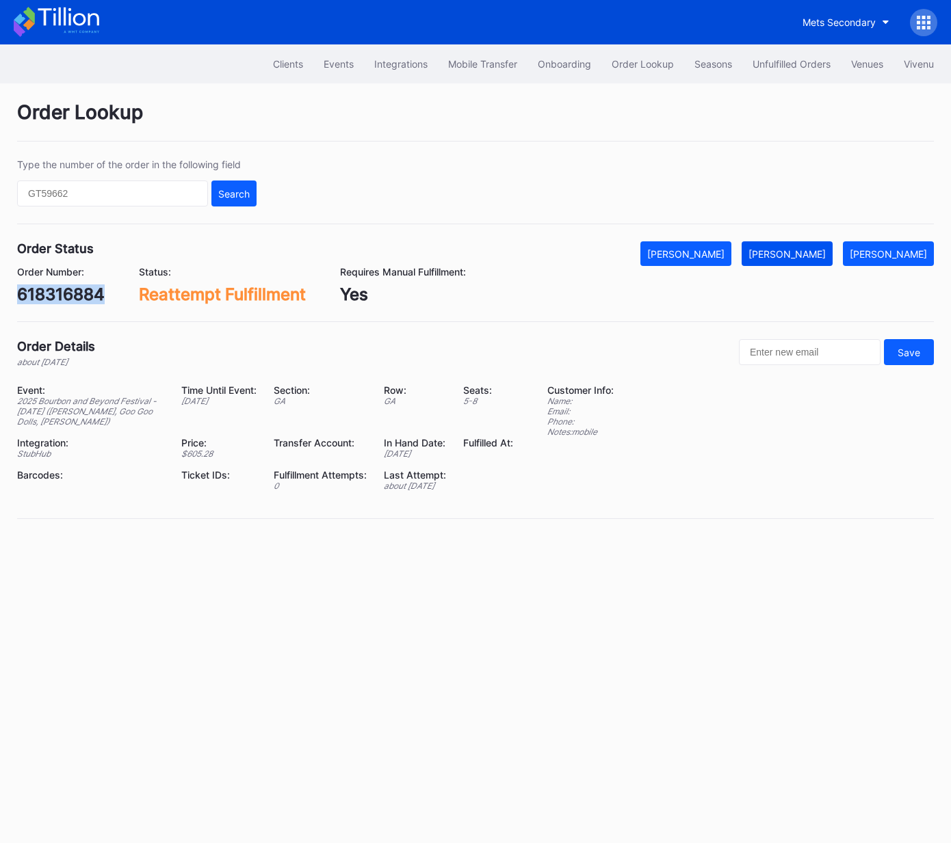
click at [791, 254] on div "[PERSON_NAME]" at bounding box center [786, 254] width 77 height 12
click at [88, 294] on div "618344078" at bounding box center [62, 295] width 91 height 20
copy div "618344078"
drag, startPoint x: 787, startPoint y: 250, endPoint x: 822, endPoint y: 241, distance: 36.2
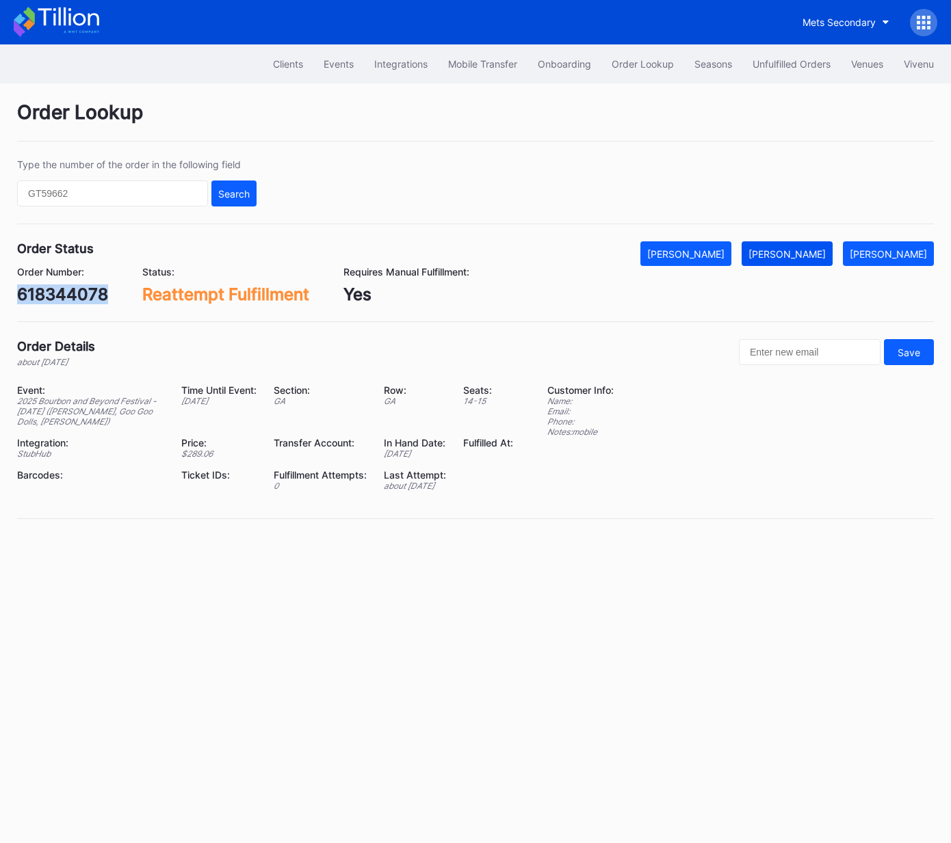
click at [788, 250] on div "[PERSON_NAME]" at bounding box center [786, 254] width 77 height 12
click at [75, 289] on div "618323160" at bounding box center [61, 295] width 88 height 20
drag, startPoint x: 75, startPoint y: 289, endPoint x: 85, endPoint y: 287, distance: 10.5
click at [75, 289] on div "618323160" at bounding box center [61, 295] width 88 height 20
copy div "618323160"
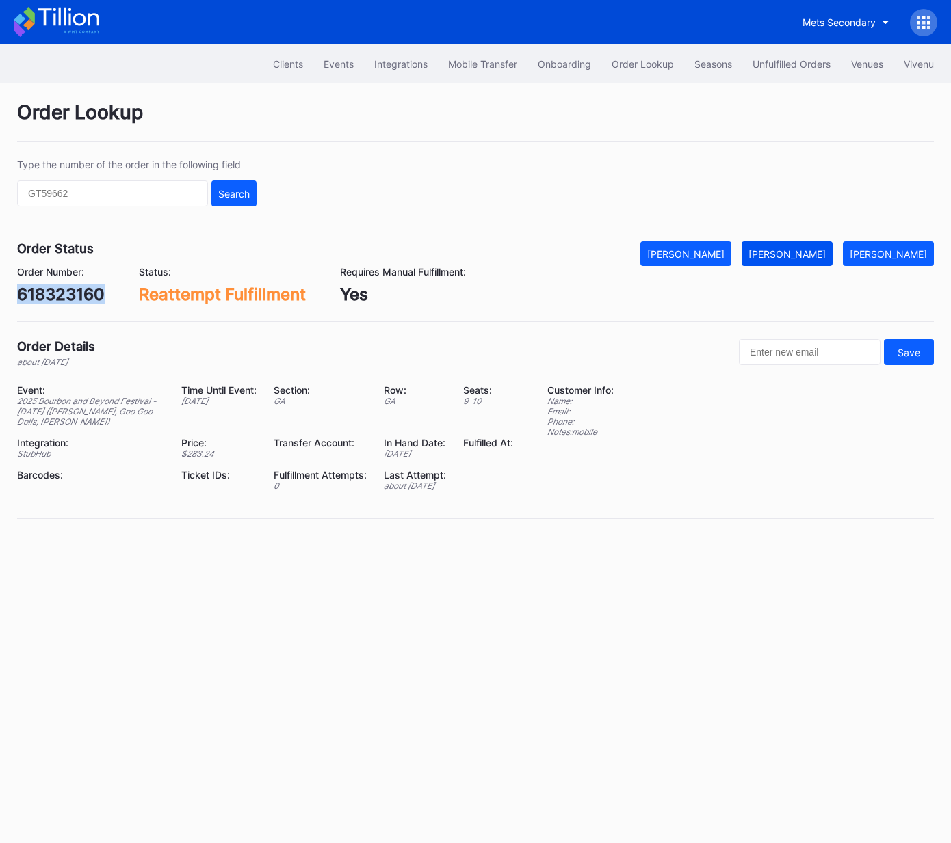
drag, startPoint x: 804, startPoint y: 250, endPoint x: 925, endPoint y: 224, distance: 123.8
click at [804, 250] on div "[PERSON_NAME]" at bounding box center [786, 254] width 77 height 12
click at [73, 293] on div "74580044" at bounding box center [59, 295] width 84 height 20
copy div "74580044"
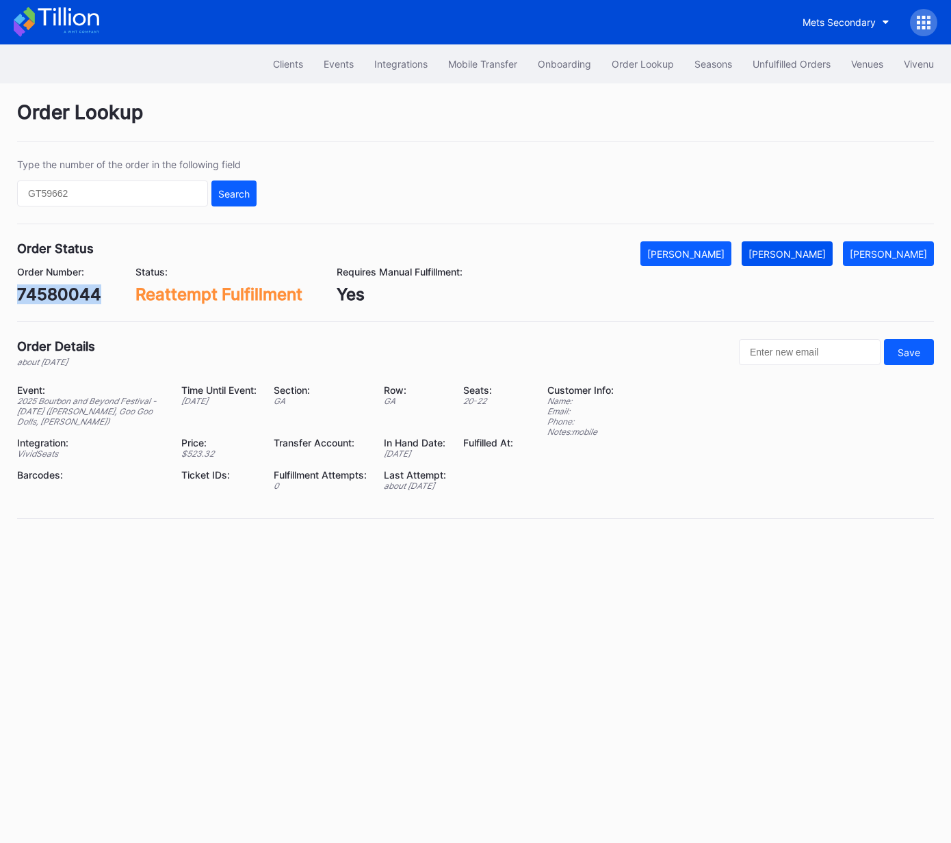
drag, startPoint x: 810, startPoint y: 255, endPoint x: 834, endPoint y: 244, distance: 26.3
click at [809, 255] on div "[PERSON_NAME]" at bounding box center [786, 254] width 77 height 12
click at [70, 295] on div "618523741" at bounding box center [60, 295] width 86 height 20
copy div "618523741"
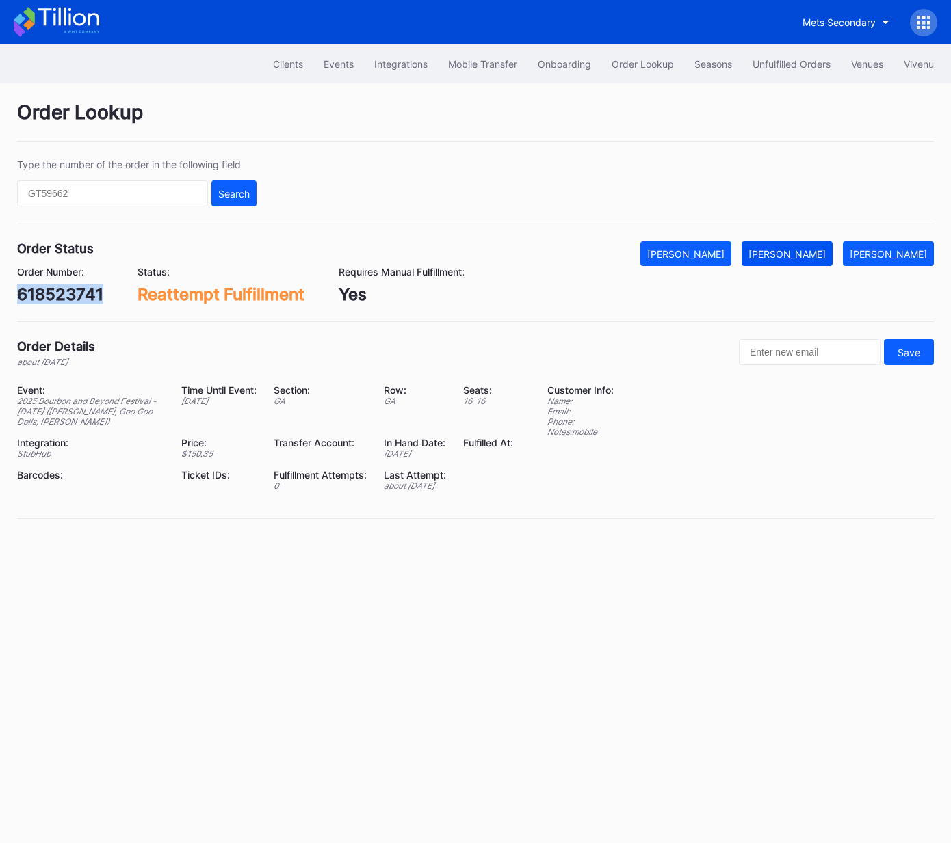
click at [813, 255] on div "Mark Fulfilled" at bounding box center [786, 254] width 77 height 12
click at [55, 290] on div "74602180" at bounding box center [57, 295] width 80 height 20
drag, startPoint x: 55, startPoint y: 290, endPoint x: 301, endPoint y: 318, distance: 247.1
click at [55, 290] on div "74602180" at bounding box center [57, 295] width 80 height 20
copy div "74602180"
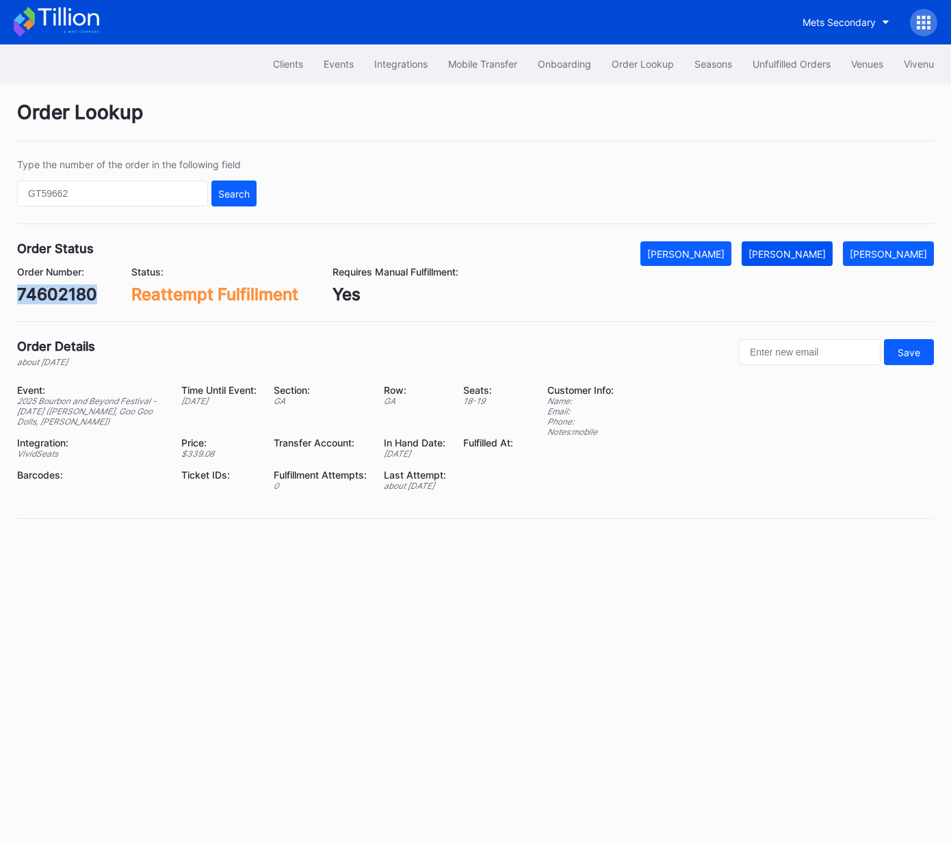
click at [826, 251] on div "[PERSON_NAME]" at bounding box center [786, 254] width 77 height 12
click at [92, 295] on div "618621596" at bounding box center [60, 295] width 87 height 20
copy div "618621596"
drag, startPoint x: 805, startPoint y: 254, endPoint x: 906, endPoint y: 185, distance: 122.5
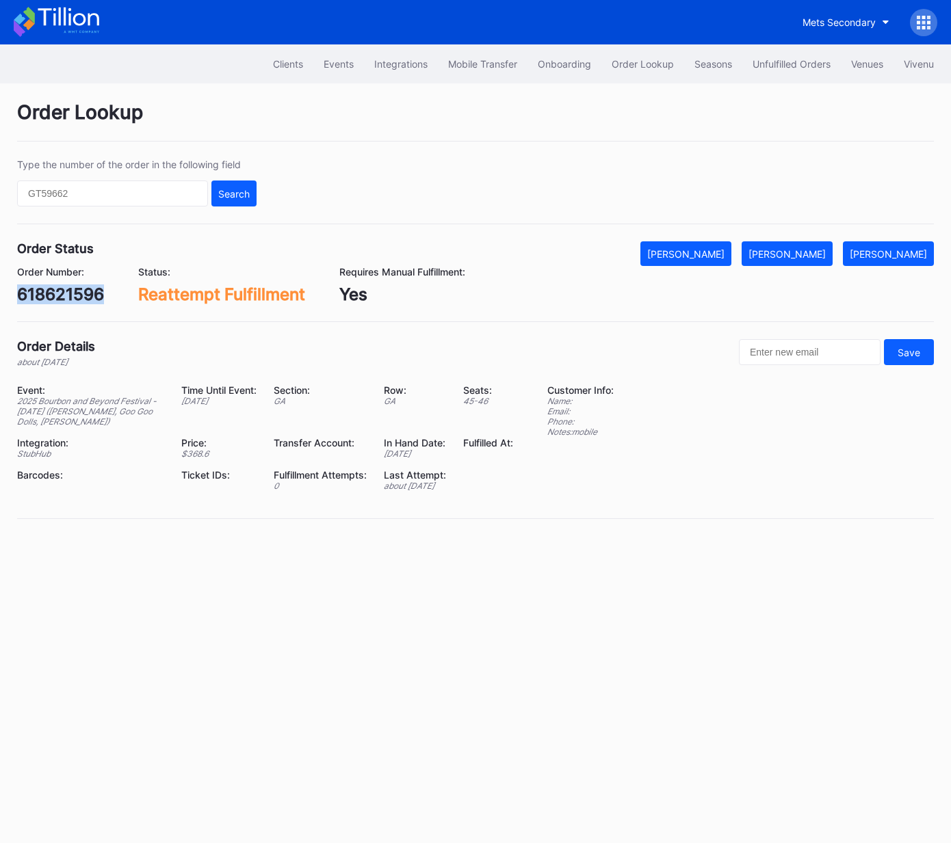
click at [805, 254] on div "[PERSON_NAME]" at bounding box center [786, 254] width 77 height 12
click at [94, 298] on div "0ry7ck8yqmd" at bounding box center [71, 295] width 109 height 20
copy div "0ry7ck8yqmd"
drag, startPoint x: 813, startPoint y: 265, endPoint x: 836, endPoint y: 250, distance: 27.9
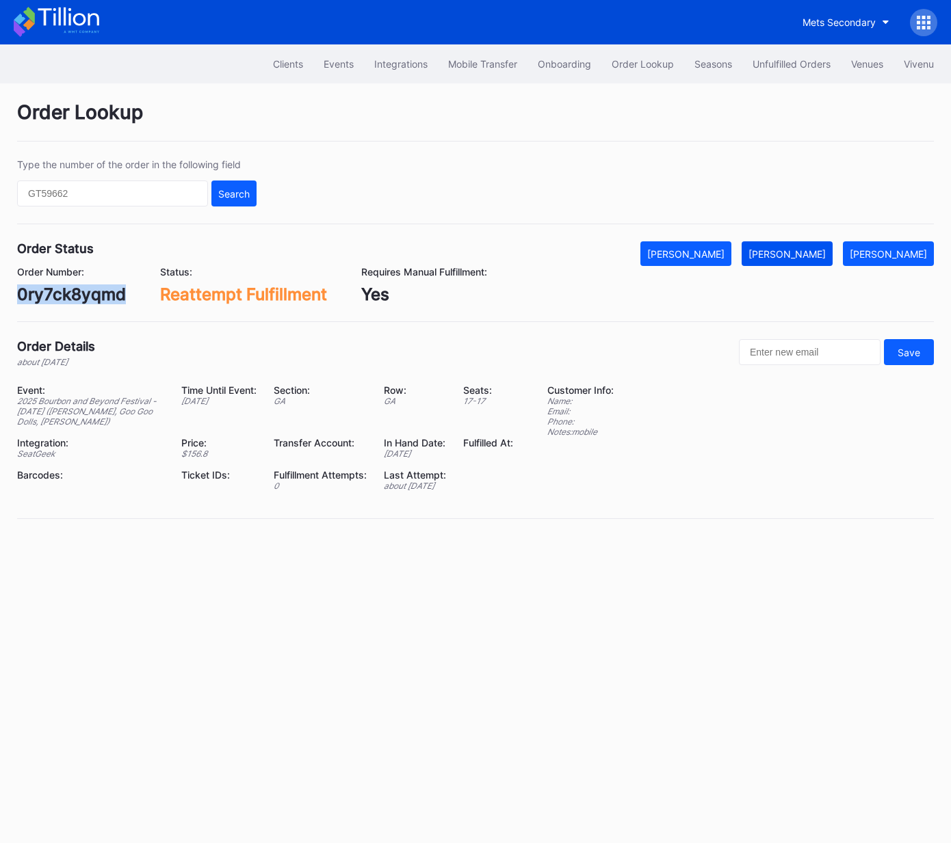
click at [812, 265] on button "[PERSON_NAME]" at bounding box center [786, 253] width 91 height 25
click at [64, 296] on div "74627341" at bounding box center [56, 295] width 79 height 20
copy div "74627341"
click at [792, 248] on div "[PERSON_NAME]" at bounding box center [786, 254] width 77 height 12
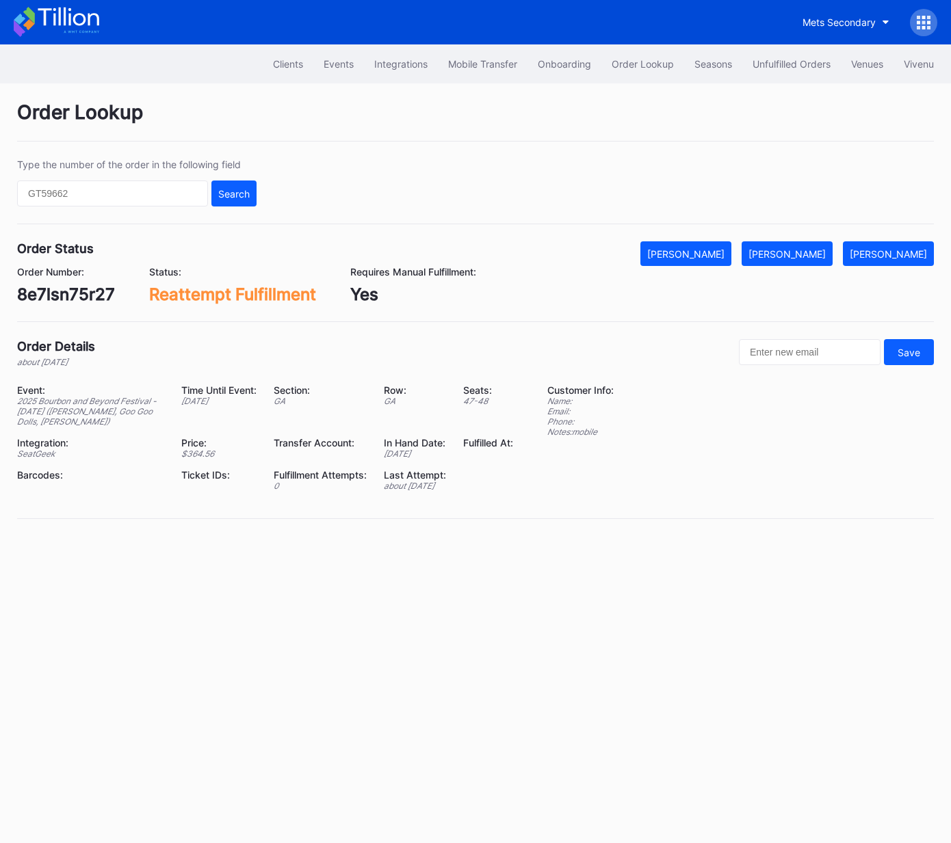
click at [65, 301] on div "8e7lsn75r27" at bounding box center [66, 295] width 98 height 20
copy div "8e7lsn75r27"
click at [825, 245] on button "[PERSON_NAME]" at bounding box center [786, 253] width 91 height 25
click at [79, 295] on div "618727482" at bounding box center [61, 295] width 88 height 20
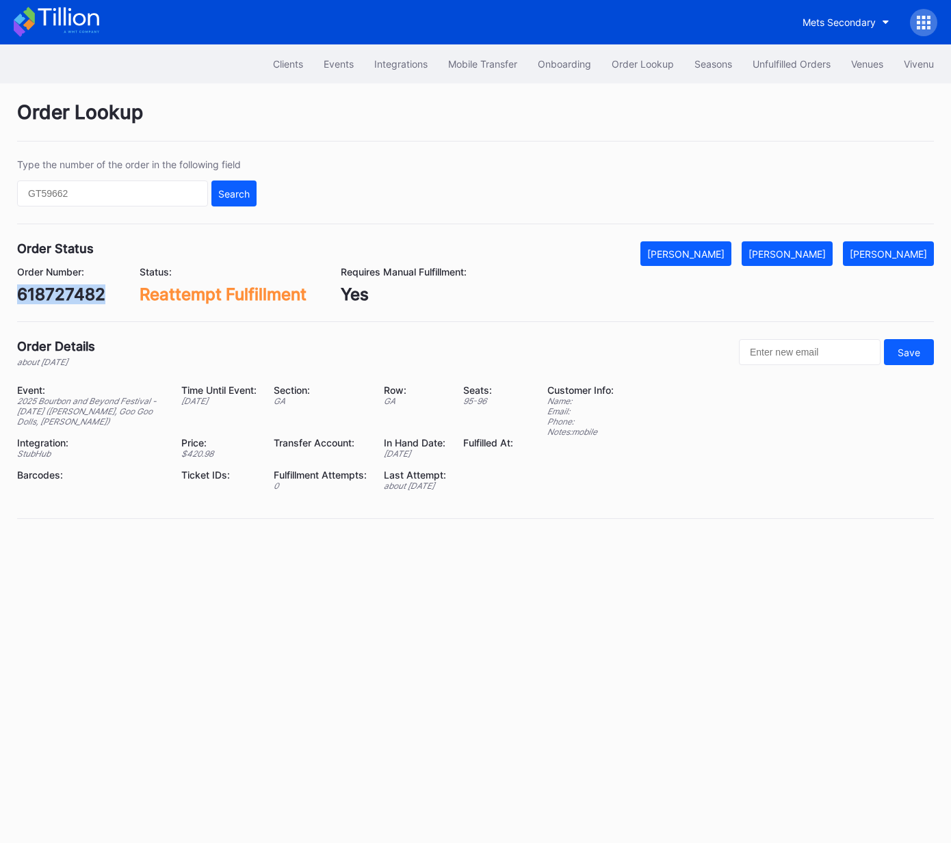
click at [79, 295] on div "618727482" at bounding box center [61, 295] width 88 height 20
copy div "618727482"
click at [826, 250] on div "Mark Fulfilled" at bounding box center [786, 254] width 77 height 12
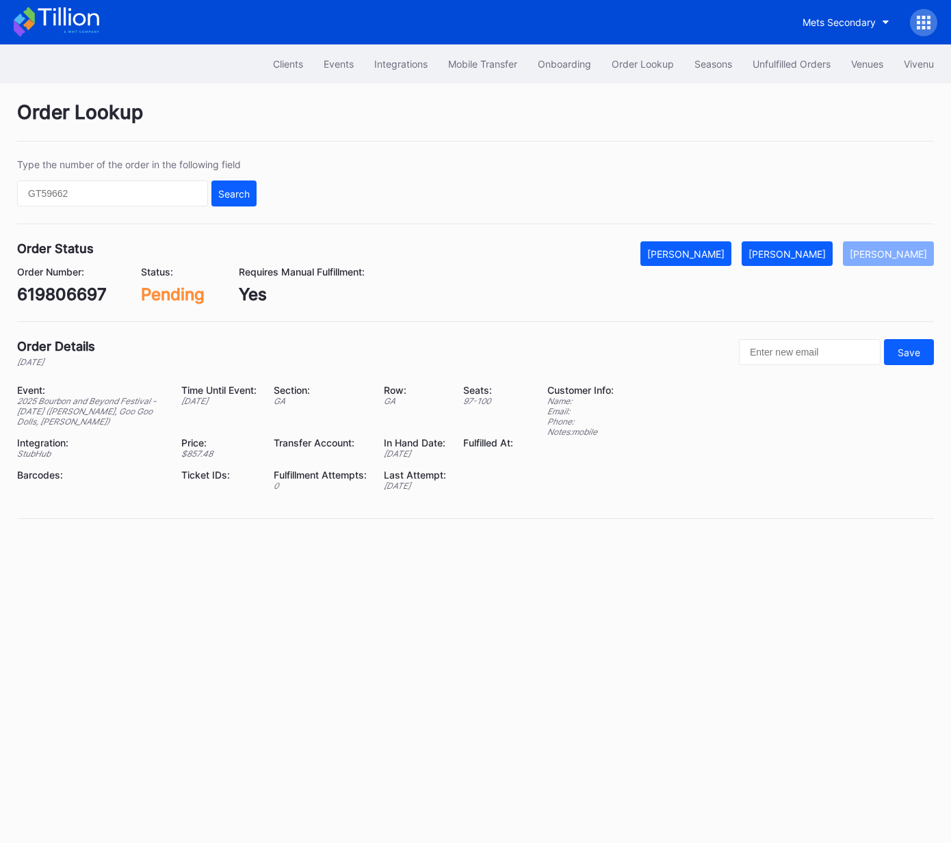
click at [94, 289] on div "619806697" at bounding box center [62, 295] width 90 height 20
drag, startPoint x: 94, startPoint y: 289, endPoint x: 362, endPoint y: 269, distance: 268.8
click at [94, 289] on div "619806697" at bounding box center [62, 295] width 90 height 20
copy div "619806697"
click at [832, 252] on button "Mark Fulfilled" at bounding box center [786, 253] width 91 height 25
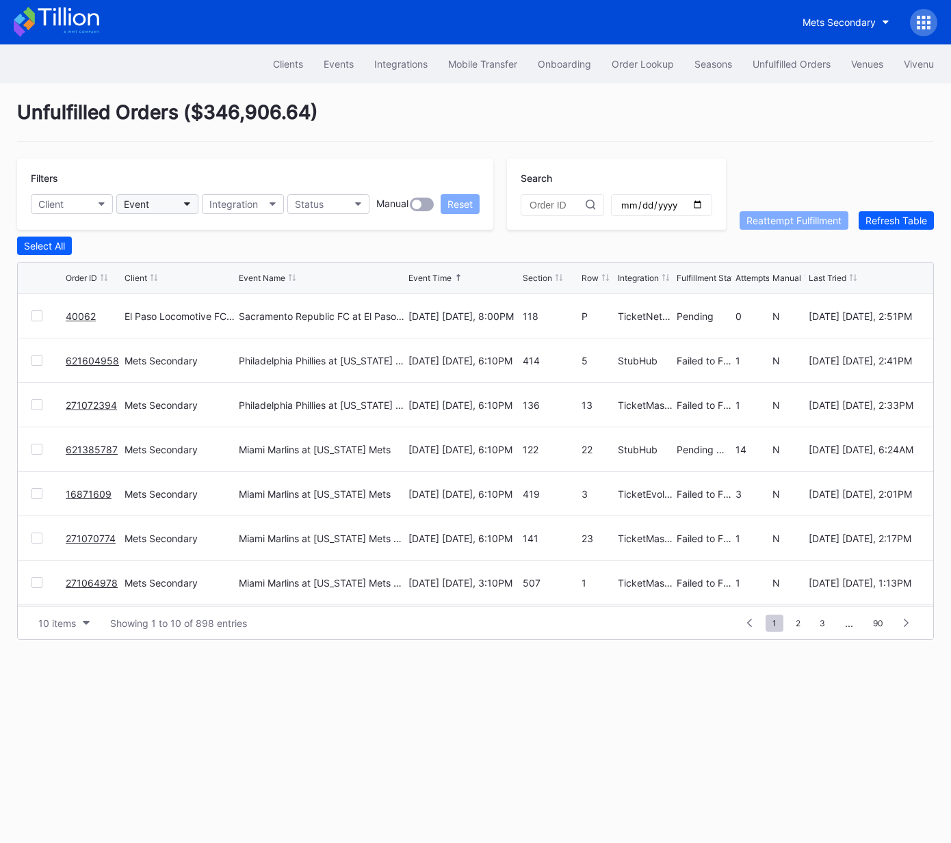
click at [153, 201] on button "Event" at bounding box center [157, 204] width 82 height 20
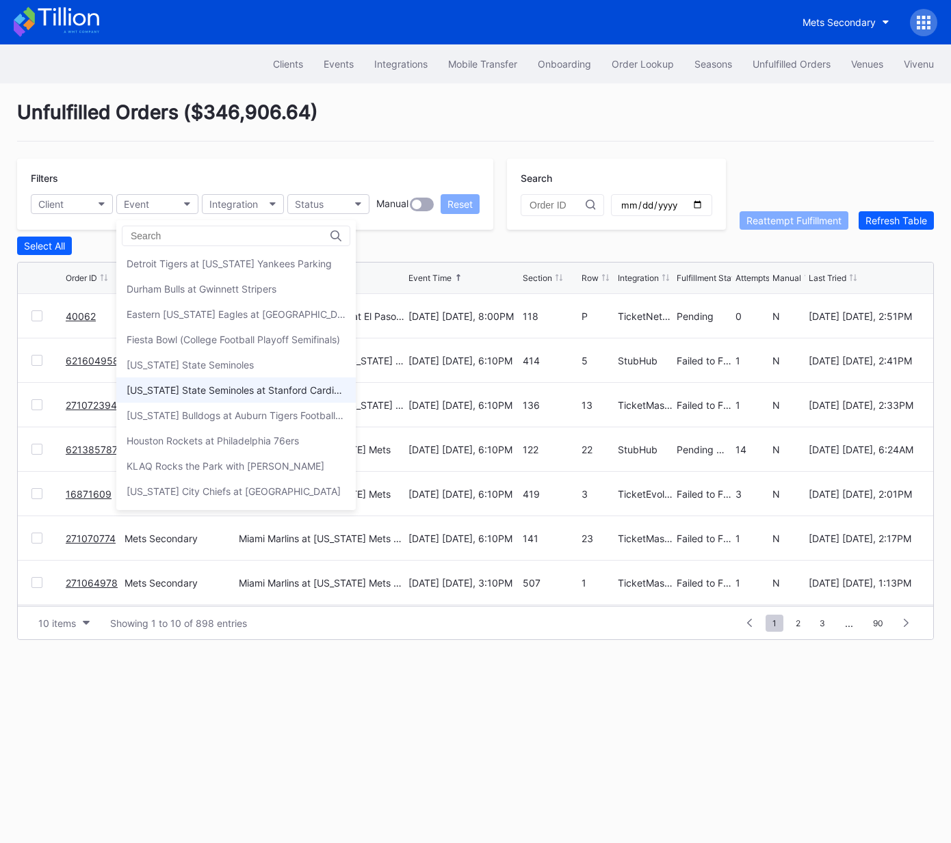
scroll to position [508, 0]
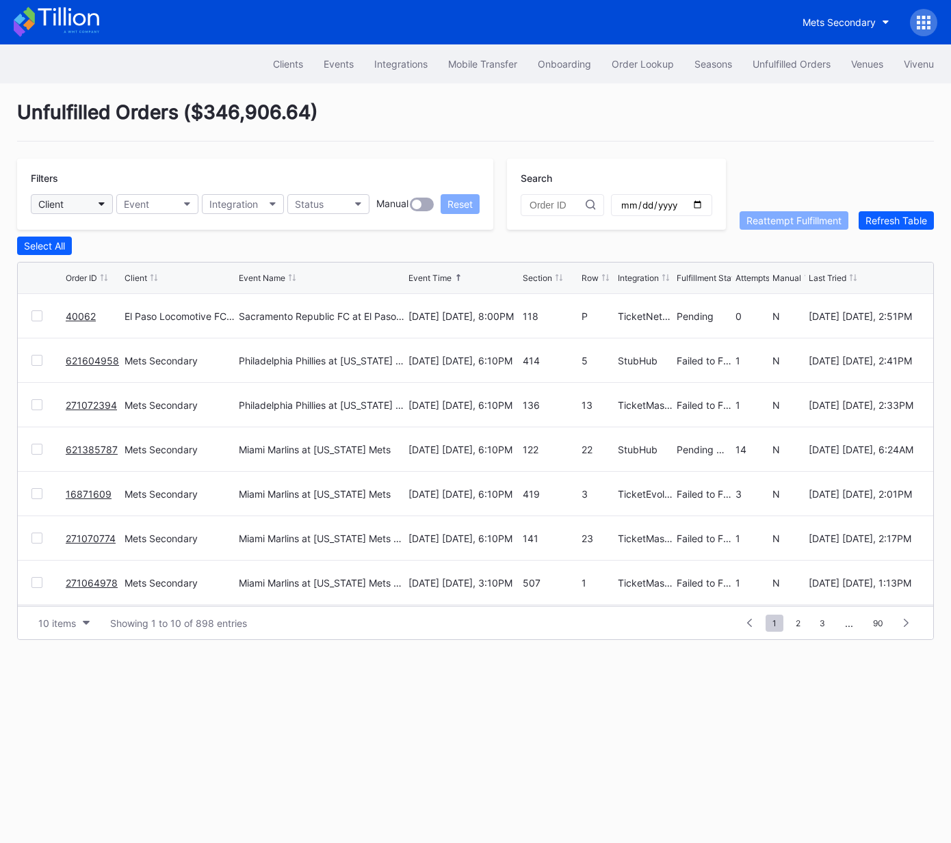
click at [81, 203] on button "Client" at bounding box center [72, 204] width 82 height 20
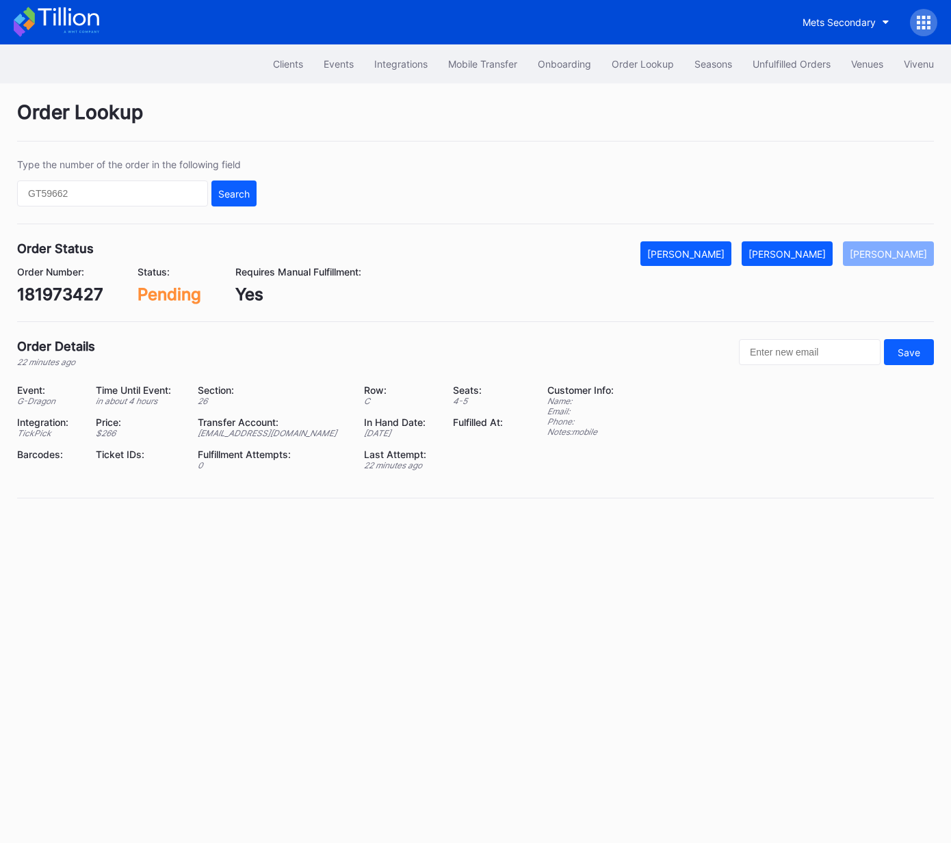
click at [70, 293] on div "181973427" at bounding box center [60, 295] width 86 height 20
drag, startPoint x: 70, startPoint y: 293, endPoint x: 322, endPoint y: 287, distance: 251.7
click at [70, 293] on div "181973427" at bounding box center [60, 295] width 86 height 20
copy div "181973427"
click at [801, 246] on button "[PERSON_NAME]" at bounding box center [786, 253] width 91 height 25
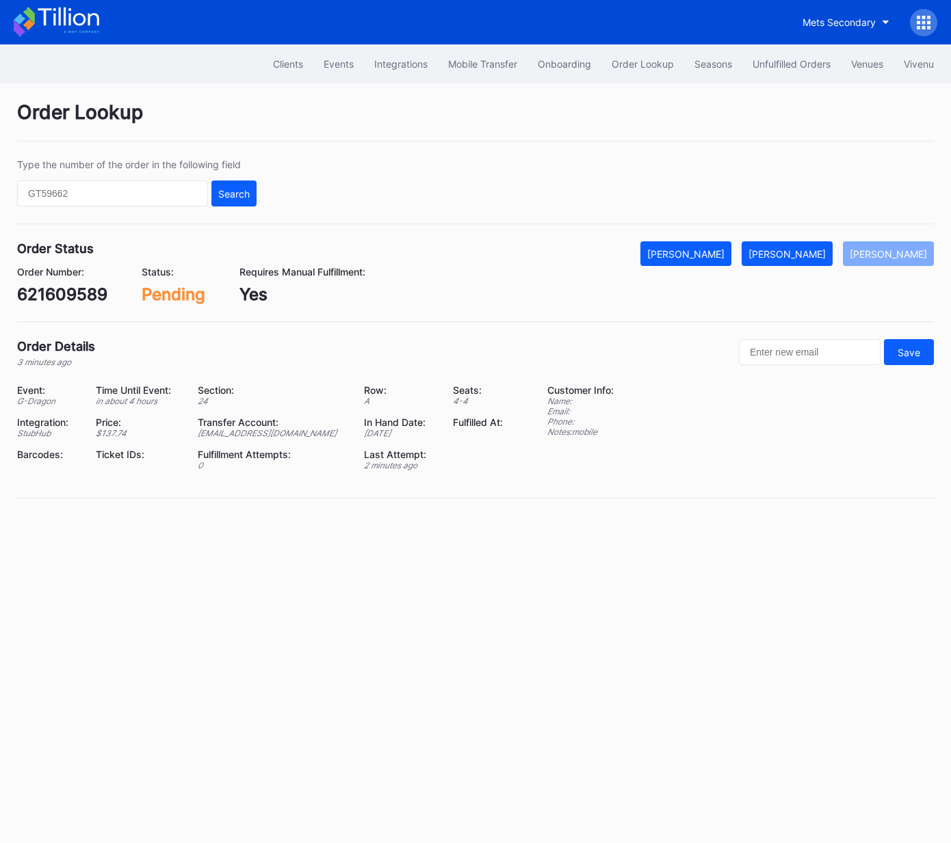
click at [70, 300] on div "621609589" at bounding box center [62, 295] width 90 height 20
copy div "621609589"
click at [798, 256] on div "[PERSON_NAME]" at bounding box center [786, 254] width 77 height 12
